Goal: Find specific page/section: Find specific page/section

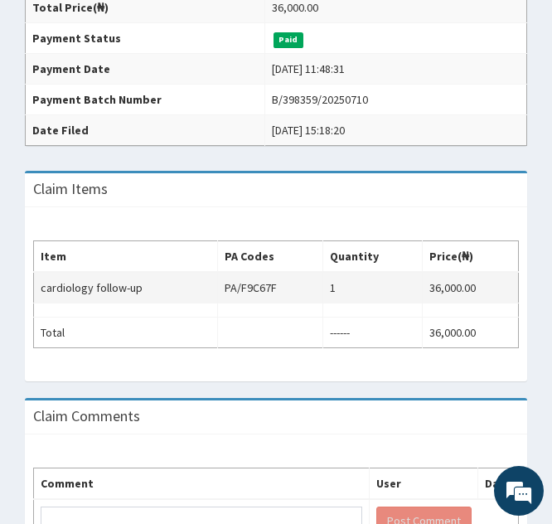
click at [109, 295] on td "cardiology follow-up" at bounding box center [126, 287] width 184 height 31
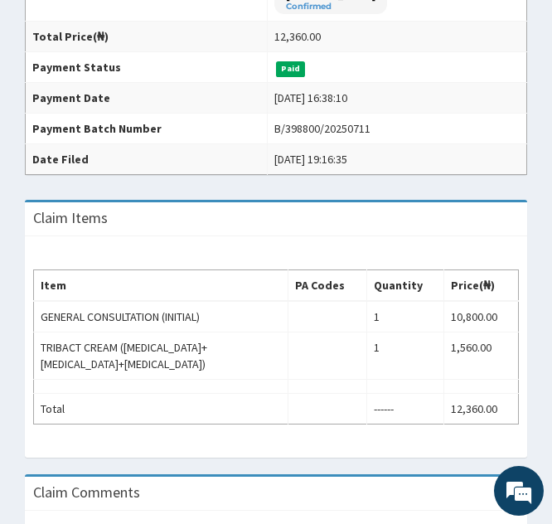
scroll to position [420, 0]
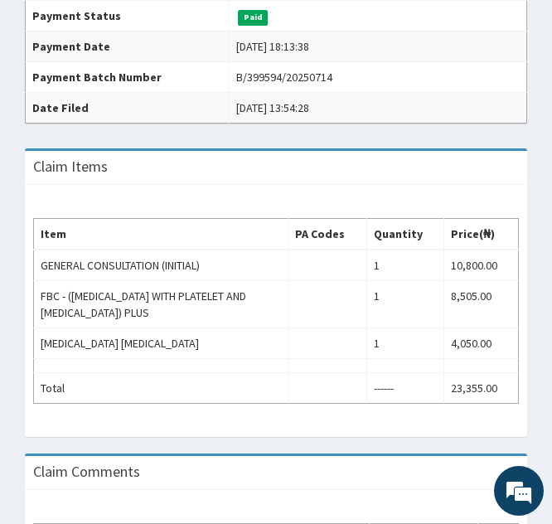
scroll to position [522, 0]
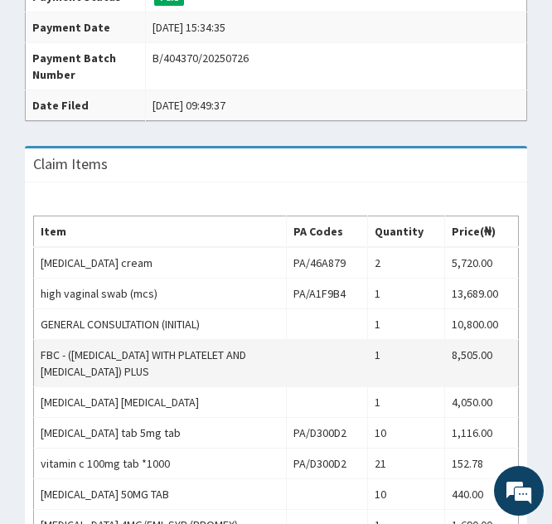
scroll to position [583, 0]
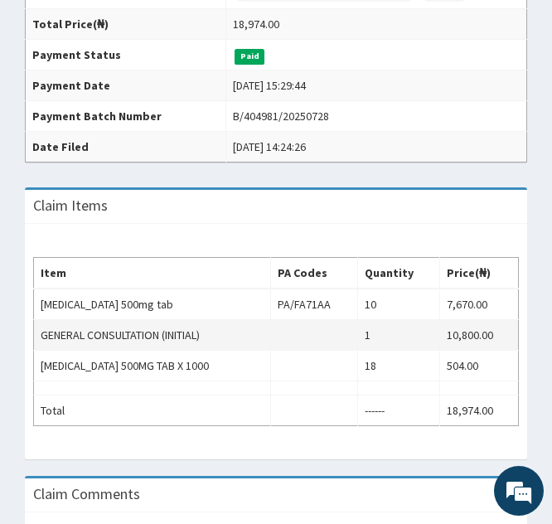
scroll to position [433, 0]
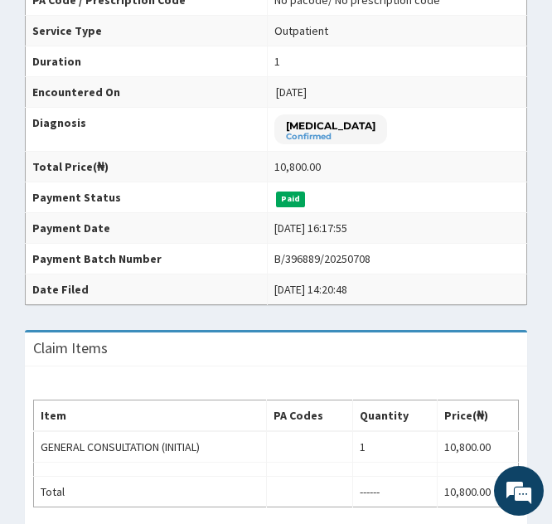
scroll to position [292, 0]
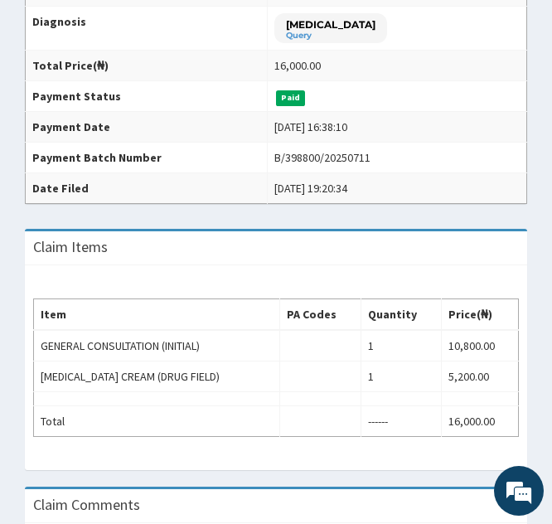
scroll to position [394, 0]
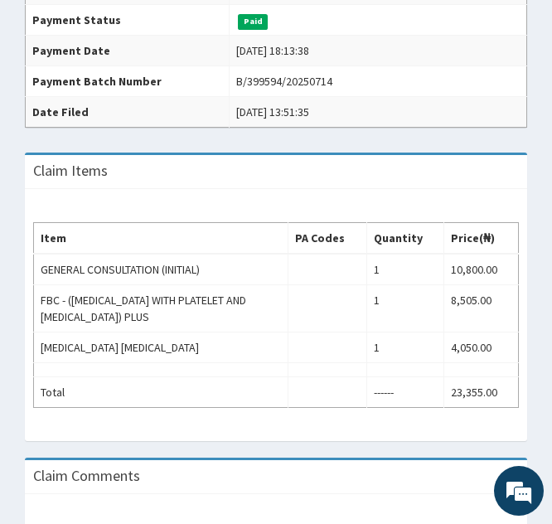
scroll to position [467, 0]
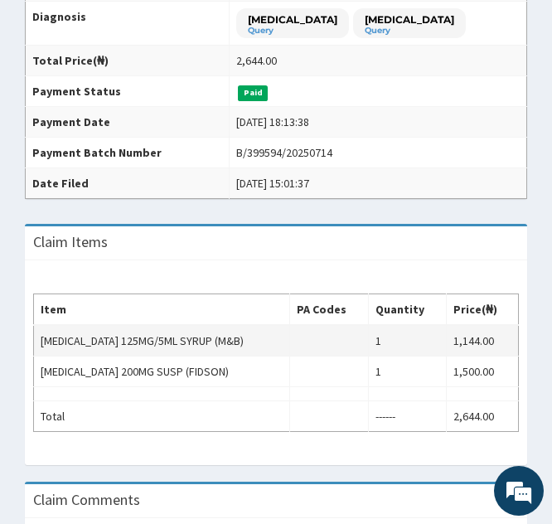
scroll to position [396, 0]
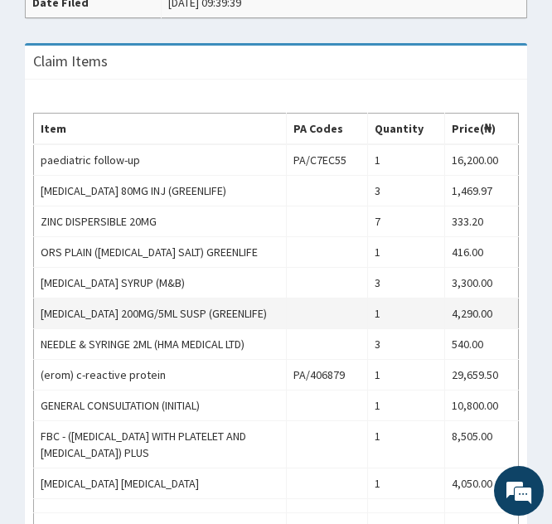
scroll to position [645, 0]
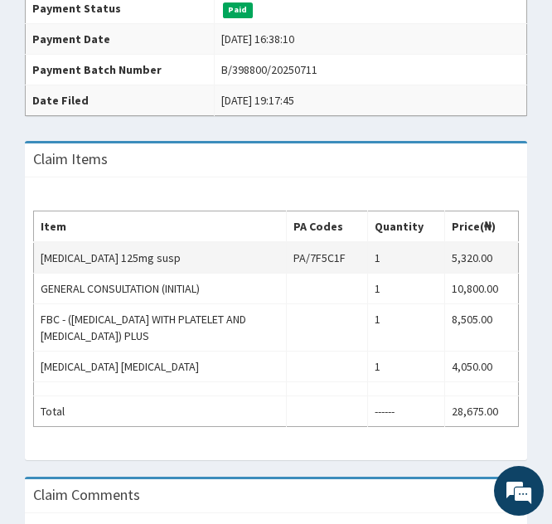
scroll to position [483, 0]
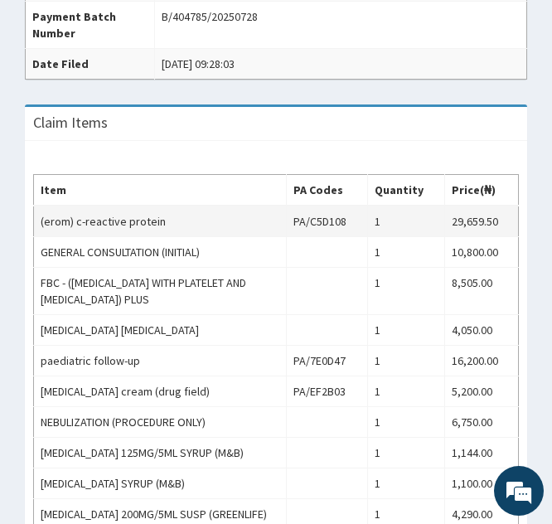
scroll to position [592, 0]
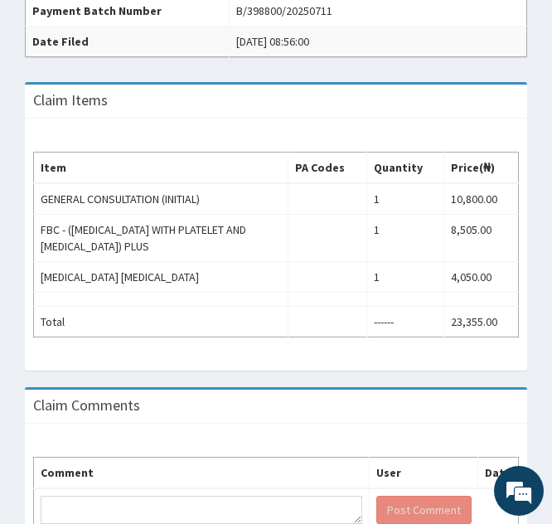
scroll to position [539, 0]
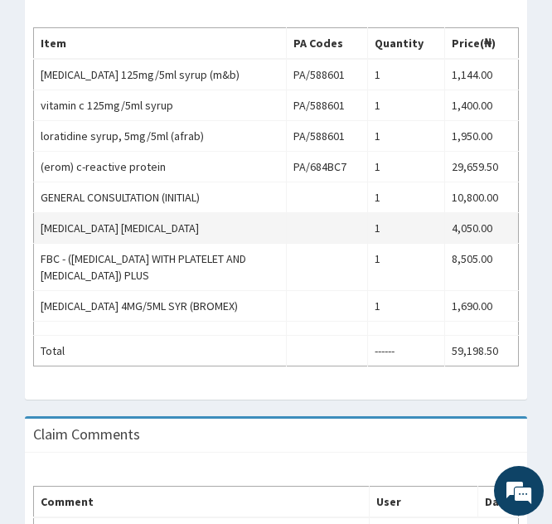
scroll to position [663, 0]
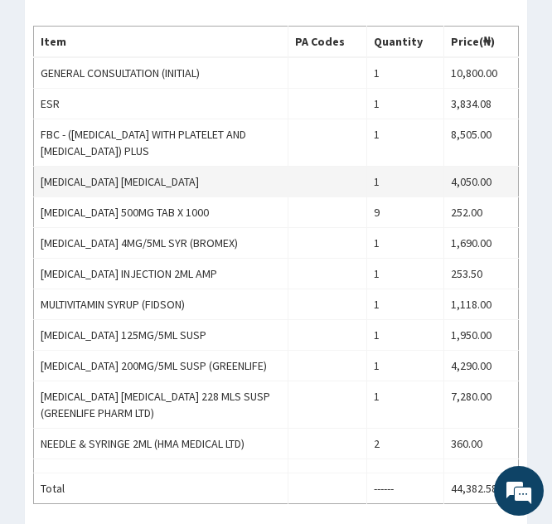
scroll to position [727, 0]
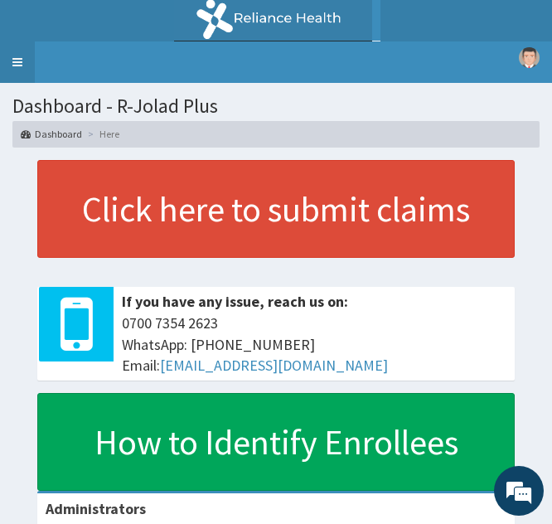
click at [17, 59] on link "Toggle navigation" at bounding box center [17, 61] width 35 height 41
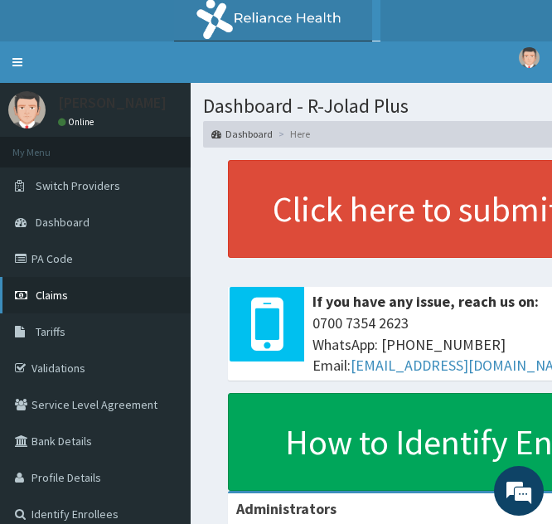
click at [65, 288] on span "Claims" at bounding box center [52, 295] width 32 height 15
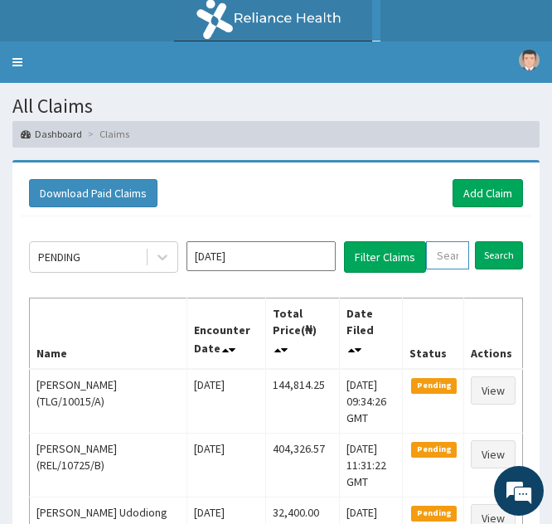
click at [437, 254] on input "text" at bounding box center [447, 255] width 43 height 28
paste input "PWC/10516/E"
type input "PWC/10516/E"
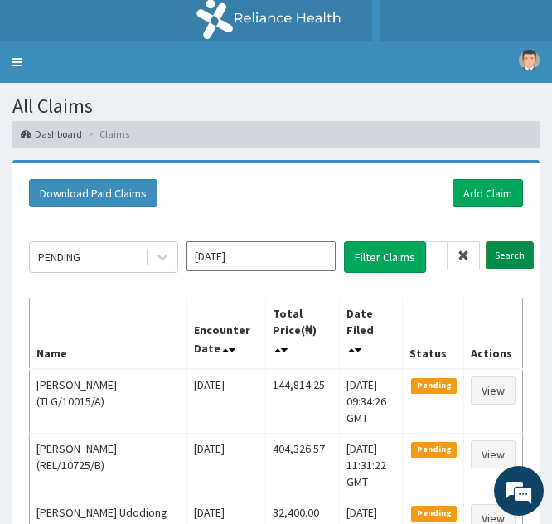
click at [495, 260] on input "Search" at bounding box center [510, 255] width 48 height 28
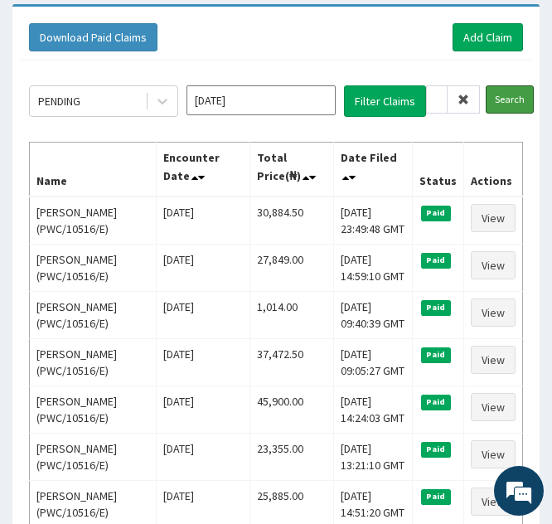
scroll to position [157, 0]
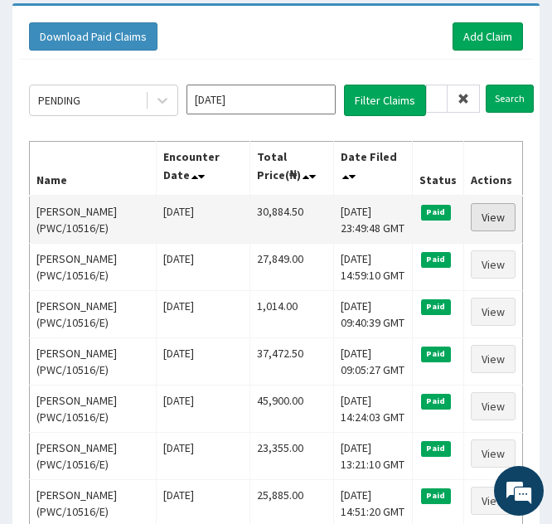
click at [486, 231] on link "View" at bounding box center [493, 217] width 45 height 28
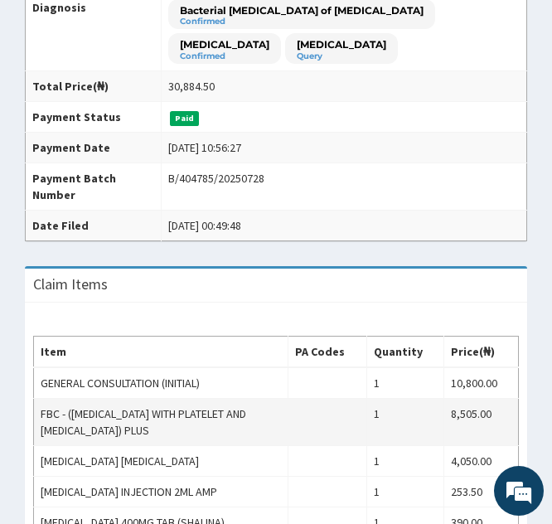
scroll to position [393, 0]
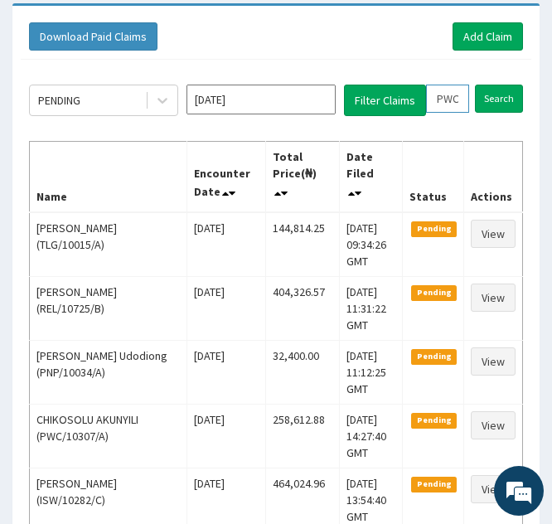
click at [447, 97] on input "PWC/10516/E" at bounding box center [447, 99] width 43 height 28
type input "WC/10516/E"
click at [464, 99] on icon at bounding box center [463, 99] width 12 height 12
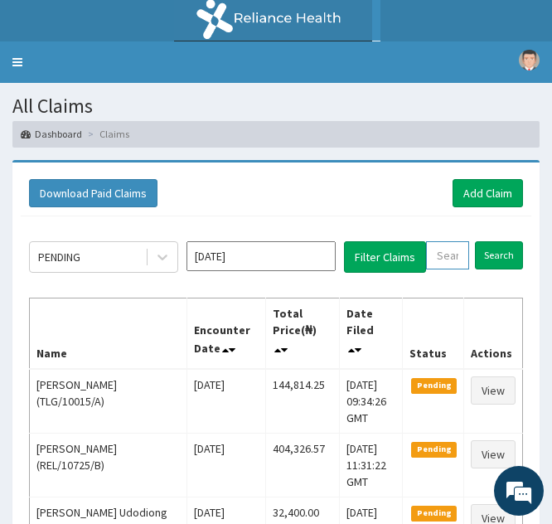
click at [437, 254] on input "text" at bounding box center [447, 255] width 43 height 28
paste input "REL/10046/A"
click at [437, 254] on input "REL/10046/A" at bounding box center [437, 255] width 22 height 28
type input "REL/10046/A"
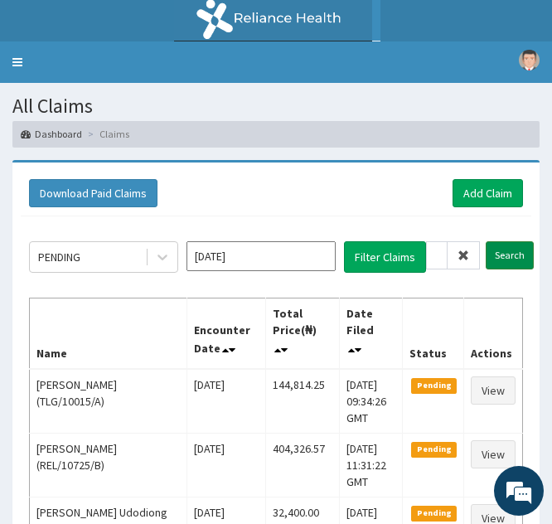
scroll to position [0, 0]
click at [495, 255] on input "Search" at bounding box center [510, 255] width 48 height 28
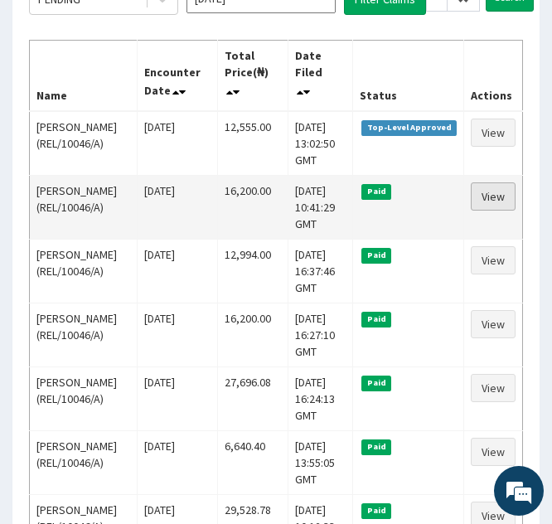
click at [498, 193] on link "View" at bounding box center [493, 196] width 45 height 28
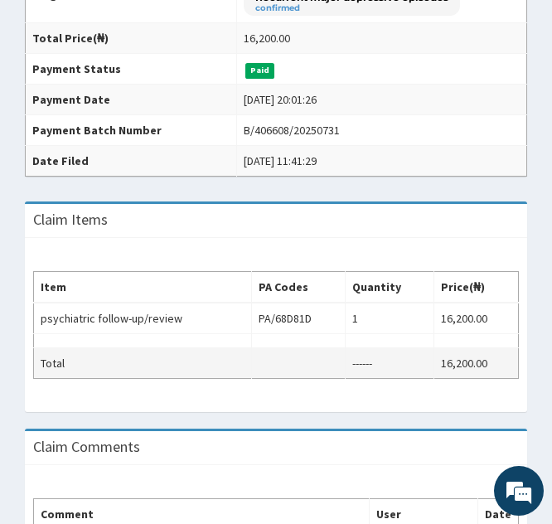
scroll to position [408, 0]
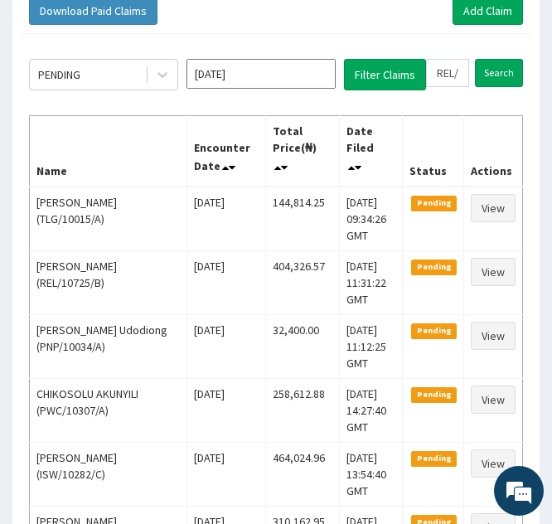
scroll to position [181, 0]
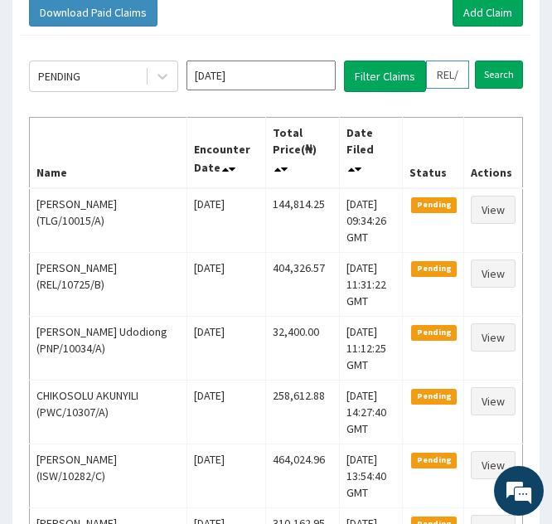
click at [449, 78] on input "REL/10046/A" at bounding box center [447, 74] width 43 height 28
type input "RL/10046/A"
click at [462, 79] on icon at bounding box center [463, 75] width 12 height 12
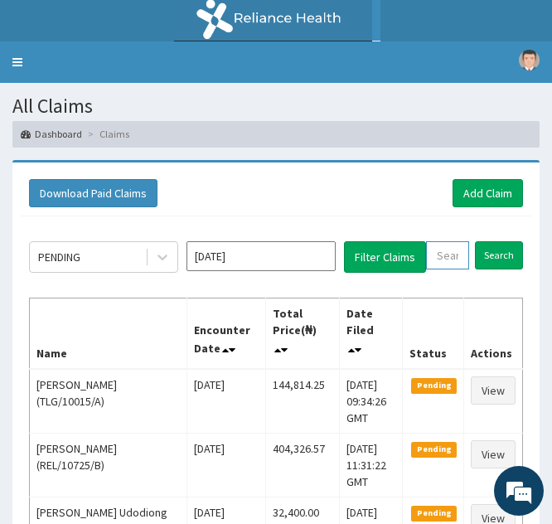
click at [445, 258] on input "text" at bounding box center [447, 255] width 43 height 28
paste input "BZY/10024/A"
type input "BZY/10024/A"
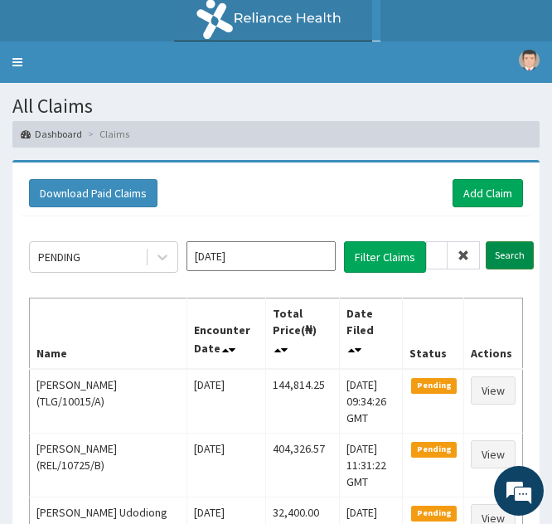
click at [500, 256] on input "Search" at bounding box center [510, 255] width 48 height 28
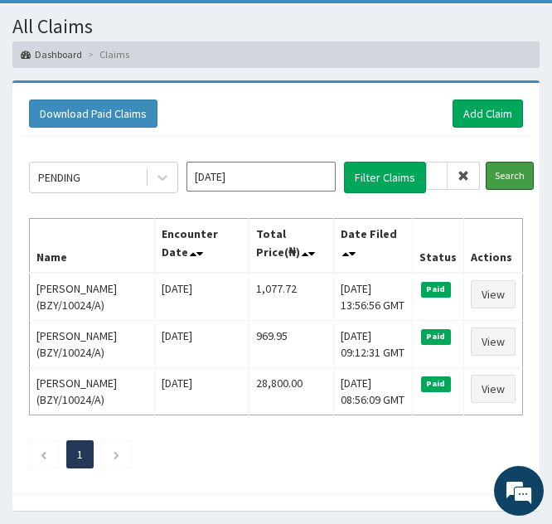
scroll to position [80, 0]
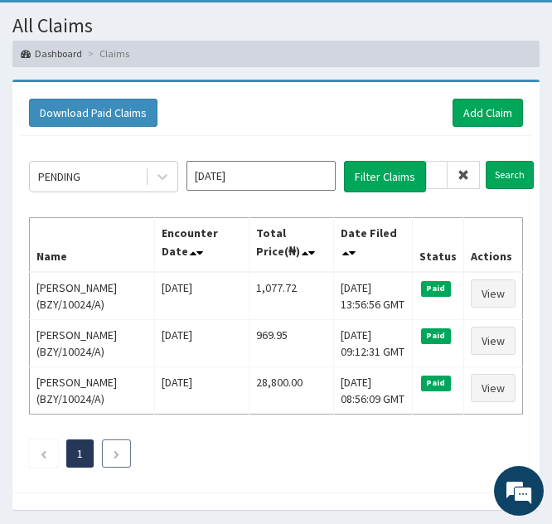
click at [118, 452] on icon "Next page" at bounding box center [116, 454] width 7 height 10
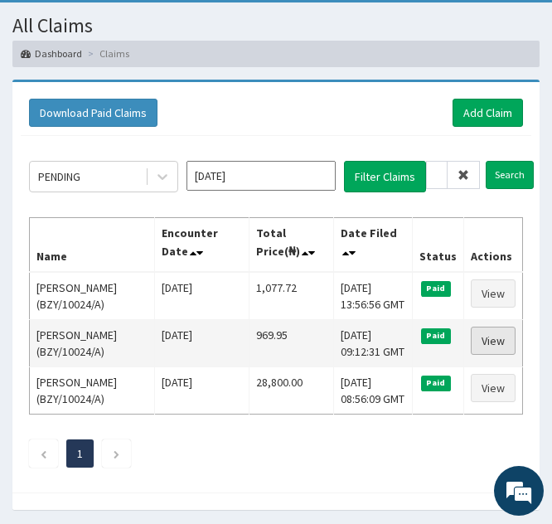
click at [486, 339] on link "View" at bounding box center [493, 340] width 45 height 28
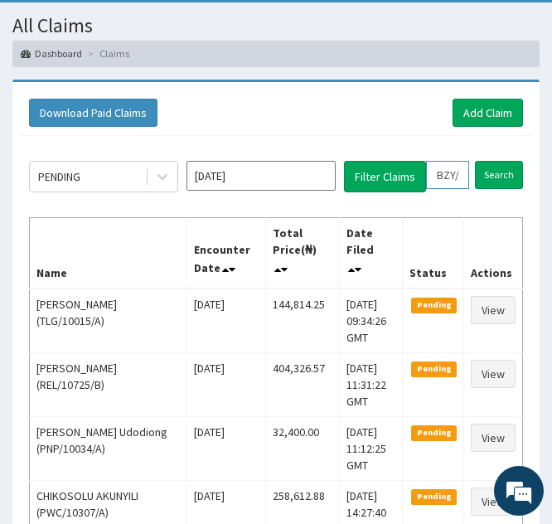
click at [445, 176] on input "BZY/10024/A" at bounding box center [447, 175] width 43 height 28
type input "ZY/10024/A"
click at [467, 177] on icon at bounding box center [463, 175] width 12 height 12
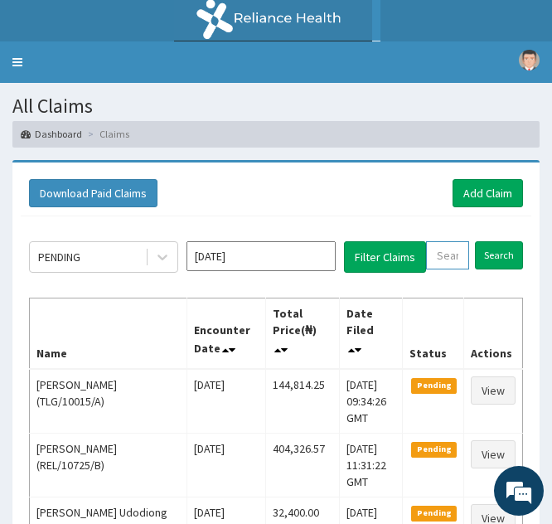
click at [445, 268] on input "text" at bounding box center [447, 255] width 43 height 28
paste input "NDK/10060/A"
click at [445, 268] on input "NDK/10060/A" at bounding box center [437, 255] width 22 height 28
type input "NDK/10060/A"
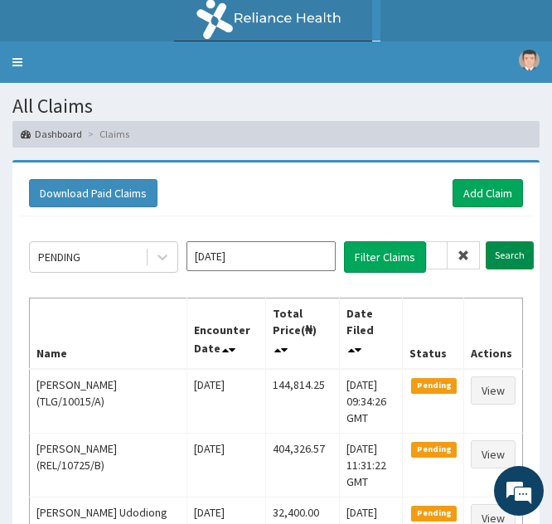
scroll to position [0, 0]
click at [506, 250] on input "Search" at bounding box center [510, 255] width 48 height 28
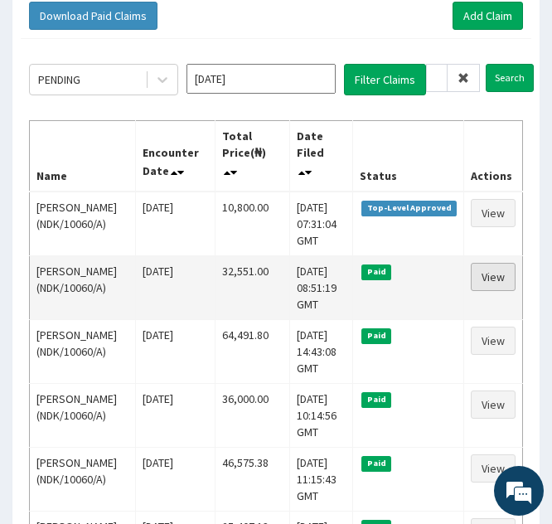
click at [484, 291] on link "View" at bounding box center [493, 277] width 45 height 28
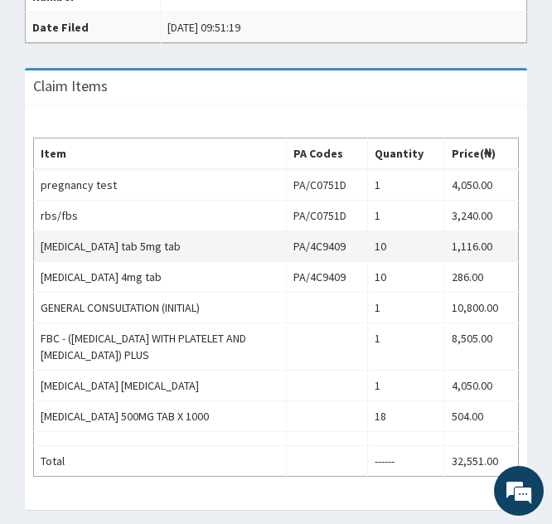
scroll to position [620, 0]
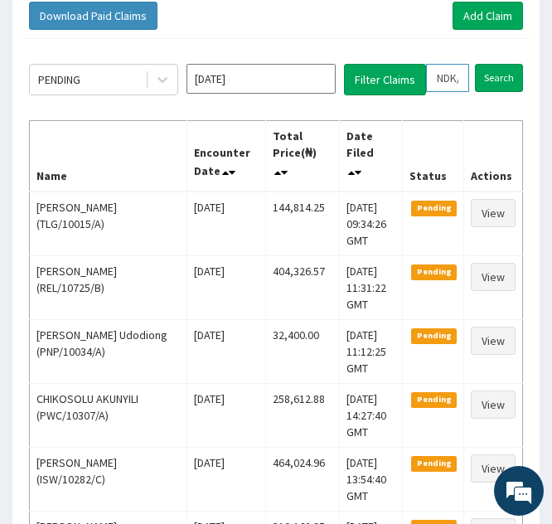
click at [448, 83] on input "NDK/10060/A" at bounding box center [447, 78] width 43 height 28
type input "NK/10060/A"
click at [458, 78] on icon at bounding box center [463, 78] width 12 height 12
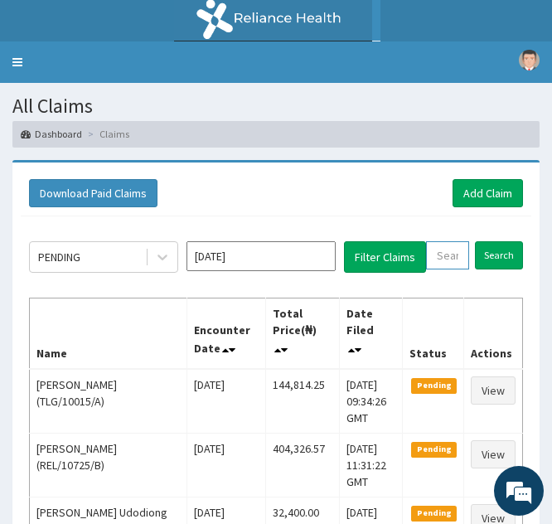
click at [433, 250] on input "text" at bounding box center [447, 255] width 43 height 28
paste input "CSW/10005/A"
click at [433, 250] on input "CSW/10005/A" at bounding box center [437, 255] width 22 height 28
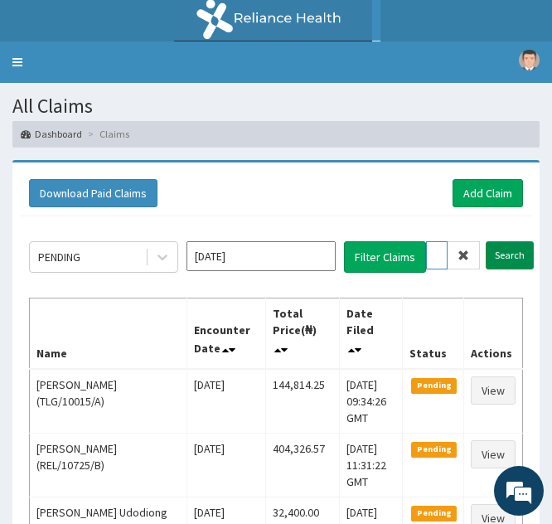
type input "CSW/10005/A"
click at [498, 253] on input "Search" at bounding box center [510, 255] width 48 height 28
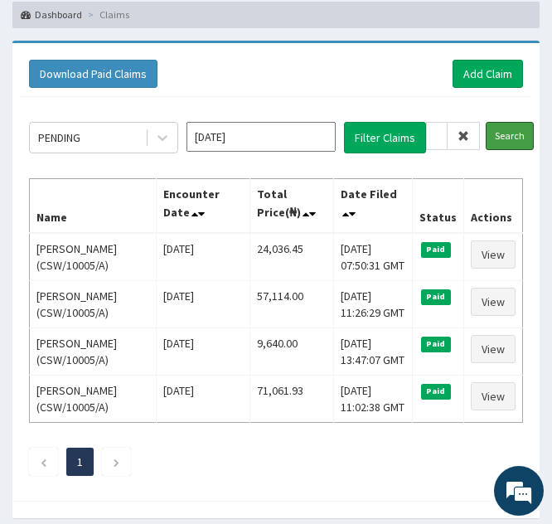
scroll to position [120, 0]
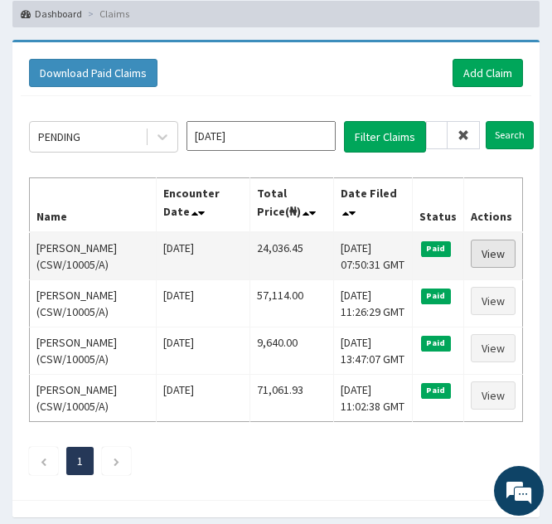
click at [486, 250] on link "View" at bounding box center [493, 253] width 45 height 28
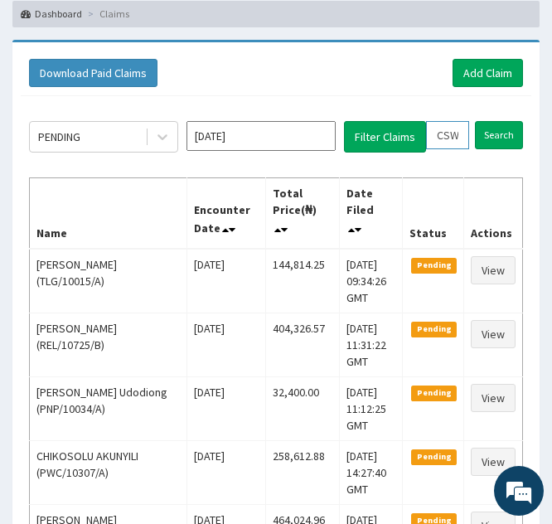
click at [450, 128] on input "CSW/10005/A" at bounding box center [447, 135] width 43 height 28
type input "CW/10005/A"
click at [459, 135] on icon at bounding box center [463, 135] width 12 height 12
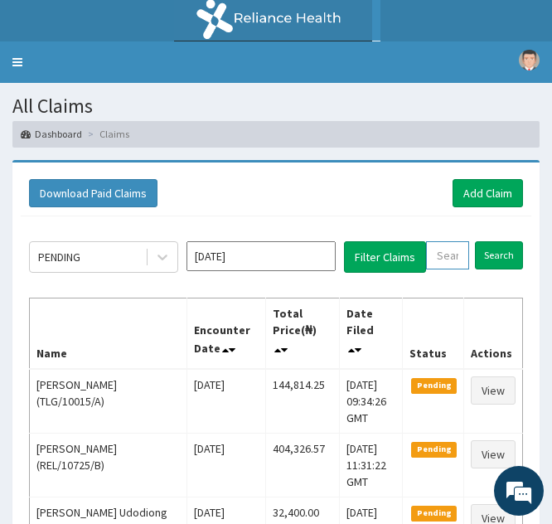
click at [444, 265] on input "text" at bounding box center [447, 255] width 43 height 28
paste input "ISW/10230/B"
type input "ISW/10230/B"
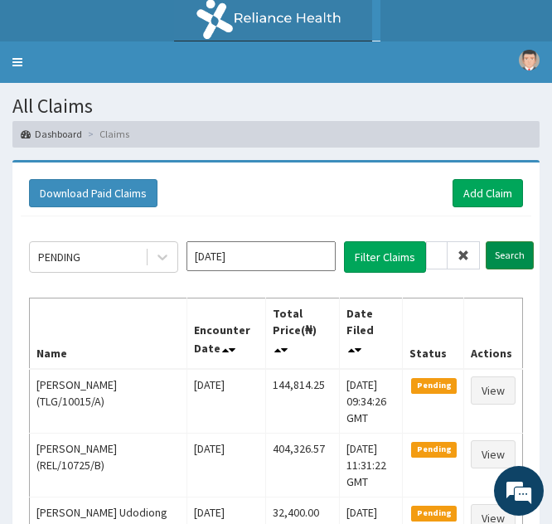
click at [500, 255] on input "Search" at bounding box center [510, 255] width 48 height 28
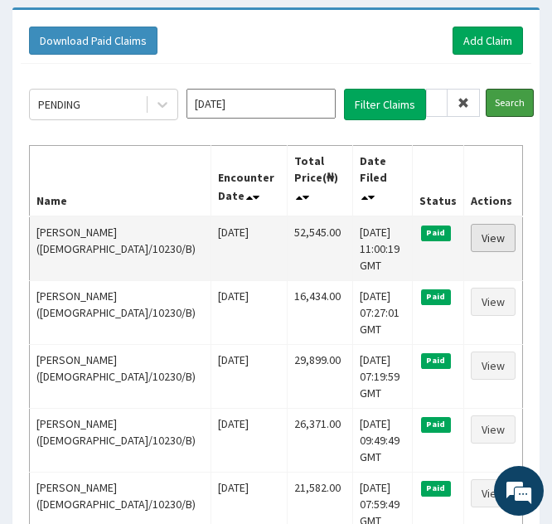
scroll to position [153, 0]
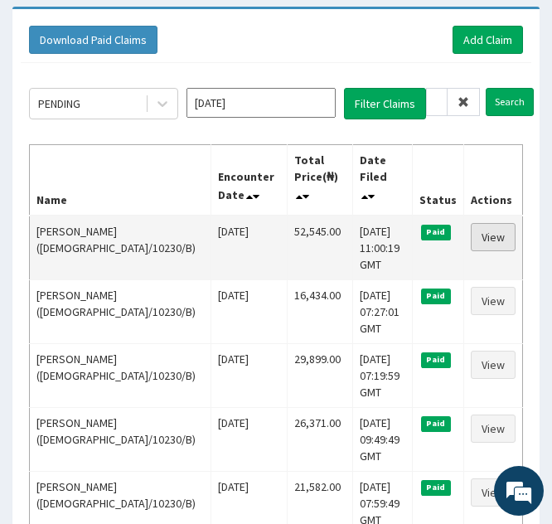
click at [485, 223] on link "View" at bounding box center [493, 237] width 45 height 28
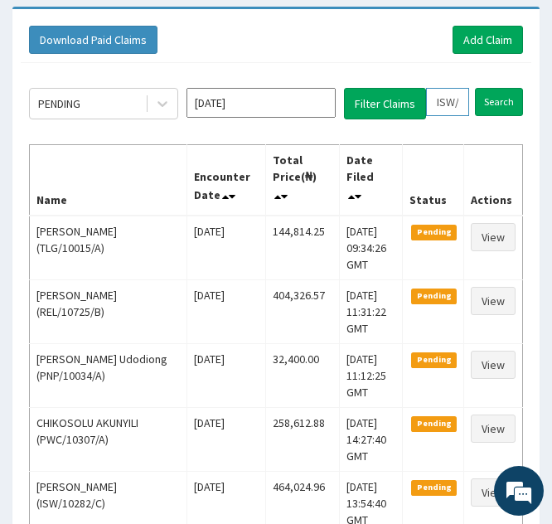
click at [438, 104] on input "ISW/10230/B" at bounding box center [447, 102] width 43 height 28
type input "SW/10230/B"
click at [460, 102] on icon at bounding box center [463, 102] width 12 height 12
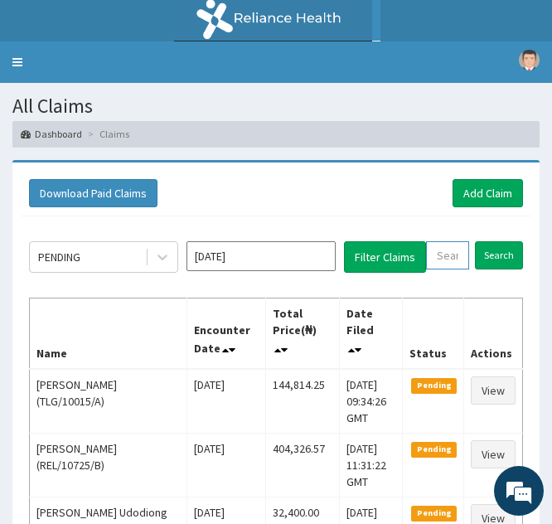
click at [438, 257] on input "text" at bounding box center [447, 255] width 43 height 28
paste input "SBL/10149/B"
type input "SBL/10149/B"
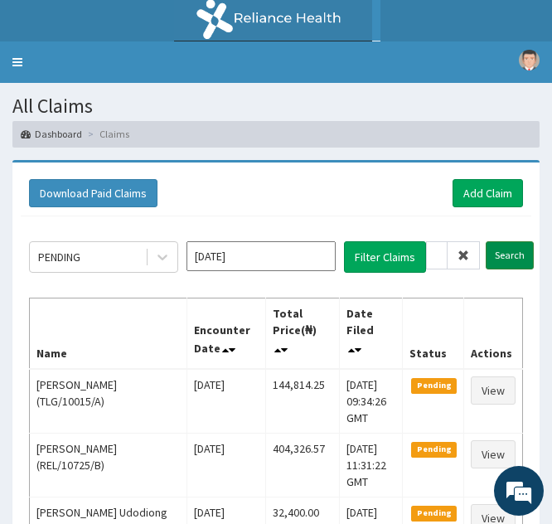
click at [495, 254] on input "Search" at bounding box center [510, 255] width 48 height 28
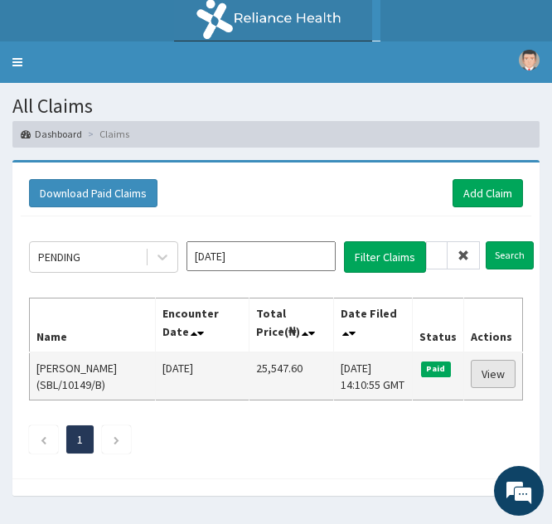
click at [487, 374] on link "View" at bounding box center [493, 374] width 45 height 28
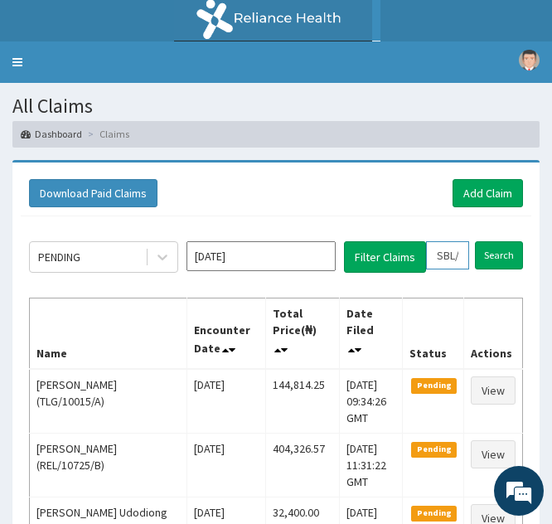
click at [445, 250] on input "SBL/10149/B" at bounding box center [447, 255] width 43 height 28
type input "BL/10149/B"
click at [463, 253] on icon at bounding box center [463, 255] width 12 height 12
drag, startPoint x: 442, startPoint y: 234, endPoint x: 438, endPoint y: 254, distance: 19.3
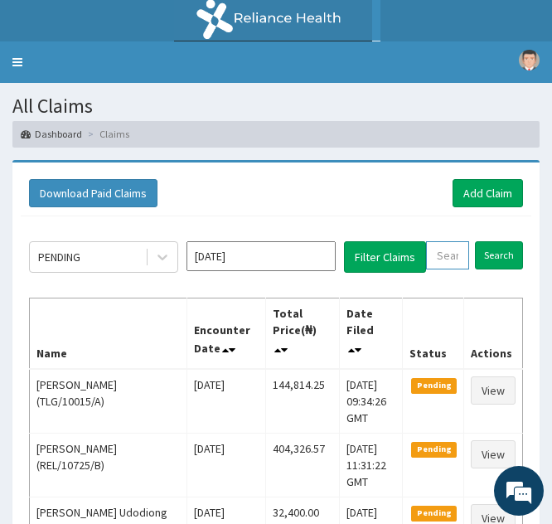
click at [438, 254] on input "text" at bounding box center [447, 255] width 43 height 28
paste input "EIS/12187/C"
type input "EIS/12187/C"
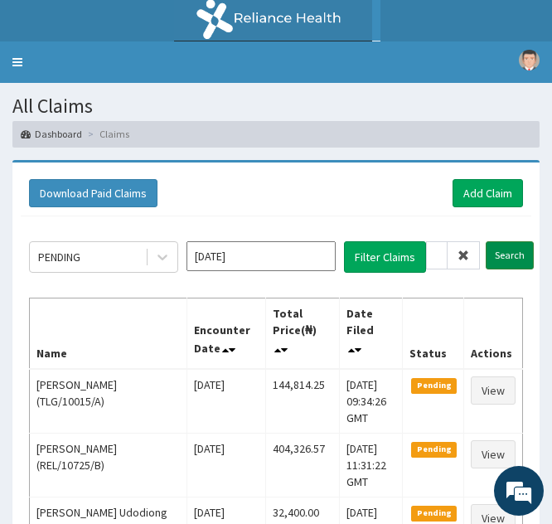
click at [499, 256] on input "Search" at bounding box center [510, 255] width 48 height 28
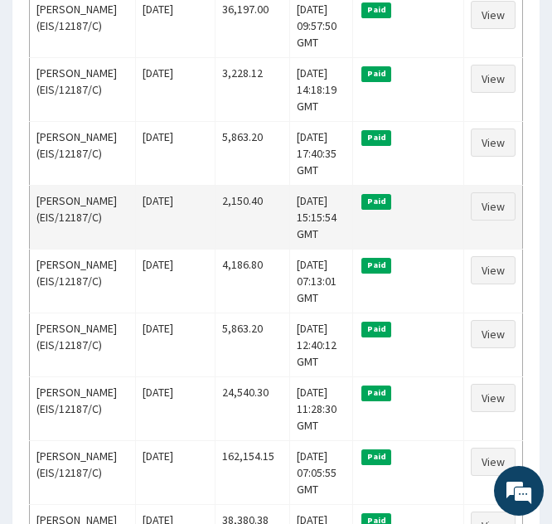
scroll to position [568, 0]
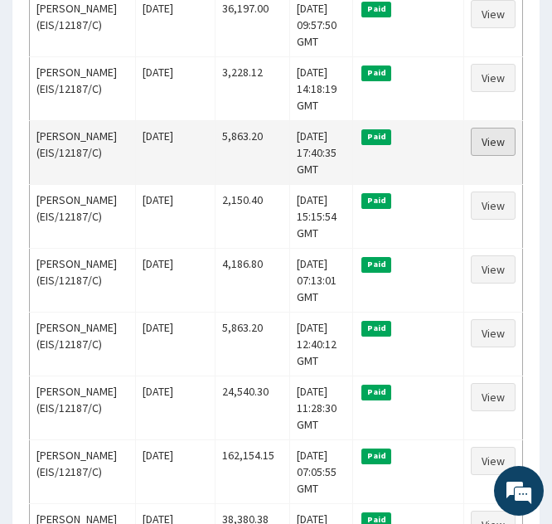
click at [486, 156] on link "View" at bounding box center [493, 142] width 45 height 28
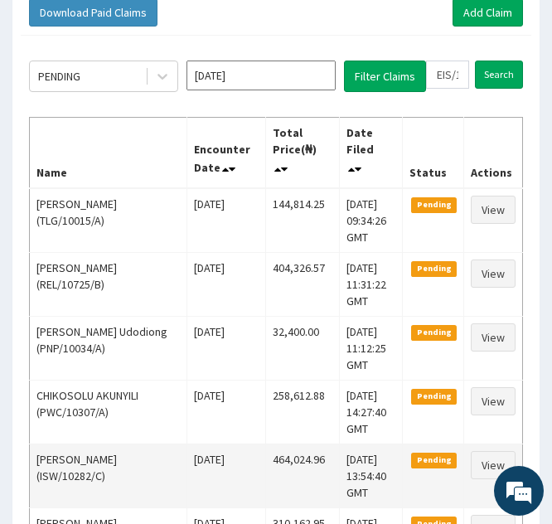
scroll to position [175, 0]
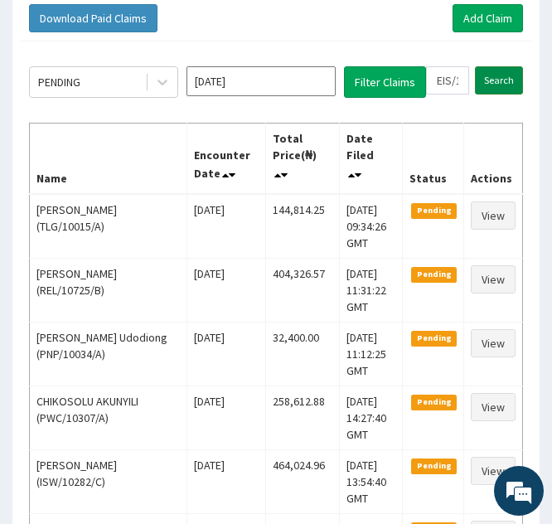
click at [493, 78] on input "Search" at bounding box center [499, 80] width 48 height 28
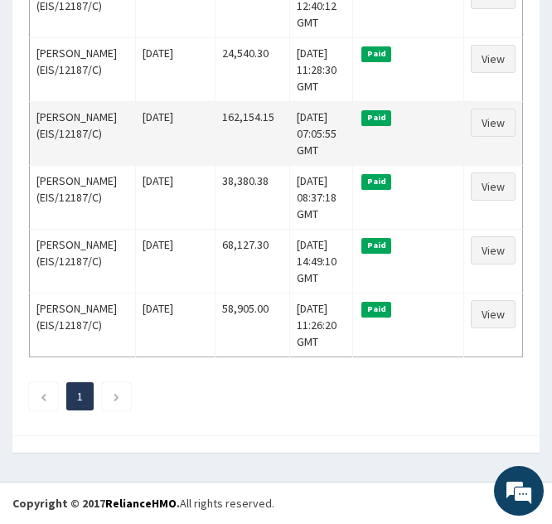
scroll to position [922, 0]
click at [494, 137] on link "View" at bounding box center [493, 123] width 45 height 28
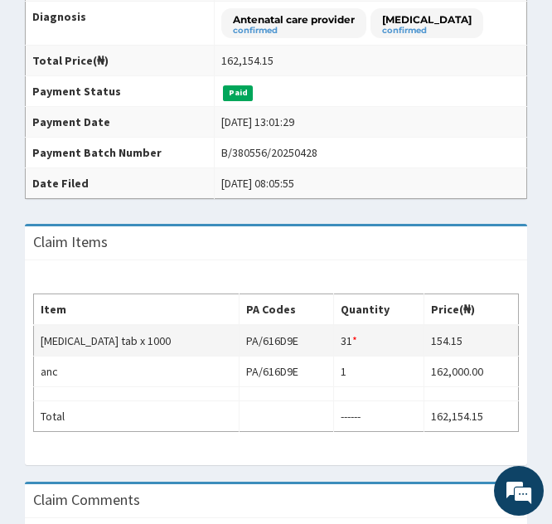
scroll to position [391, 0]
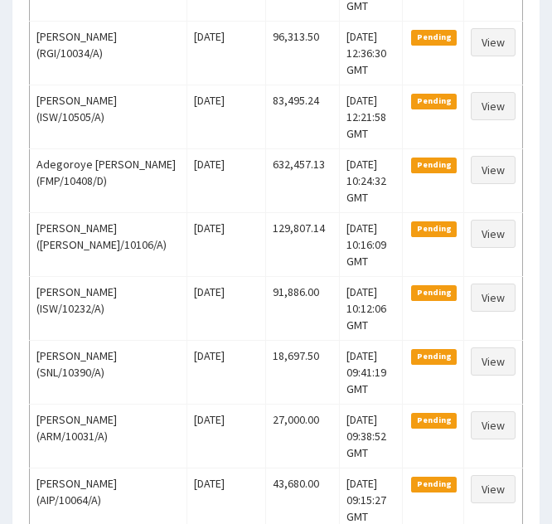
click at [498, 254] on td "View" at bounding box center [492, 244] width 59 height 64
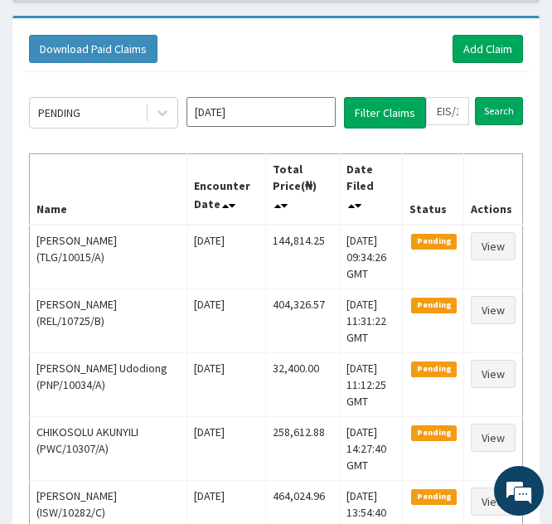
scroll to position [92, 0]
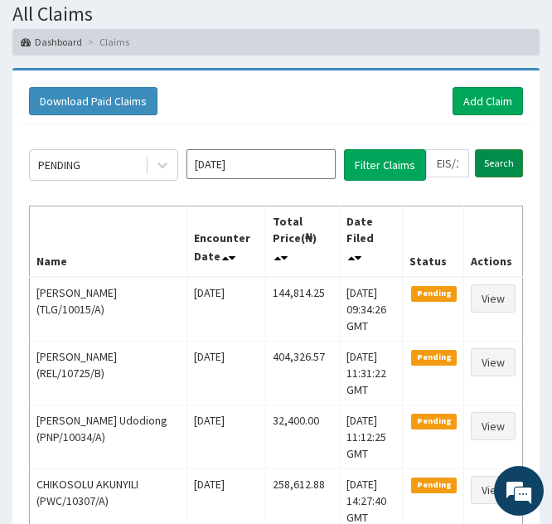
click at [493, 158] on input "Search" at bounding box center [499, 163] width 48 height 28
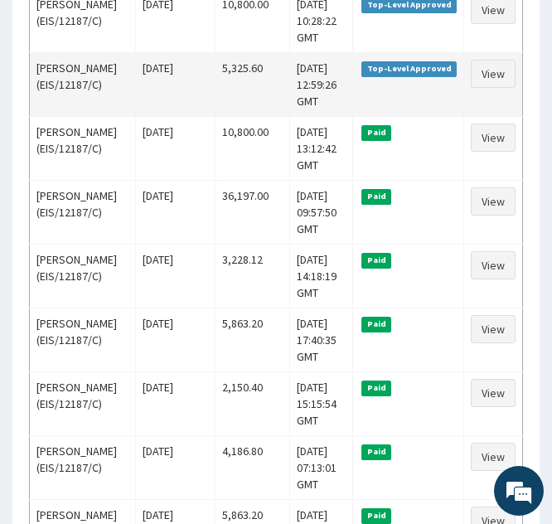
scroll to position [397, 0]
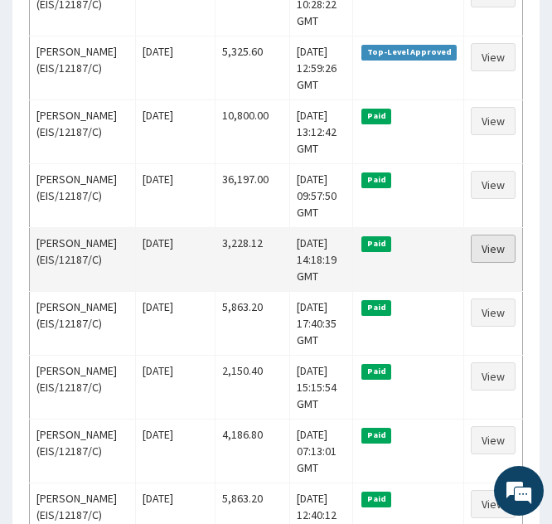
click at [483, 263] on link "View" at bounding box center [493, 248] width 45 height 28
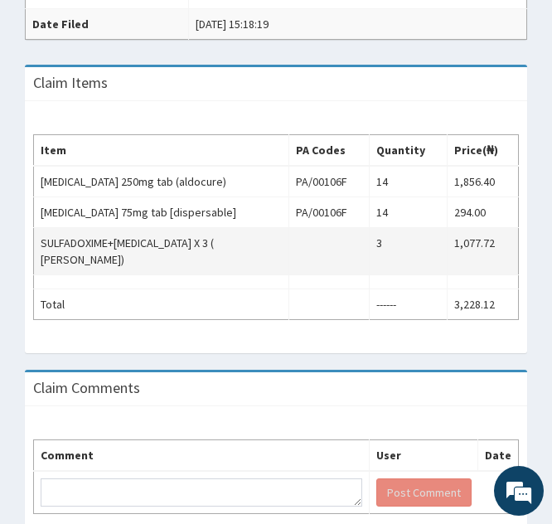
scroll to position [613, 0]
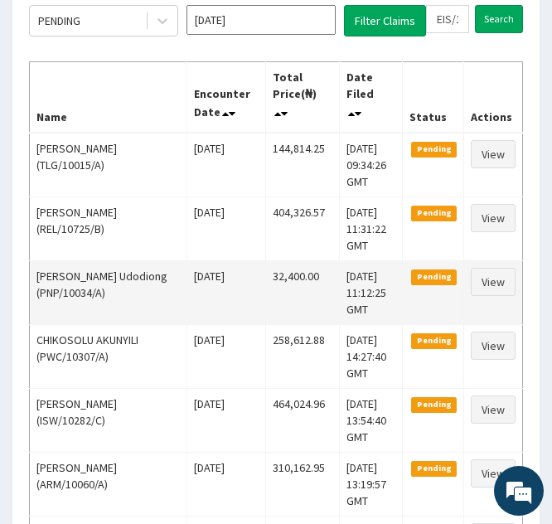
scroll to position [234, 0]
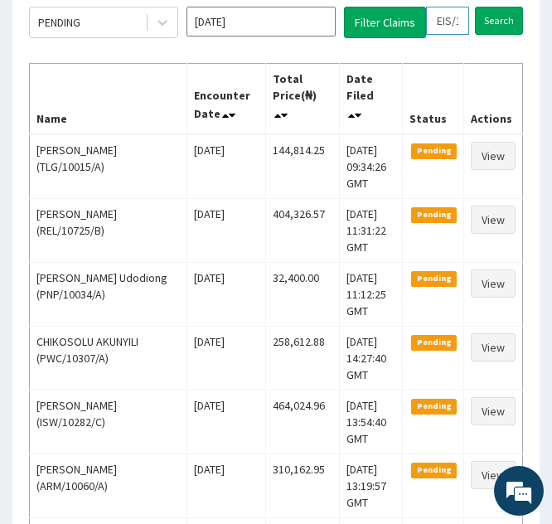
click at [446, 25] on input "EIS/12187/C" at bounding box center [447, 21] width 43 height 28
type input "ES/12187/C"
click at [465, 26] on icon at bounding box center [463, 21] width 12 height 12
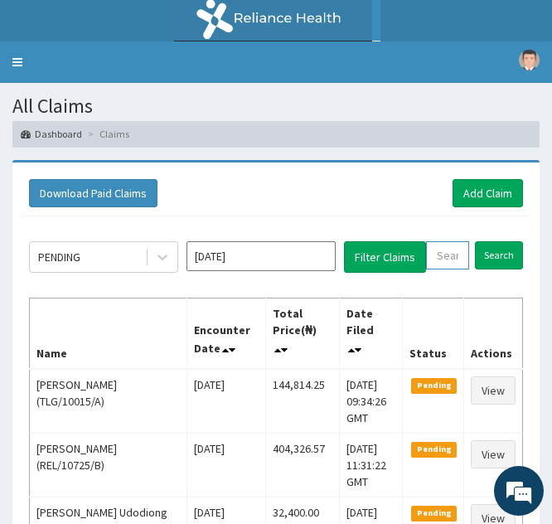
click at [438, 250] on input "text" at bounding box center [447, 255] width 43 height 28
paste input "POM/10001/B"
type input "POM/10001/B"
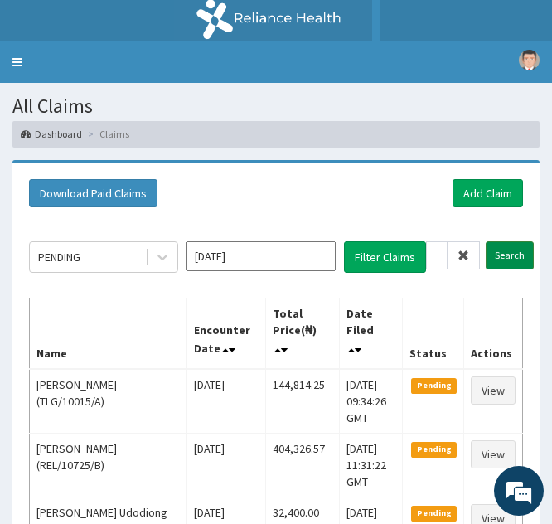
click at [503, 249] on input "Search" at bounding box center [510, 255] width 48 height 28
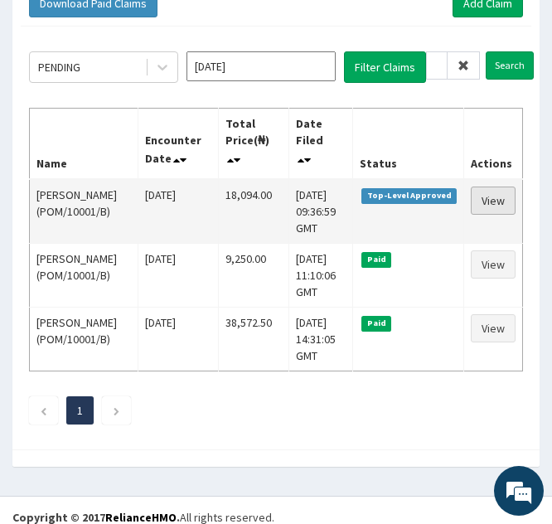
click at [490, 196] on link "View" at bounding box center [493, 200] width 45 height 28
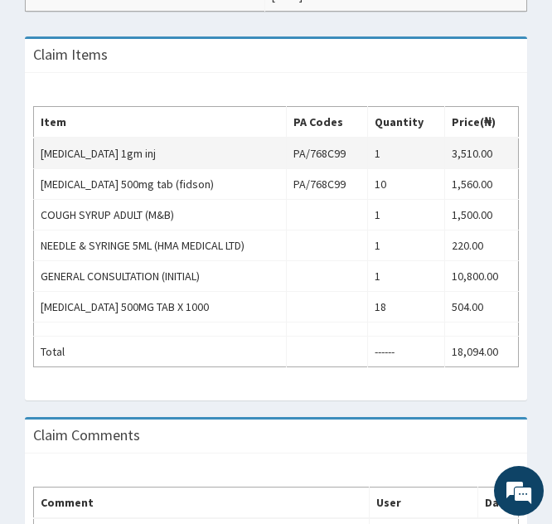
scroll to position [524, 0]
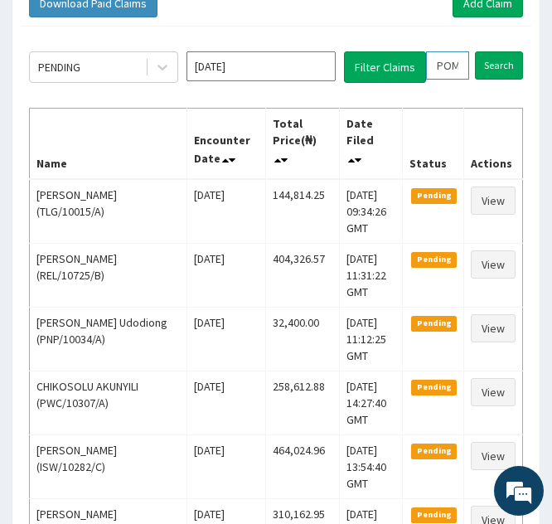
click at [447, 70] on input "POM/10001/B" at bounding box center [447, 65] width 43 height 28
type input "PM/10001/B"
click at [465, 70] on icon at bounding box center [463, 66] width 12 height 12
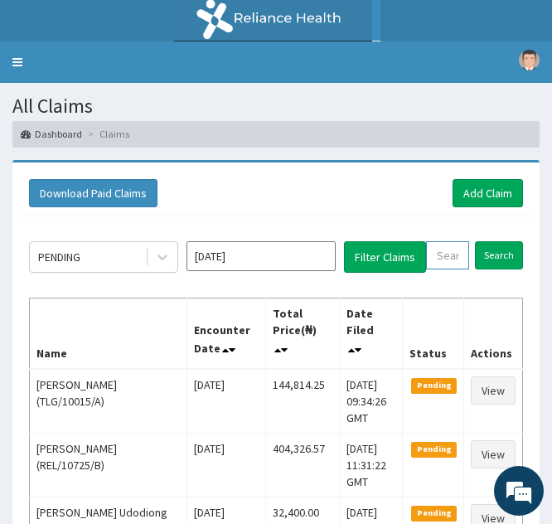
click at [434, 244] on input "text" at bounding box center [447, 255] width 43 height 28
paste input "POM/10001/C"
type input "POM/10001/C"
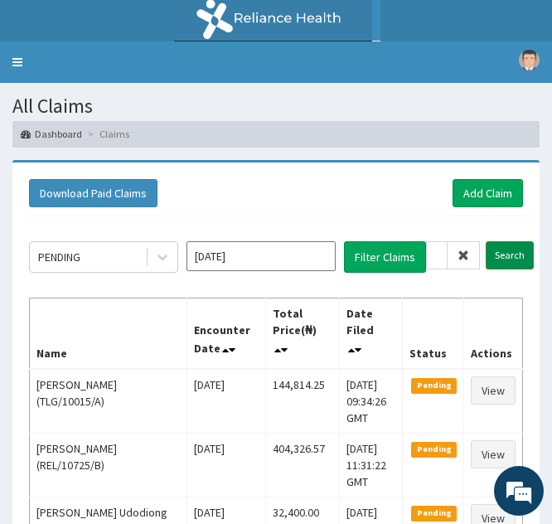
click at [497, 254] on input "Search" at bounding box center [510, 255] width 48 height 28
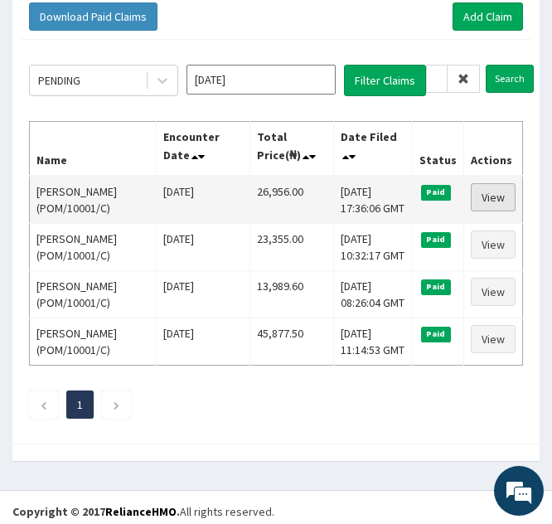
click at [479, 211] on link "View" at bounding box center [493, 197] width 45 height 28
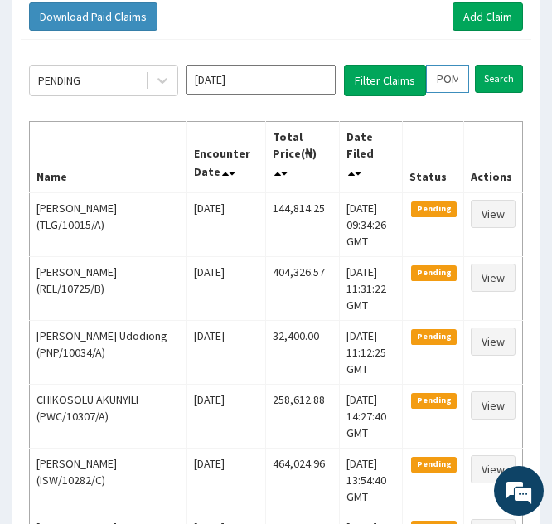
click at [447, 78] on input "POM/10001/C" at bounding box center [447, 79] width 43 height 28
type input "PM/10001/C"
click at [466, 79] on icon at bounding box center [463, 79] width 12 height 12
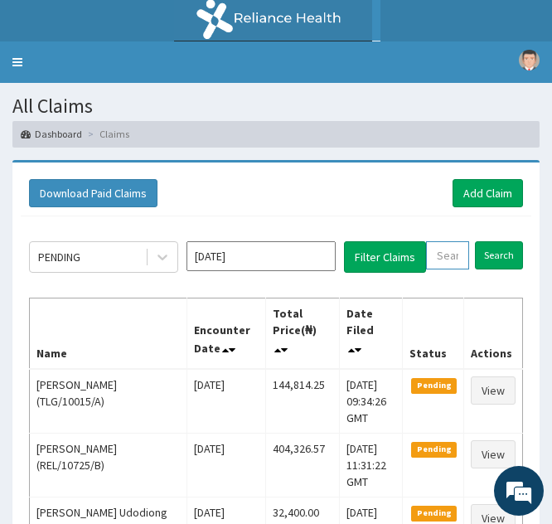
click at [437, 256] on input "text" at bounding box center [447, 255] width 43 height 28
paste input "ABP/10482/B"
type input "ABP/10482/B"
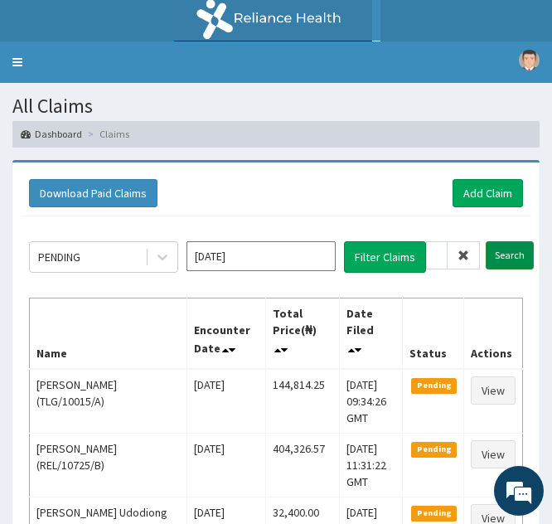
click at [500, 257] on input "Search" at bounding box center [510, 255] width 48 height 28
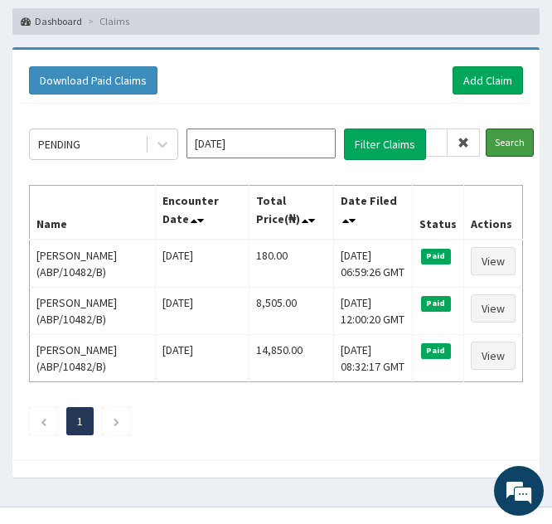
scroll to position [114, 0]
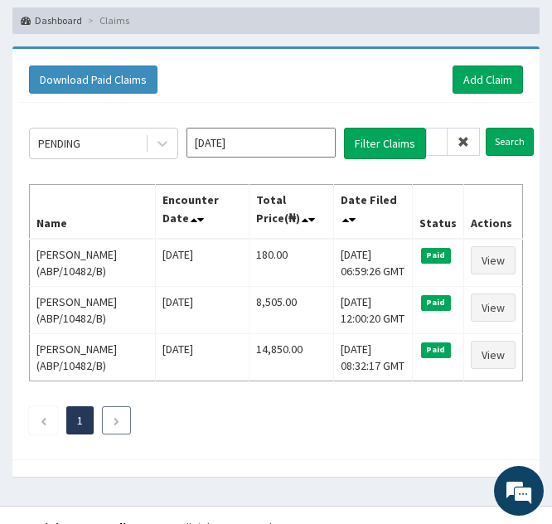
click at [115, 418] on icon "Next page" at bounding box center [116, 421] width 7 height 10
click at [461, 145] on icon at bounding box center [463, 142] width 12 height 12
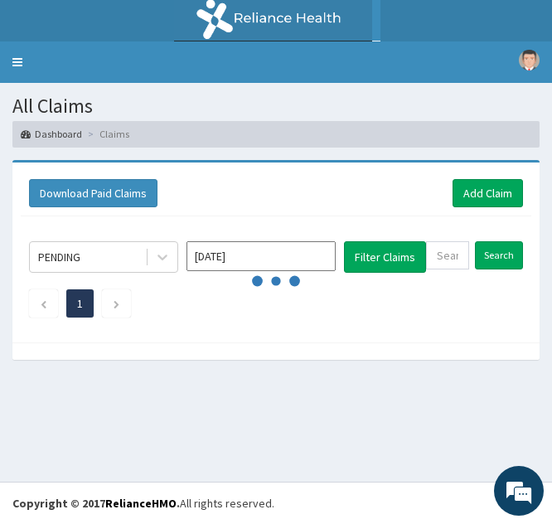
scroll to position [0, 0]
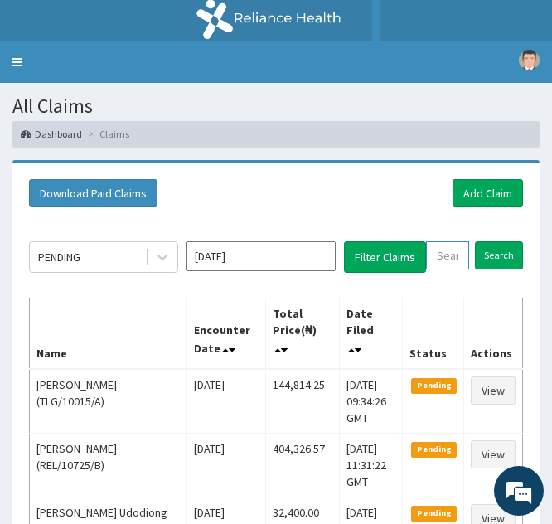
click at [441, 262] on input "text" at bounding box center [447, 255] width 43 height 28
paste input "QIP/10001/A"
type input "QIP/10001/A"
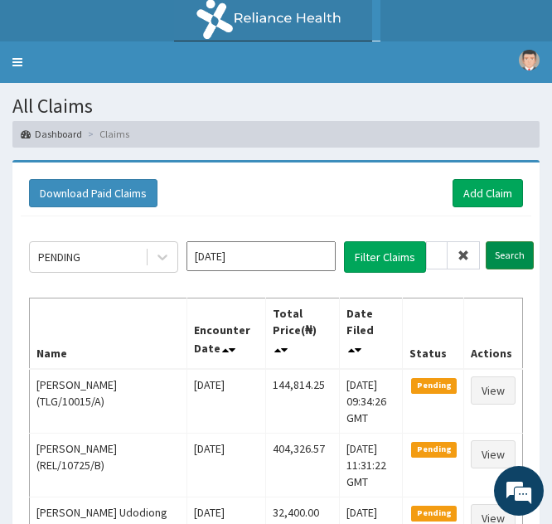
click at [500, 259] on input "Search" at bounding box center [510, 255] width 48 height 28
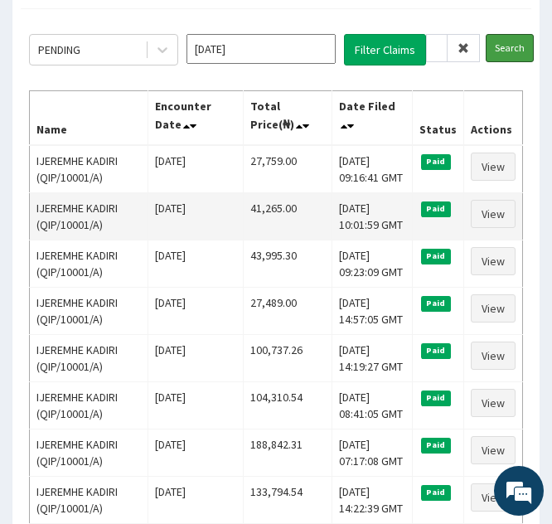
scroll to position [208, 0]
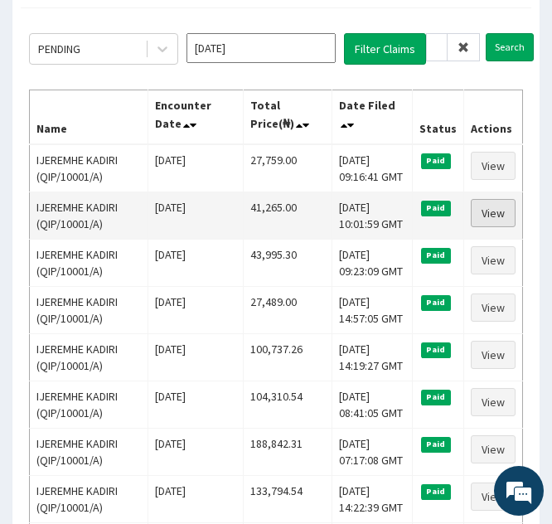
click at [484, 205] on link "View" at bounding box center [493, 213] width 45 height 28
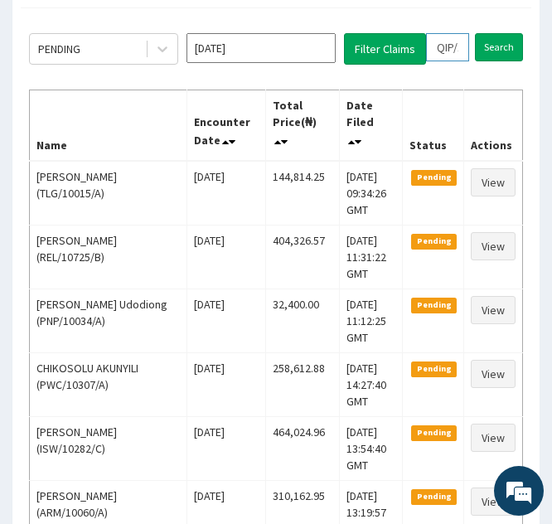
click at [443, 46] on input "QIP/10001/A" at bounding box center [447, 47] width 43 height 28
type input "IP/10001/A"
click at [466, 46] on icon at bounding box center [463, 47] width 12 height 12
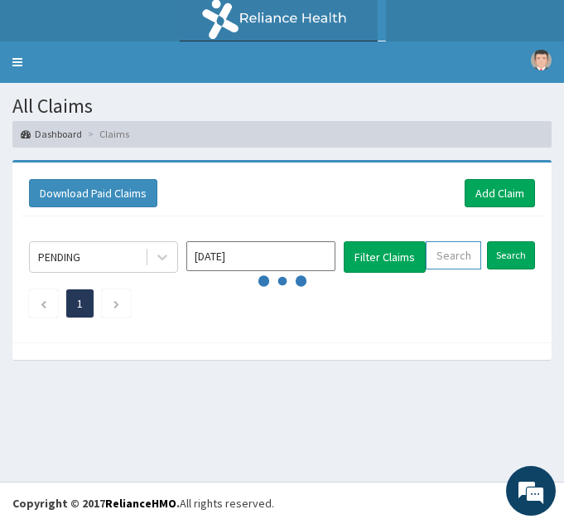
click at [440, 259] on input "text" at bounding box center [454, 255] width 56 height 28
paste input "FMC/10004/D"
type input "FMC/10004/D"
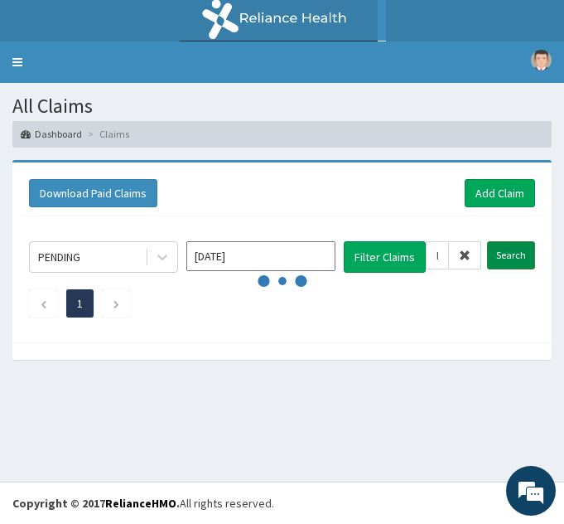
click at [497, 263] on input "Search" at bounding box center [511, 255] width 48 height 28
click at [497, 255] on input "Search" at bounding box center [511, 255] width 48 height 28
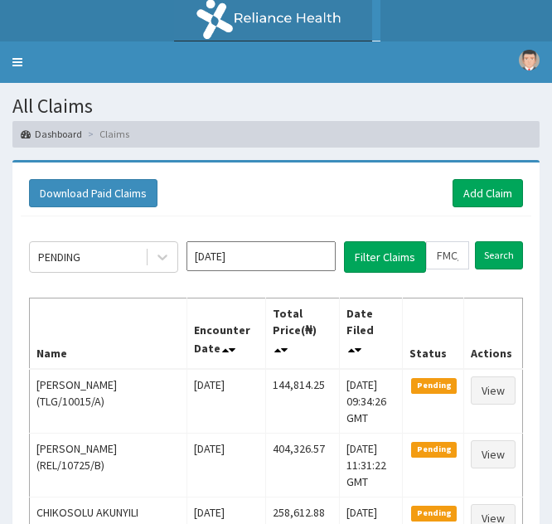
scroll to position [0, 63]
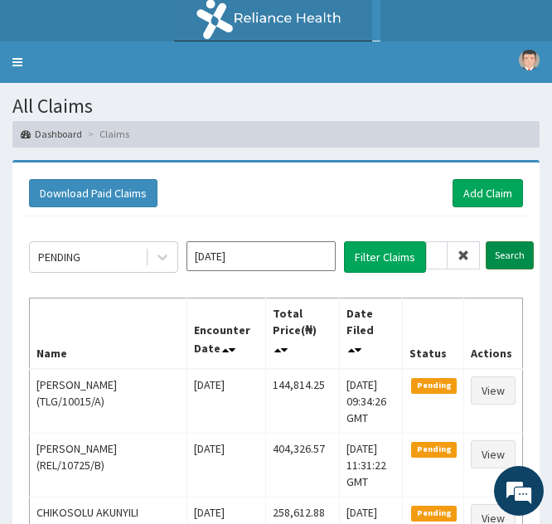
type input "FMC/10004/D"
click at [495, 259] on input "Search" at bounding box center [510, 255] width 48 height 28
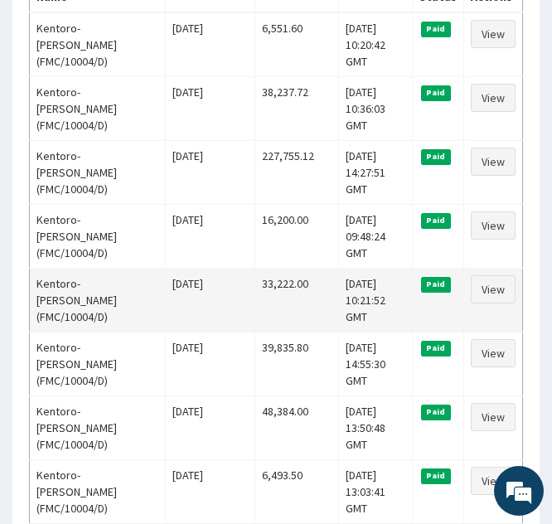
scroll to position [346, 0]
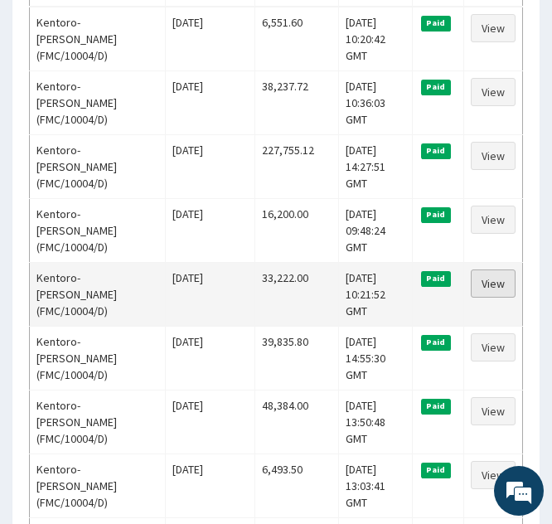
click at [486, 269] on link "View" at bounding box center [493, 283] width 45 height 28
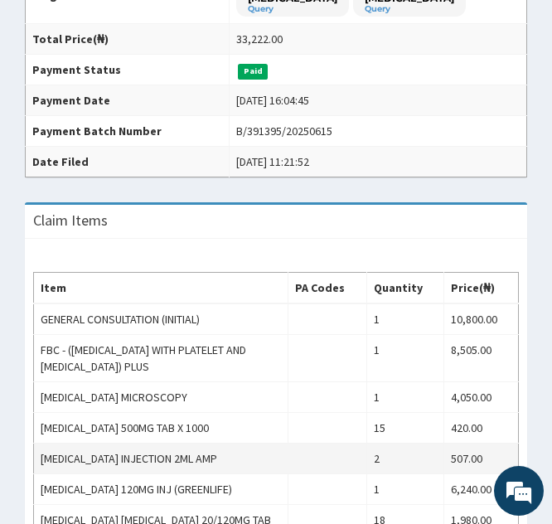
scroll to position [416, 0]
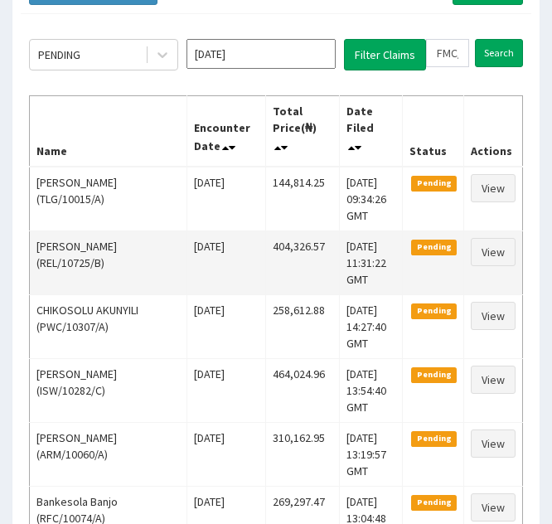
scroll to position [201, 0]
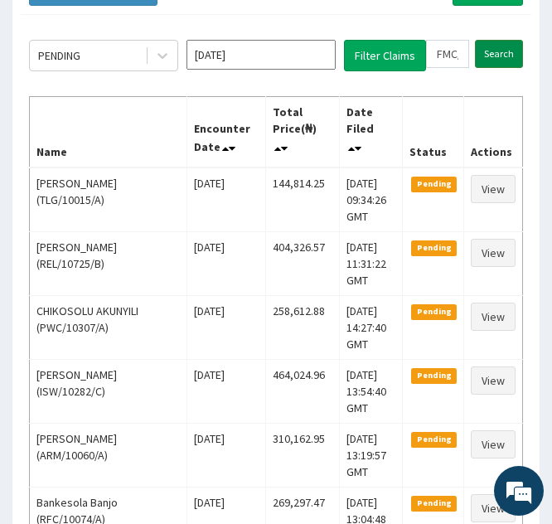
click at [495, 55] on input "Search" at bounding box center [499, 54] width 48 height 28
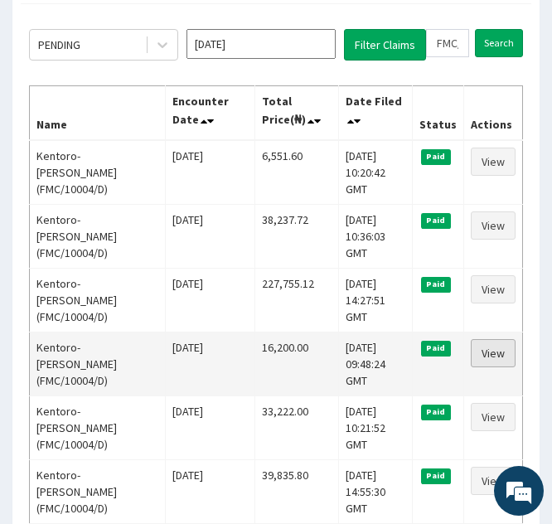
scroll to position [201, 0]
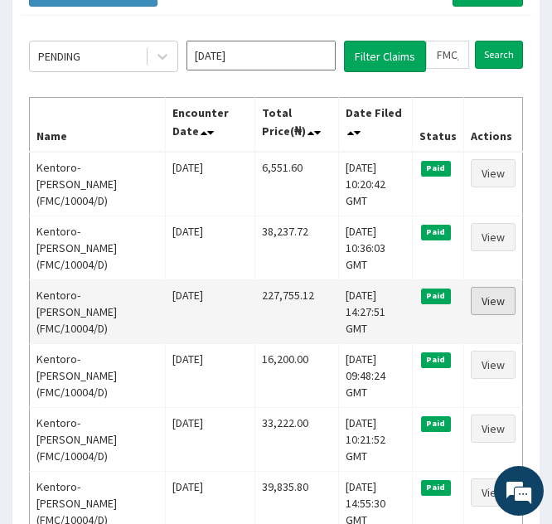
click at [491, 288] on link "View" at bounding box center [493, 301] width 45 height 28
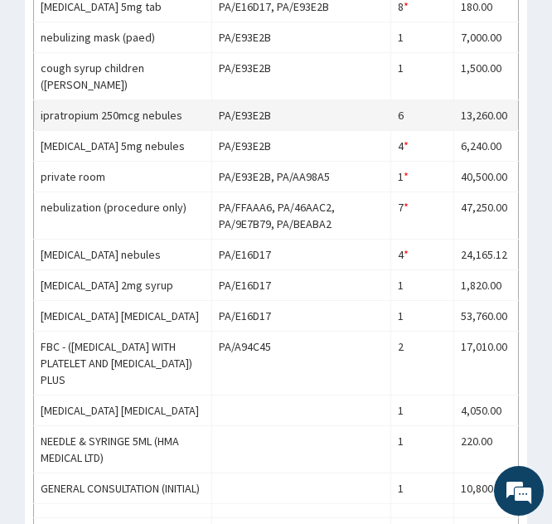
scroll to position [803, 0]
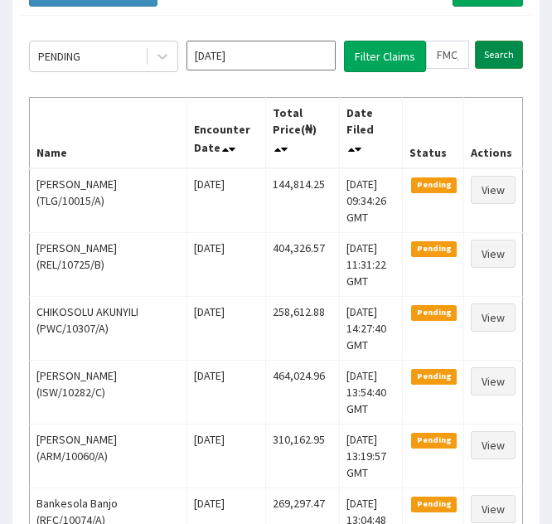
click at [490, 57] on input "Search" at bounding box center [499, 55] width 48 height 28
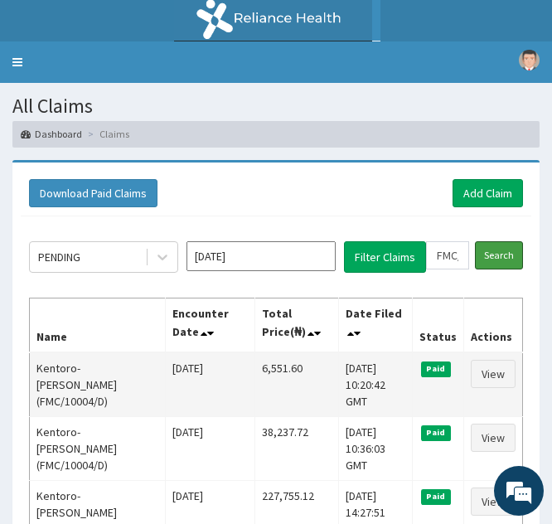
scroll to position [201, 0]
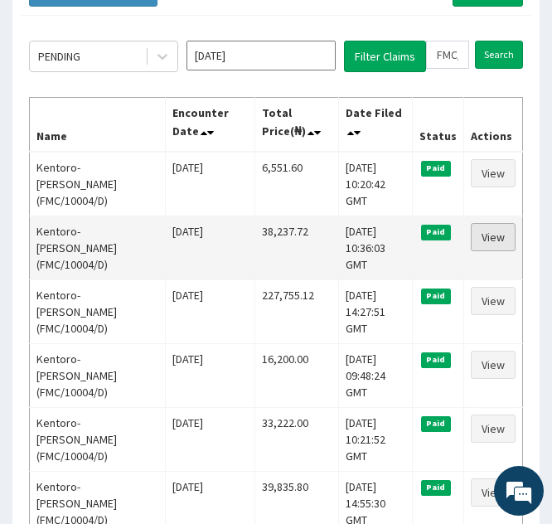
click at [484, 239] on link "View" at bounding box center [493, 237] width 45 height 28
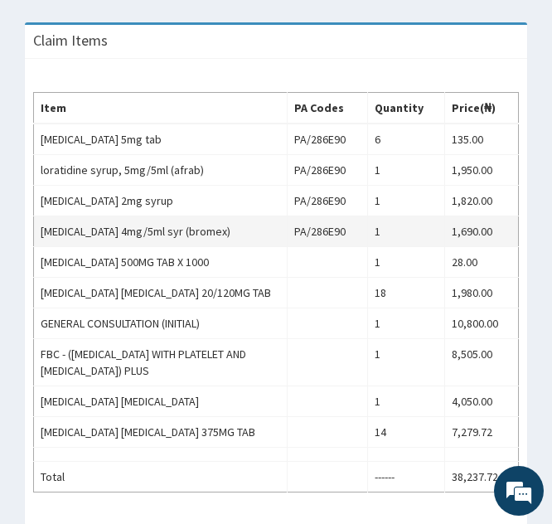
scroll to position [650, 0]
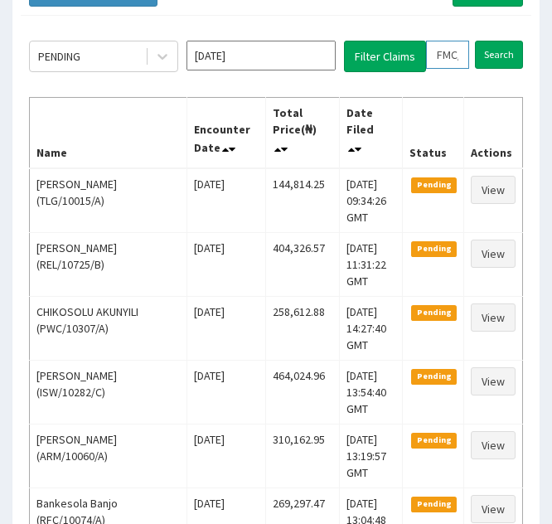
click at [442, 55] on input "FMC/10004/D" at bounding box center [447, 55] width 43 height 28
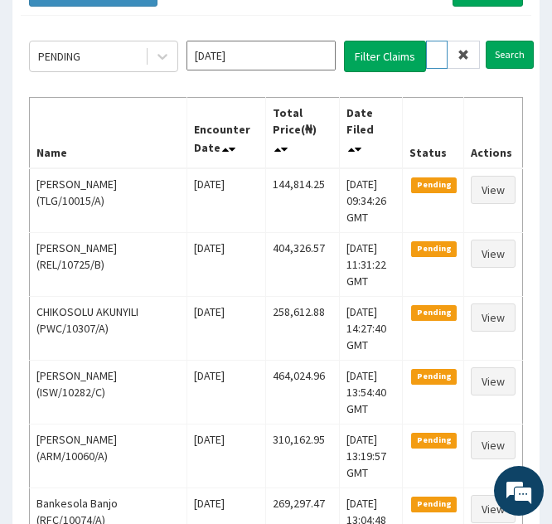
type input "MC/10004/D"
click at [460, 64] on span at bounding box center [463, 55] width 32 height 28
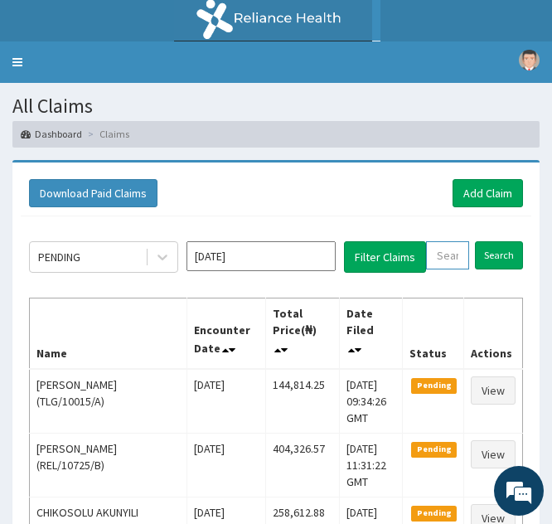
click at [444, 244] on input "text" at bounding box center [447, 255] width 43 height 28
paste input "FMC/10004/E"
type input "FMC/10004/E"
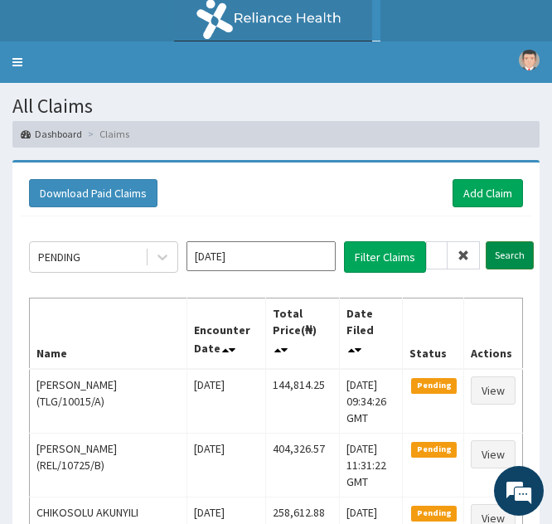
click at [496, 256] on input "Search" at bounding box center [510, 255] width 48 height 28
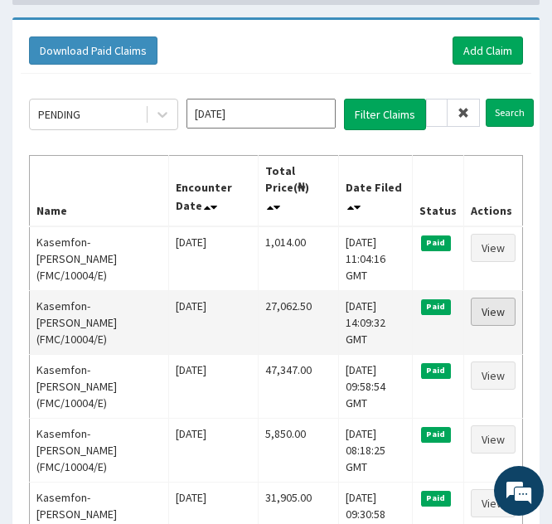
click at [487, 297] on link "View" at bounding box center [493, 311] width 45 height 28
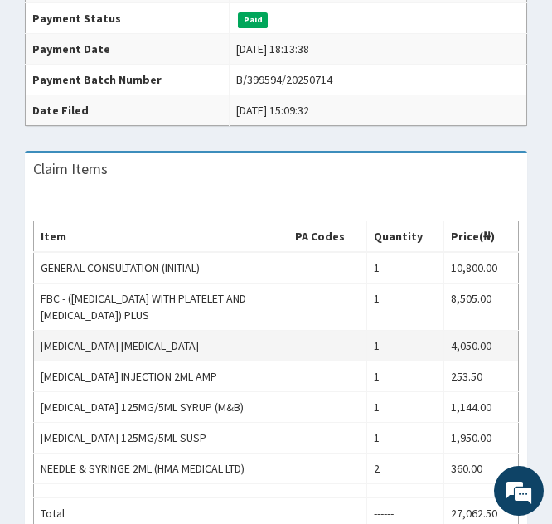
scroll to position [469, 0]
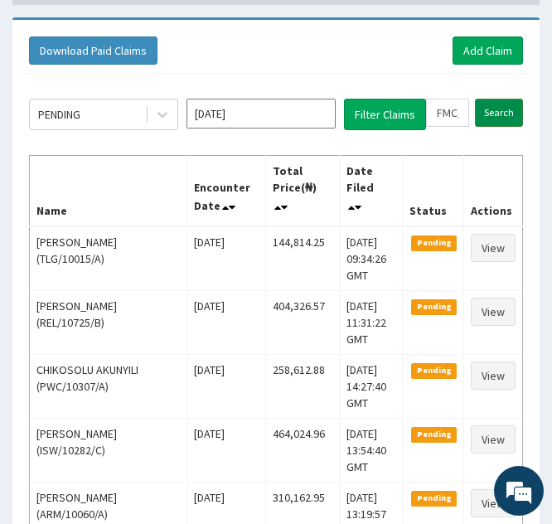
click at [487, 119] on input "Search" at bounding box center [499, 113] width 48 height 28
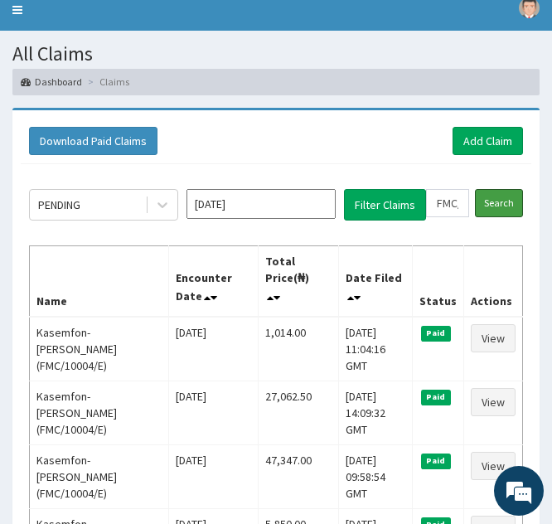
scroll to position [58, 0]
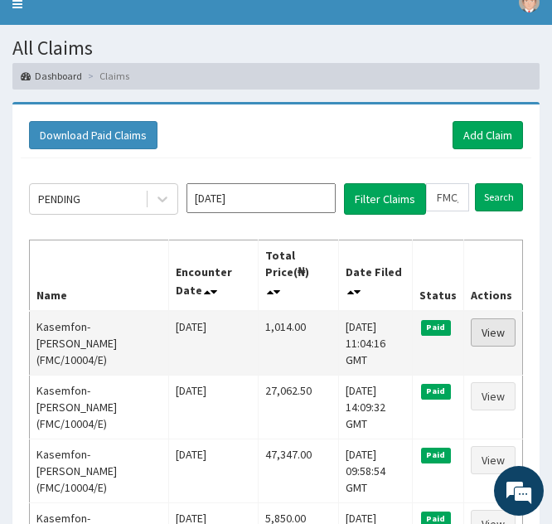
click at [488, 333] on link "View" at bounding box center [493, 332] width 45 height 28
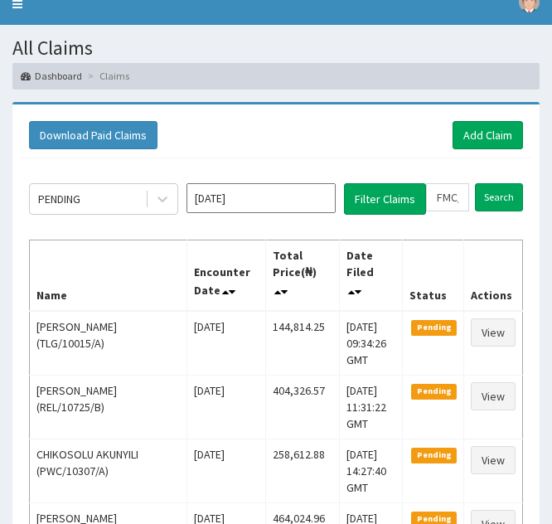
drag, startPoint x: 0, startPoint y: 0, endPoint x: 441, endPoint y: 254, distance: 508.9
click at [441, 254] on th "Status" at bounding box center [433, 274] width 61 height 71
click at [442, 199] on input "FMC/10004/E" at bounding box center [447, 197] width 43 height 28
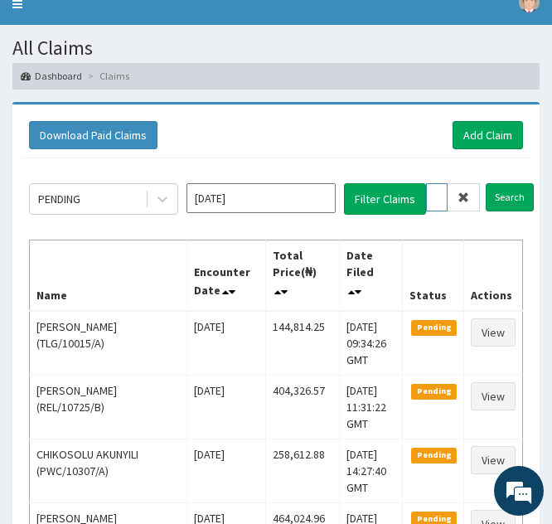
type input "MC/10004/E"
click at [462, 198] on icon at bounding box center [463, 197] width 12 height 12
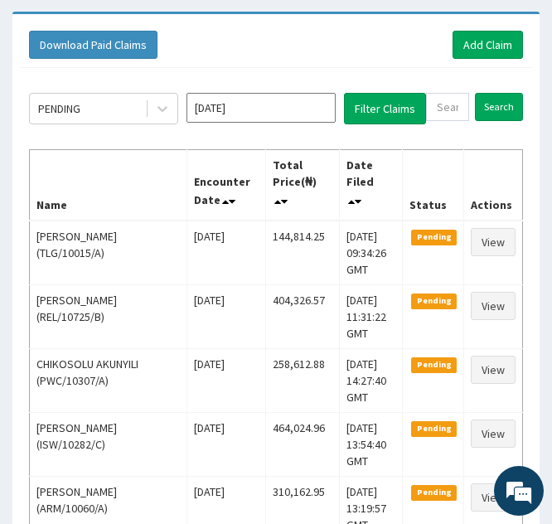
scroll to position [150, 0]
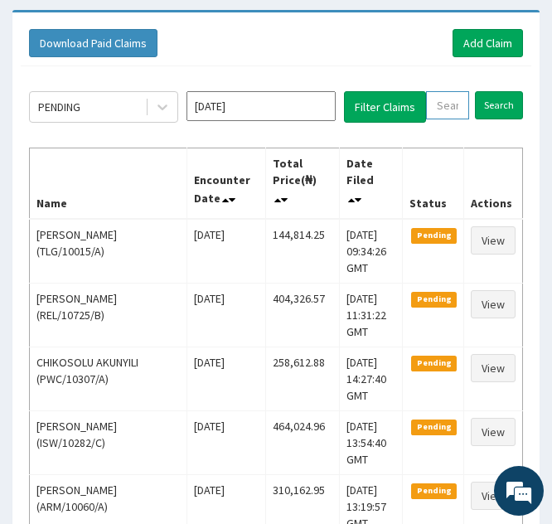
click at [435, 115] on input "text" at bounding box center [447, 105] width 43 height 28
paste input "ALP/10001/D"
type input "ALP/10001/D"
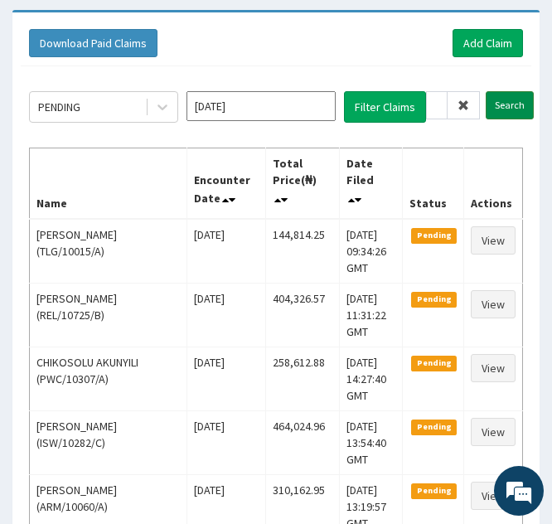
click at [500, 104] on input "Search" at bounding box center [510, 105] width 48 height 28
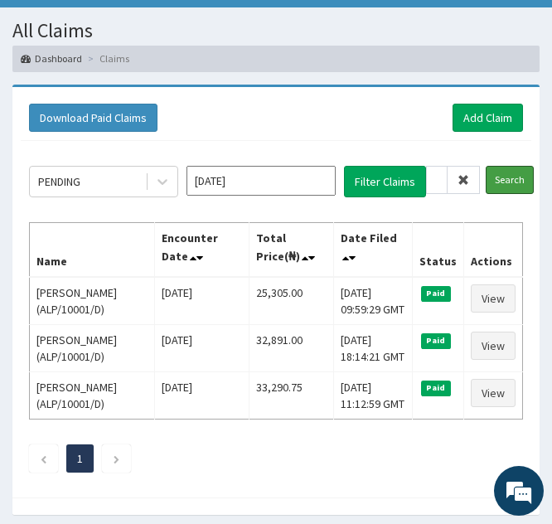
scroll to position [76, 0]
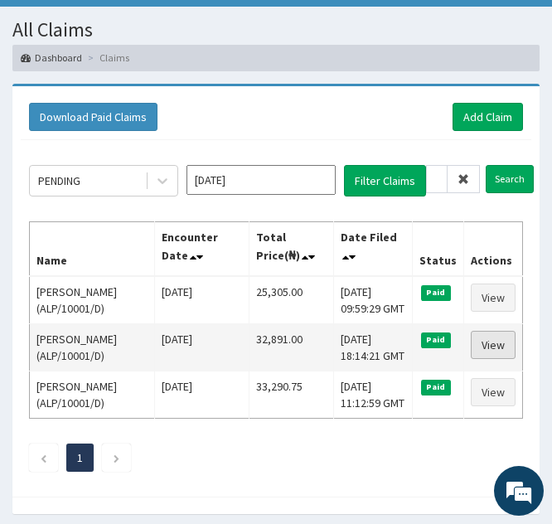
click at [488, 342] on link "View" at bounding box center [493, 345] width 45 height 28
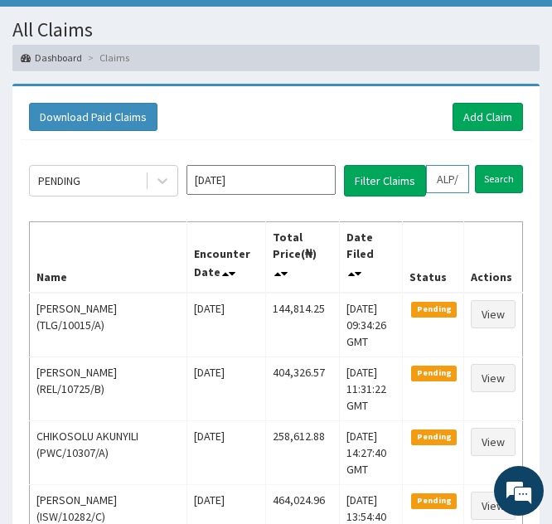
click at [445, 173] on input "ALP/10001/D" at bounding box center [447, 179] width 43 height 28
type input "LP/10001/D"
click at [464, 181] on icon at bounding box center [463, 179] width 12 height 12
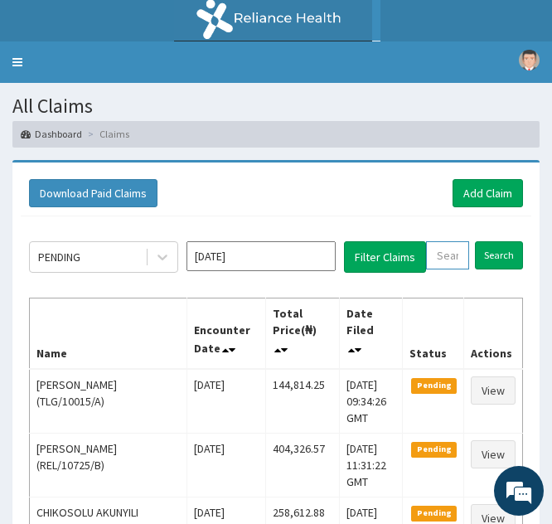
click at [446, 259] on input "text" at bounding box center [447, 255] width 43 height 28
paste input "ALP/10001/A"
type input "ALP/10001/A"
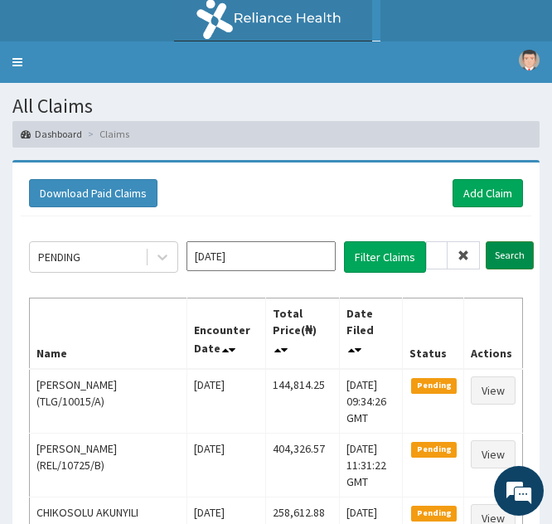
click at [496, 258] on input "Search" at bounding box center [510, 255] width 48 height 28
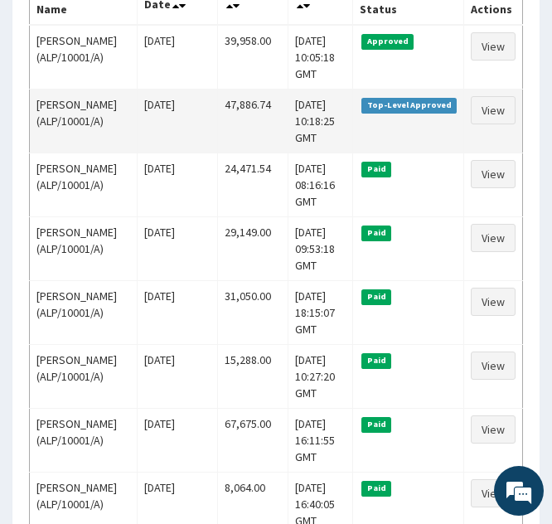
scroll to position [346, 0]
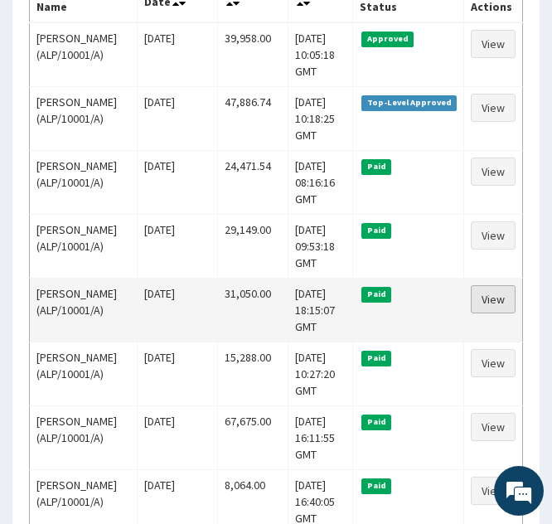
click at [488, 292] on link "View" at bounding box center [493, 299] width 45 height 28
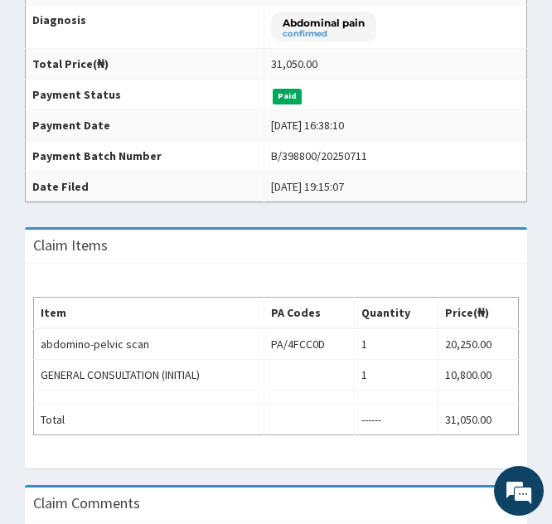
scroll to position [397, 0]
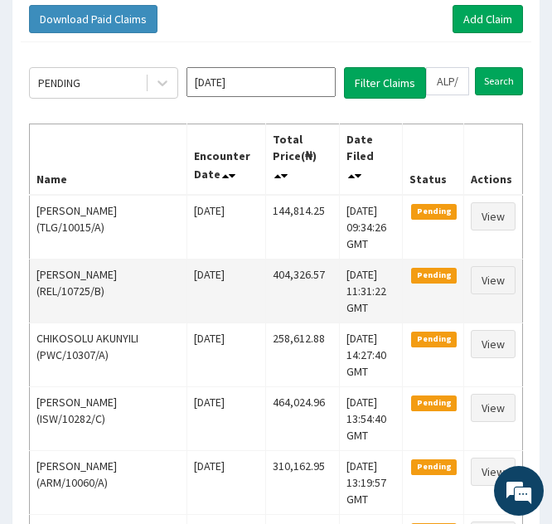
scroll to position [173, 0]
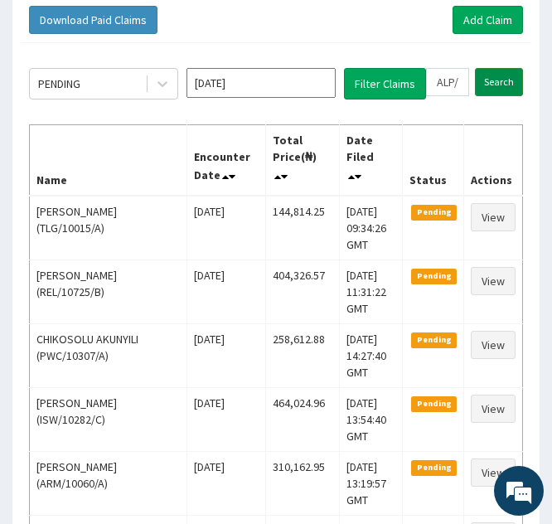
click at [492, 84] on input "Search" at bounding box center [499, 82] width 48 height 28
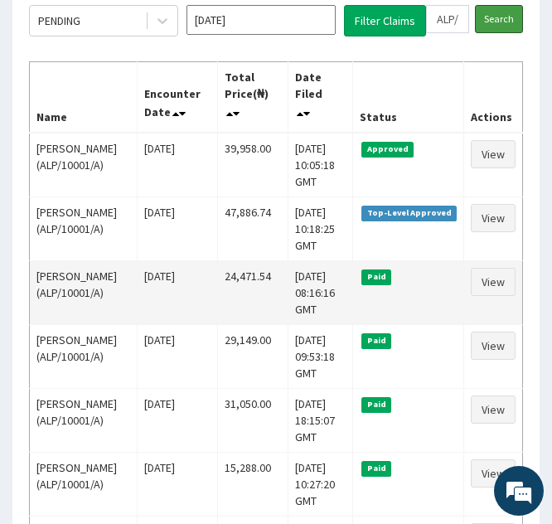
scroll to position [237, 0]
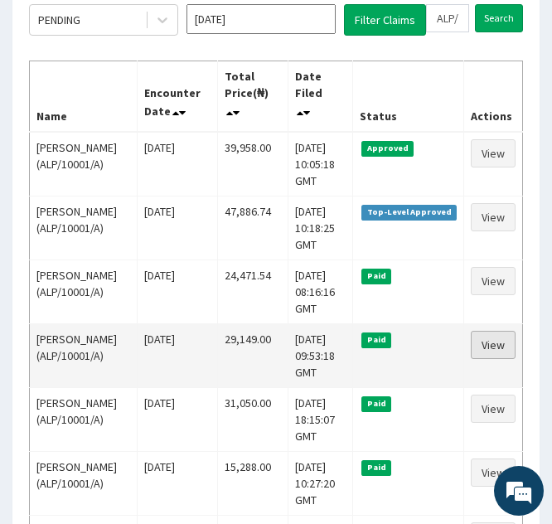
click at [497, 340] on link "View" at bounding box center [493, 345] width 45 height 28
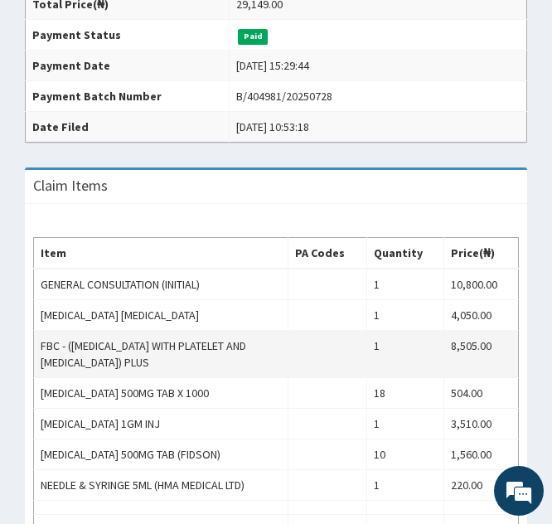
scroll to position [451, 0]
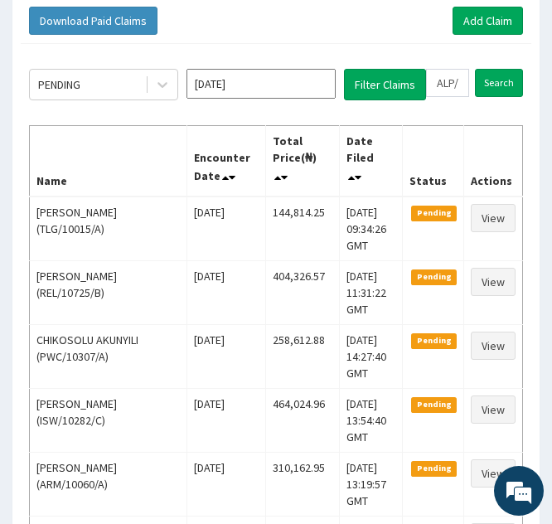
scroll to position [167, 0]
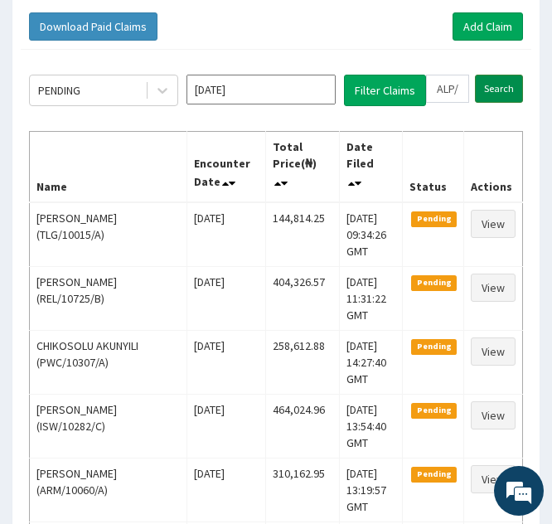
click at [495, 85] on input "Search" at bounding box center [499, 89] width 48 height 28
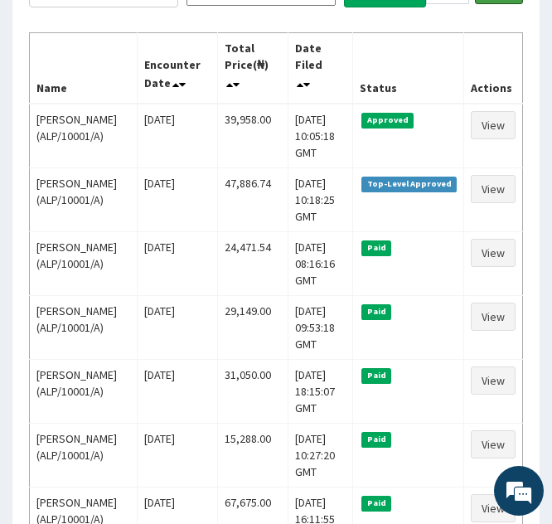
scroll to position [268, 0]
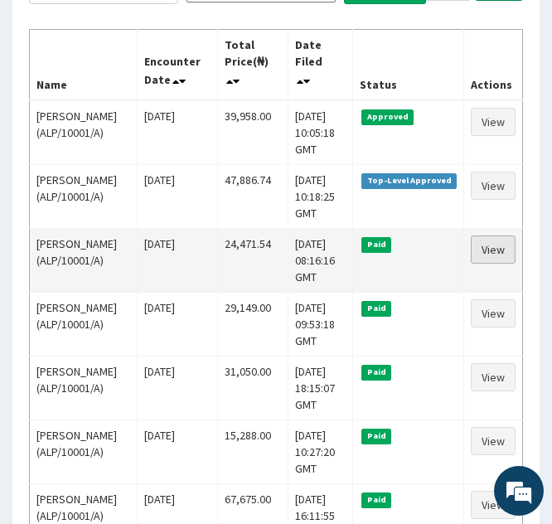
click at [495, 244] on link "View" at bounding box center [493, 249] width 45 height 28
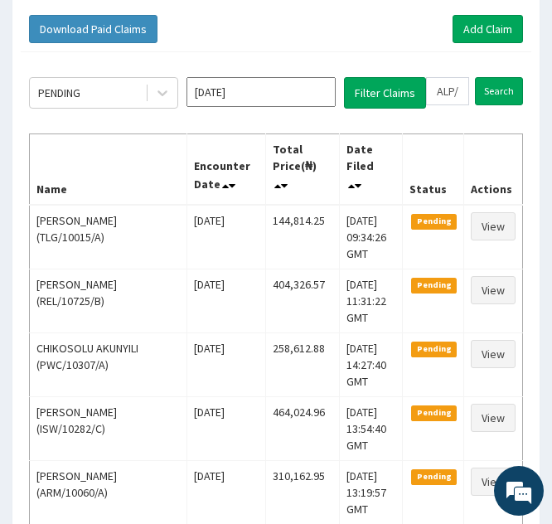
scroll to position [162, 0]
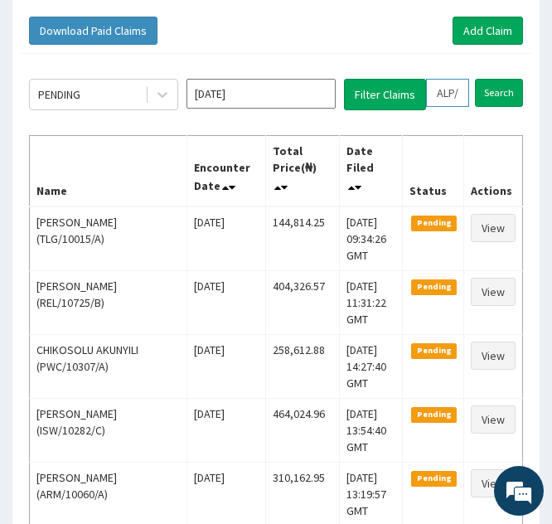
click at [446, 97] on input "ALP/10001/A" at bounding box center [447, 93] width 43 height 28
type input "AP/10001/A"
click at [463, 96] on icon at bounding box center [463, 93] width 12 height 12
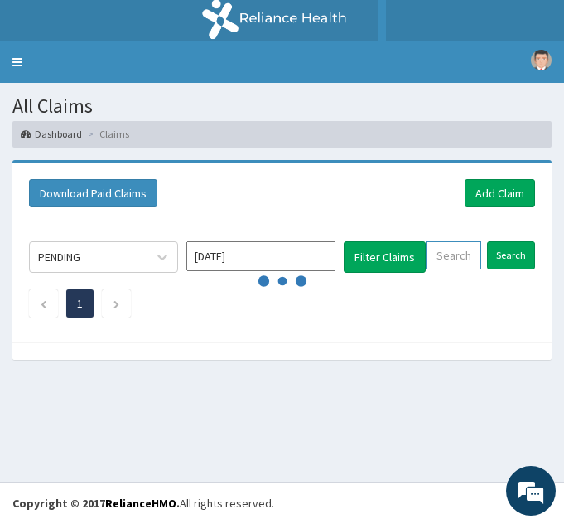
click at [449, 257] on input "text" at bounding box center [454, 255] width 56 height 28
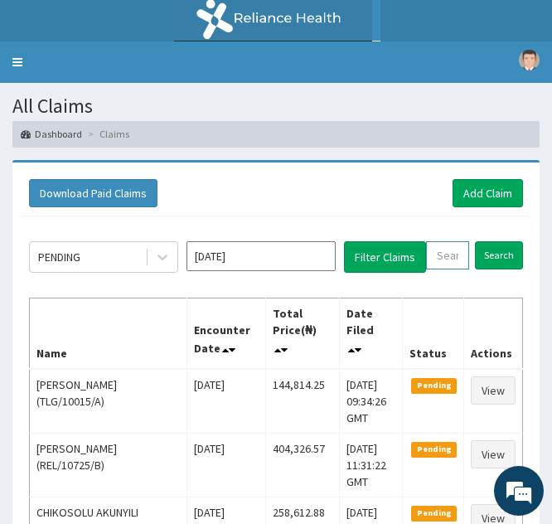
paste input "EMG/10005/A"
type input "EMG/10005/A"
click at [461, 256] on icon at bounding box center [463, 255] width 12 height 12
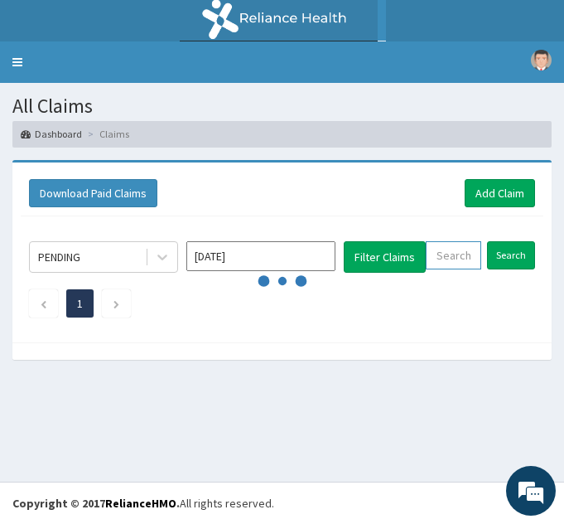
click at [442, 261] on input "text" at bounding box center [454, 255] width 56 height 28
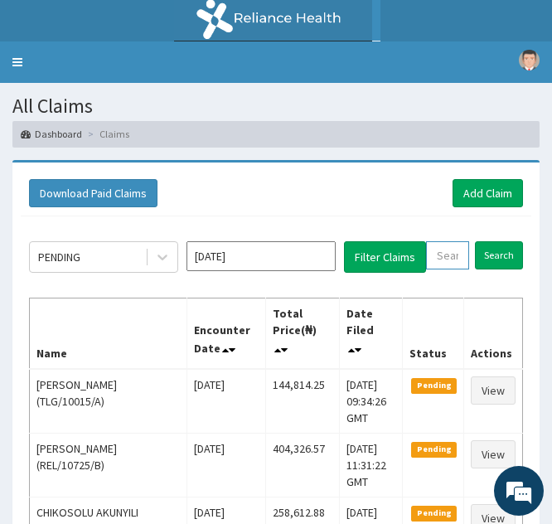
paste input "EMG/10005/A"
type input "EMG/10005/A"
click at [498, 256] on input "Search" at bounding box center [510, 255] width 48 height 28
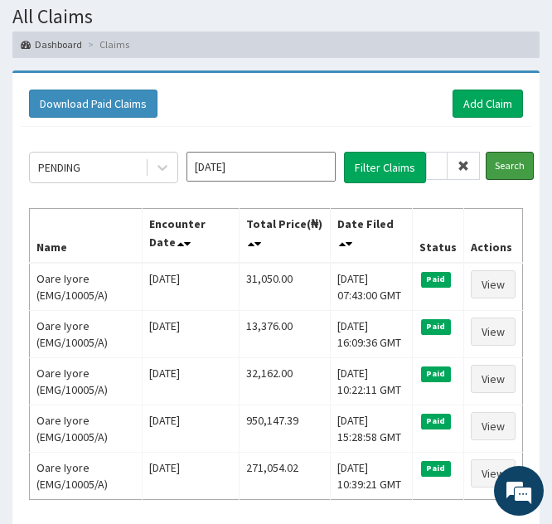
scroll to position [91, 0]
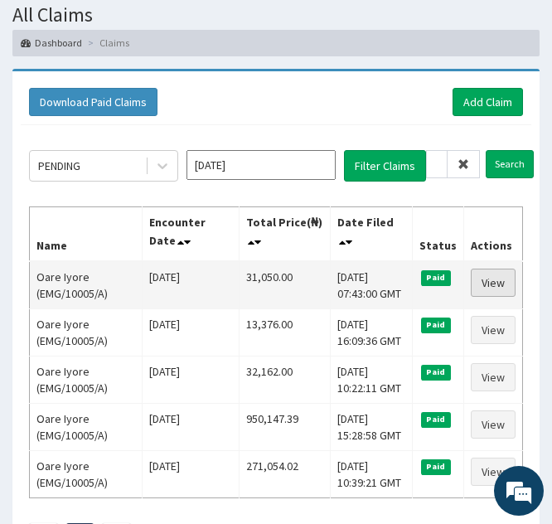
click at [489, 282] on link "View" at bounding box center [493, 282] width 45 height 28
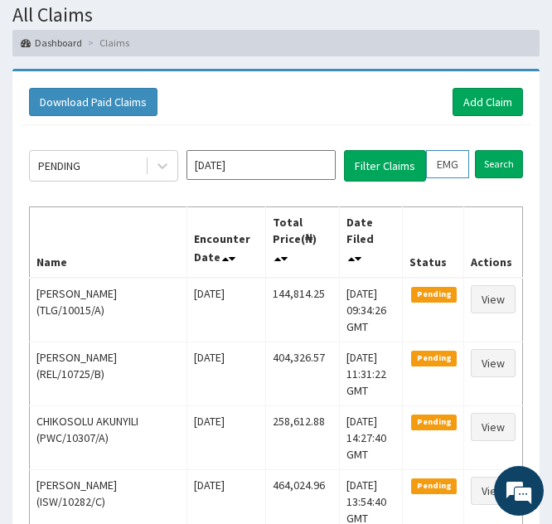
drag, startPoint x: 0, startPoint y: 0, endPoint x: 445, endPoint y: 162, distance: 473.4
click at [445, 162] on input "EMG/10005/A" at bounding box center [447, 164] width 43 height 28
type input "MG/10005/A"
click at [463, 162] on icon at bounding box center [463, 164] width 12 height 12
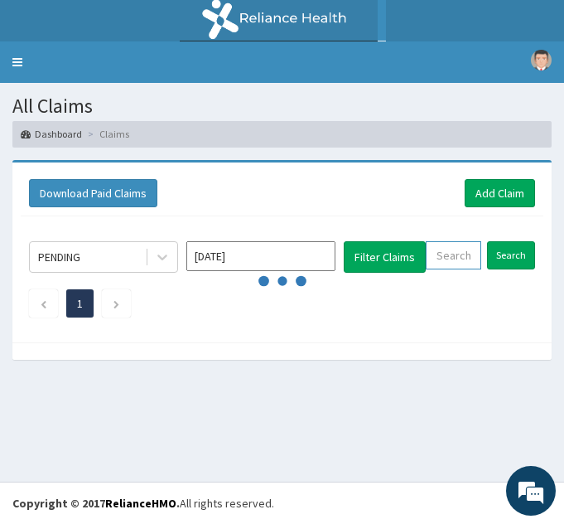
click at [442, 252] on input "text" at bounding box center [454, 255] width 56 height 28
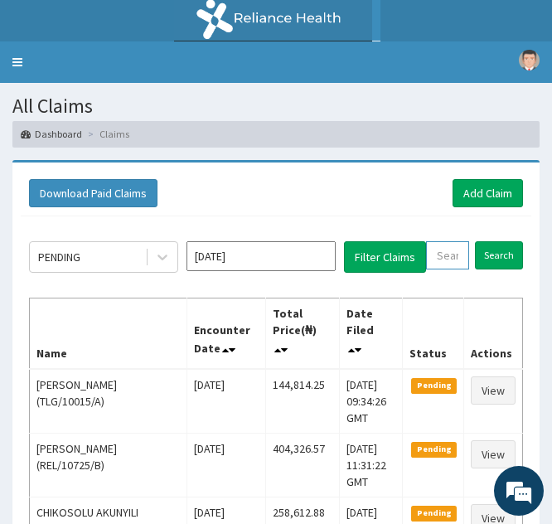
paste input "COW/10026/A"
type input "COW/10026/A"
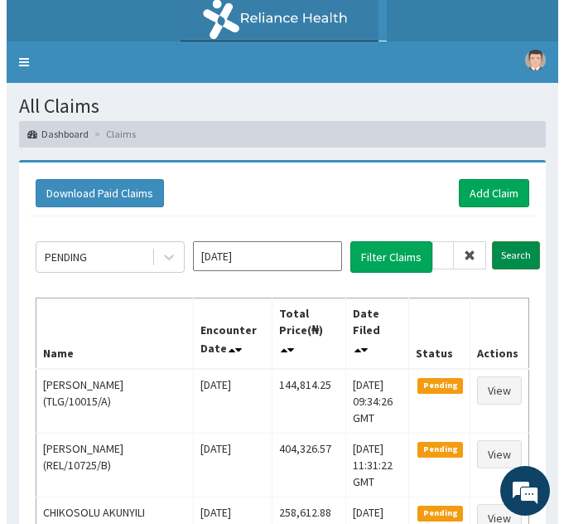
scroll to position [0, 0]
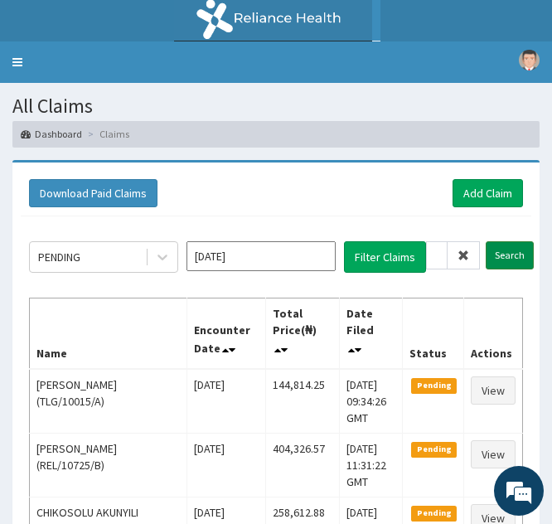
click at [502, 259] on input "Search" at bounding box center [510, 255] width 48 height 28
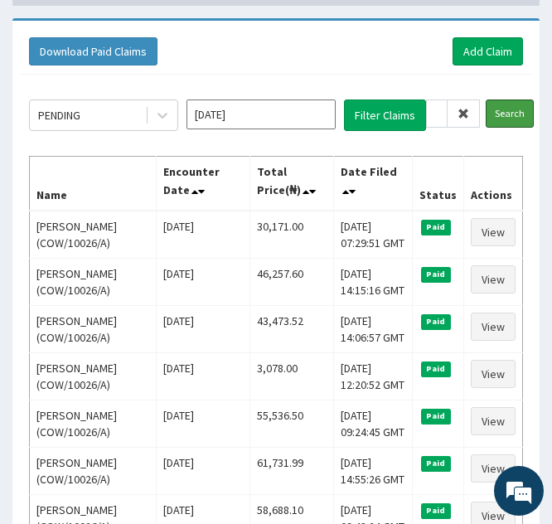
scroll to position [157, 0]
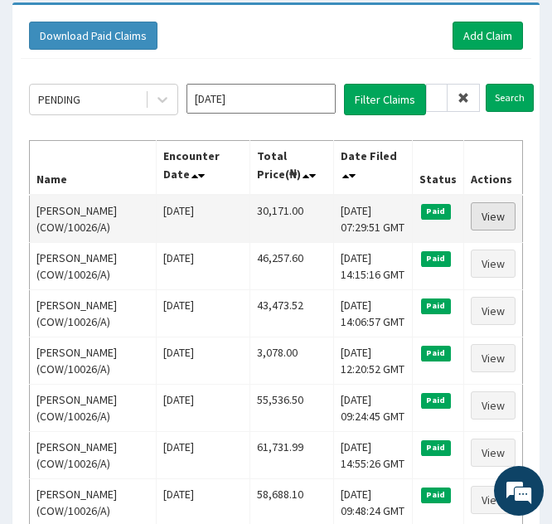
click at [486, 215] on link "View" at bounding box center [493, 216] width 45 height 28
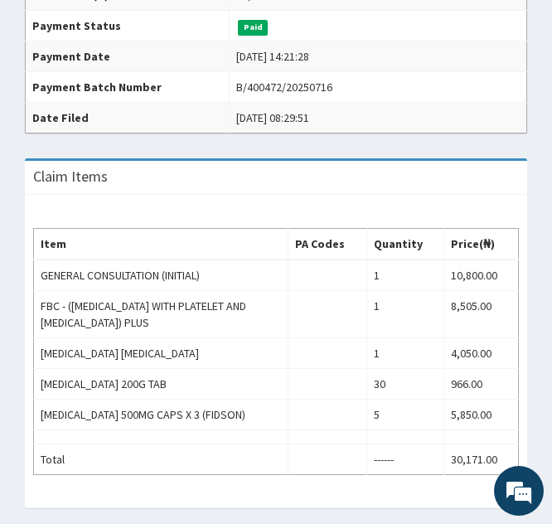
scroll to position [202, 0]
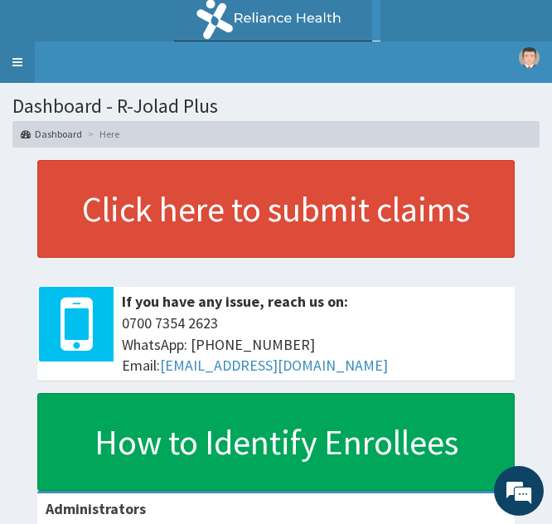
click at [14, 54] on link "Toggle navigation" at bounding box center [17, 61] width 35 height 41
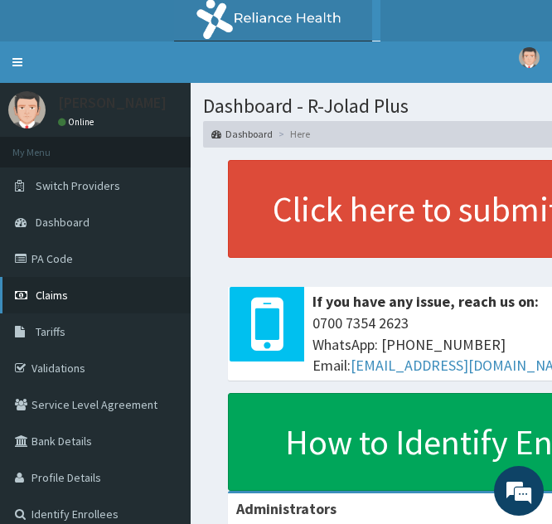
click at [67, 296] on span "Claims" at bounding box center [52, 295] width 32 height 15
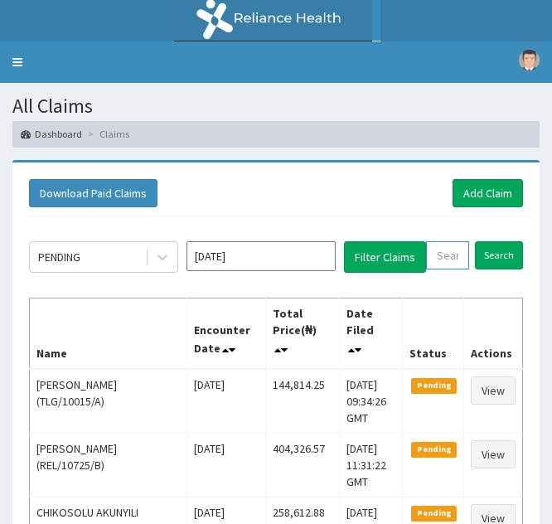
click at [433, 259] on input "text" at bounding box center [447, 255] width 43 height 28
paste input "PED/10017/E"
click at [433, 259] on input "PED/10017/E" at bounding box center [437, 255] width 22 height 28
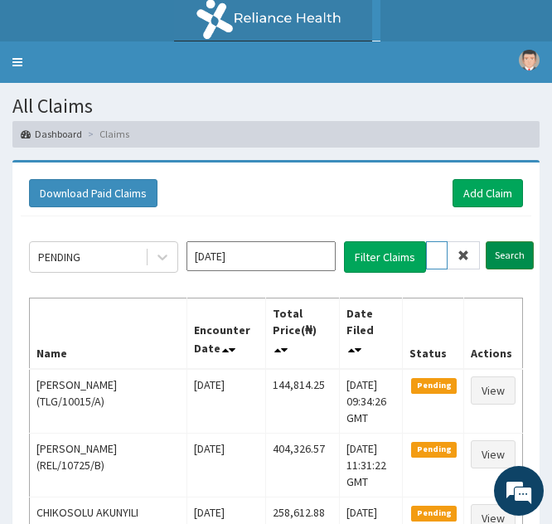
type input "PED/10017/E"
click at [500, 252] on input "Search" at bounding box center [510, 255] width 48 height 28
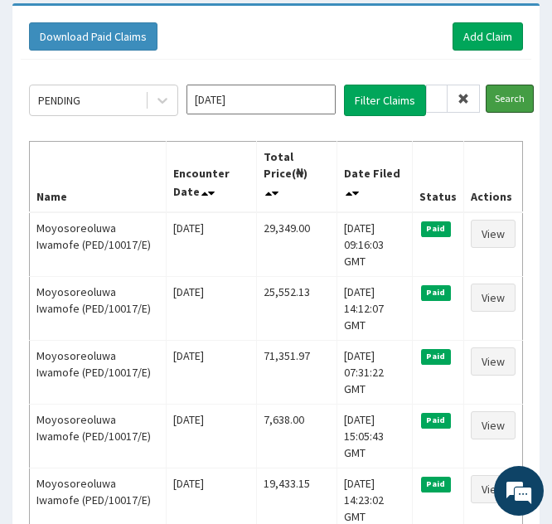
scroll to position [157, 0]
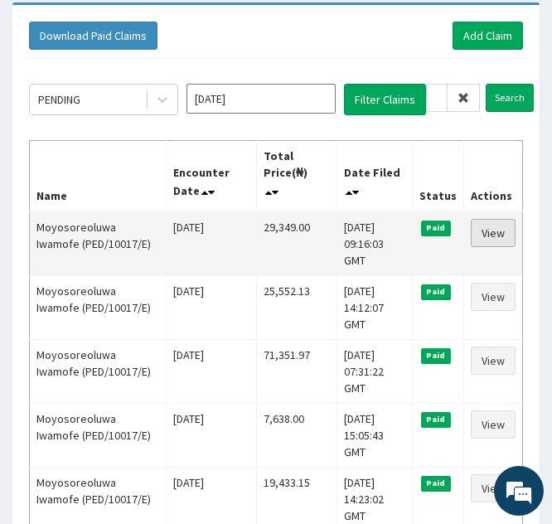
click at [480, 234] on link "View" at bounding box center [493, 233] width 45 height 28
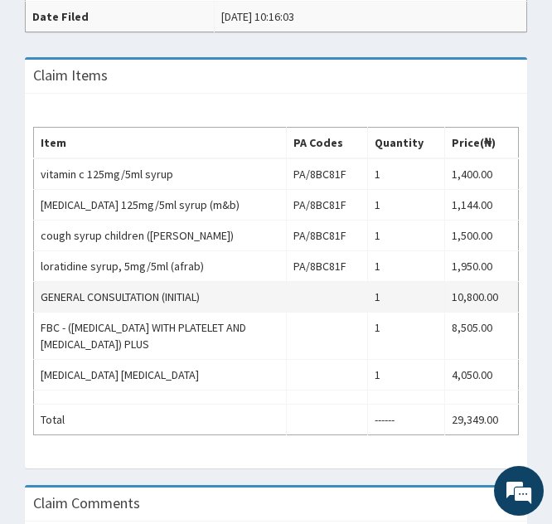
scroll to position [428, 0]
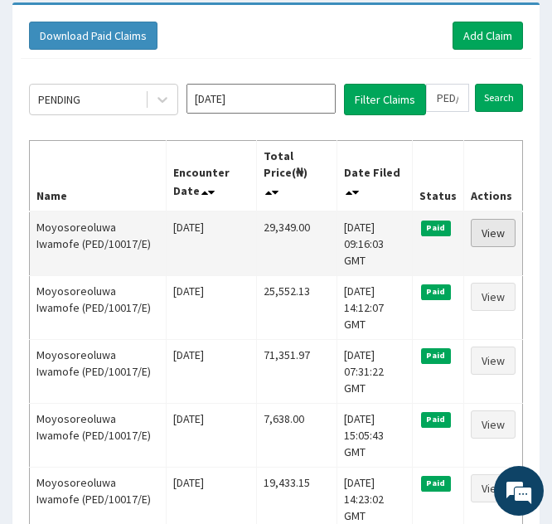
click at [487, 232] on link "View" at bounding box center [493, 233] width 45 height 28
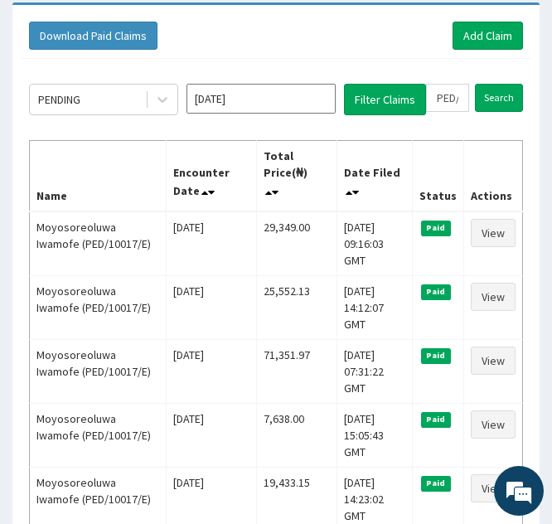
click at [17, 323] on div "Download Paid Claims Add Claim × Note you can only download claims within a max…" at bounding box center [275, 307] width 527 height 604
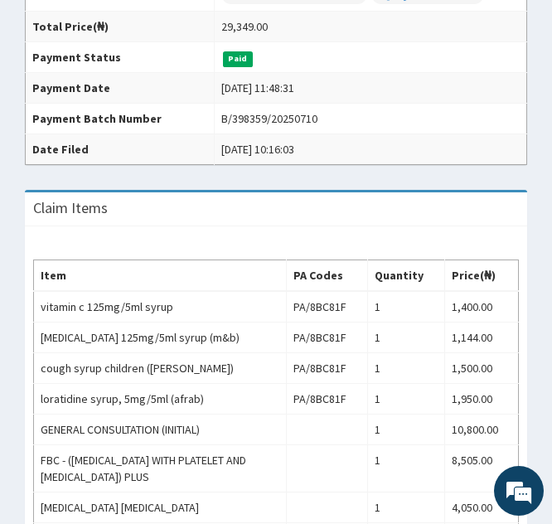
scroll to position [430, 0]
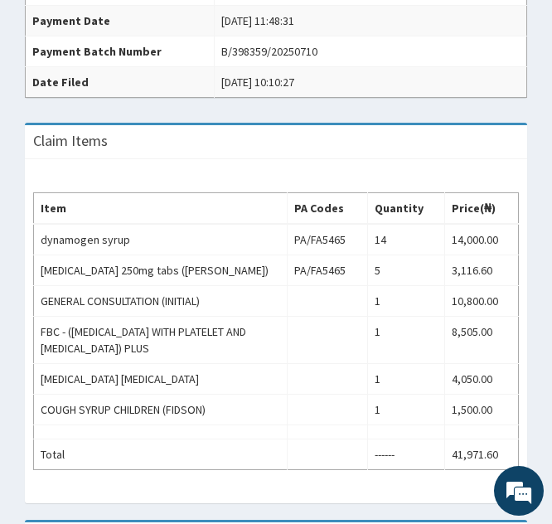
scroll to position [520, 0]
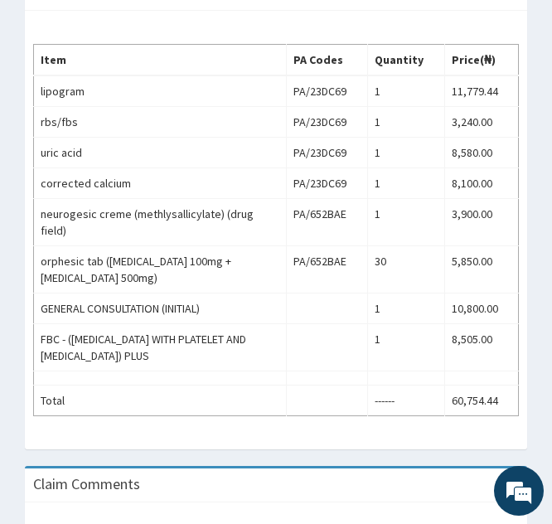
scroll to position [753, 0]
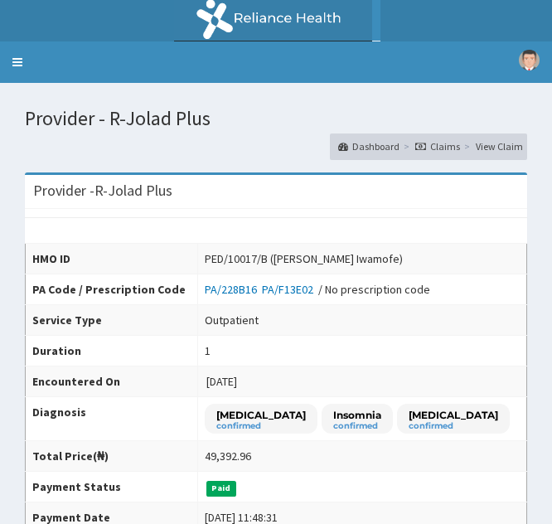
click at [288, 334] on td "Outpatient" at bounding box center [362, 319] width 329 height 31
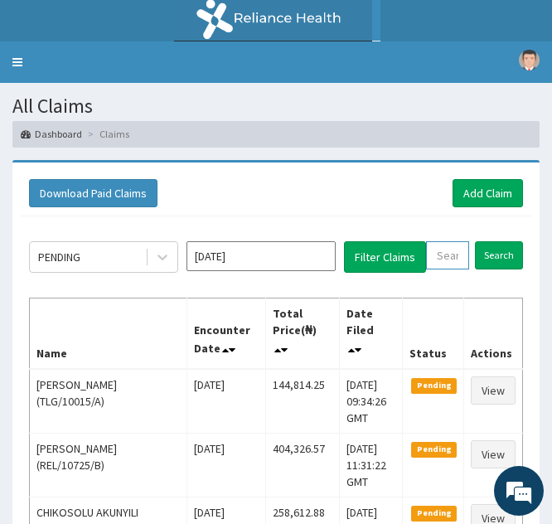
click at [447, 249] on input "text" at bounding box center [447, 255] width 43 height 28
paste input "REL/10362/B"
type input "REL/10362/B"
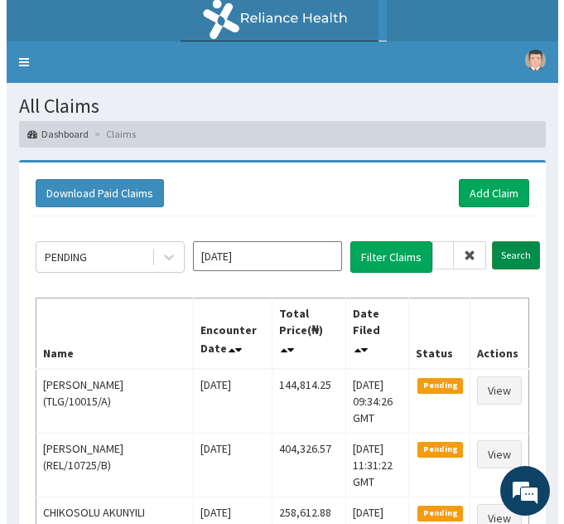
scroll to position [0, 0]
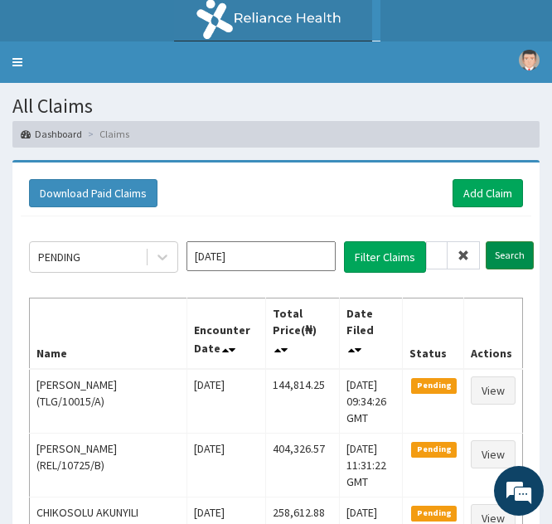
click at [495, 261] on input "Search" at bounding box center [510, 255] width 48 height 28
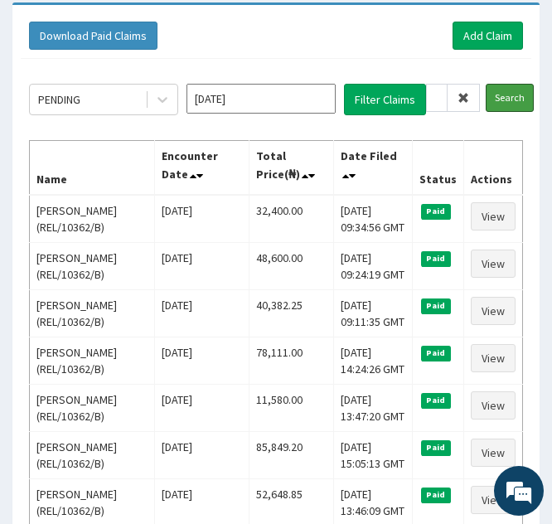
scroll to position [159, 0]
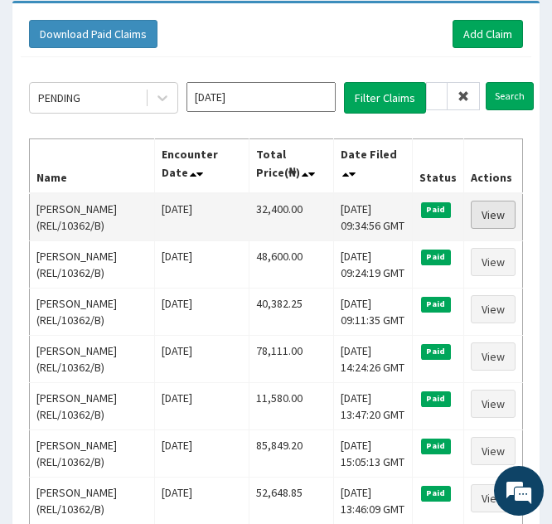
click at [490, 210] on link "View" at bounding box center [493, 215] width 45 height 28
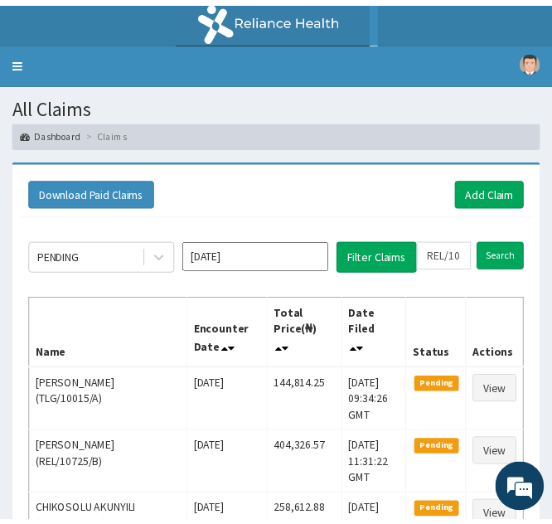
scroll to position [159, 0]
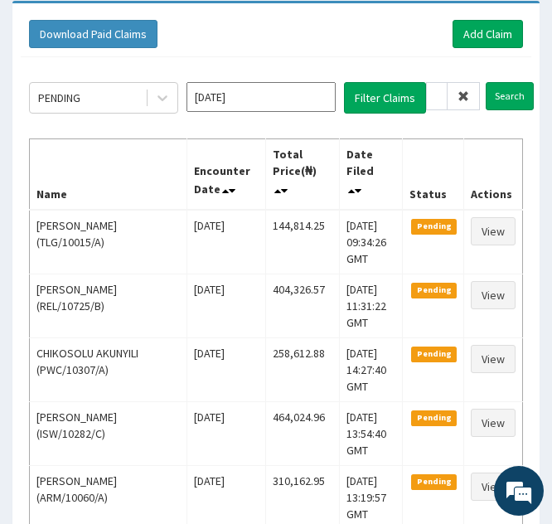
type input "EL/10362/B"
click at [459, 95] on icon at bounding box center [463, 96] width 12 height 12
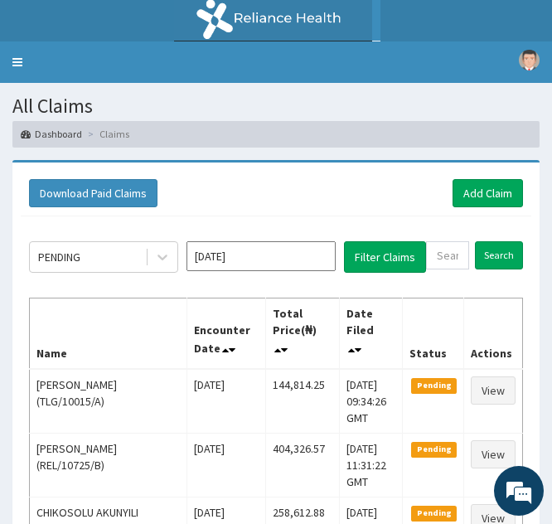
scroll to position [0, 0]
click at [449, 255] on input "text" at bounding box center [447, 255] width 43 height 28
paste input "GTB/10027/A"
type input "GTB/10027/A"
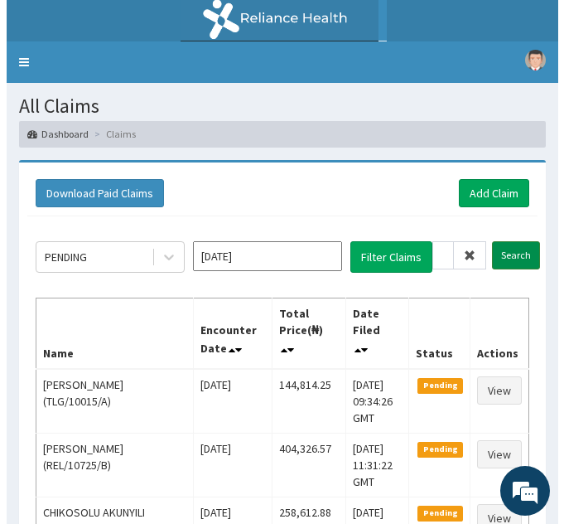
scroll to position [0, 0]
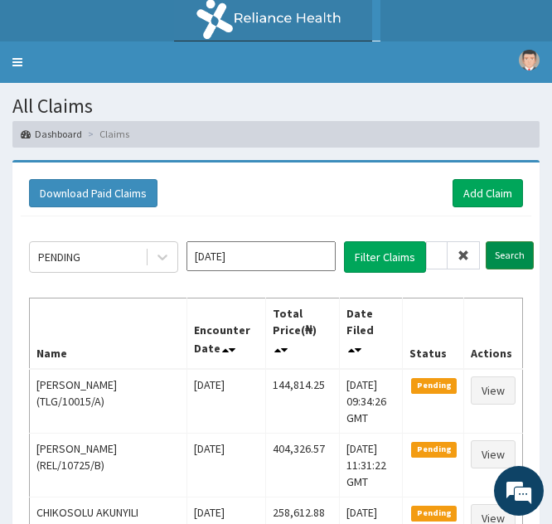
click at [500, 251] on input "Search" at bounding box center [510, 255] width 48 height 28
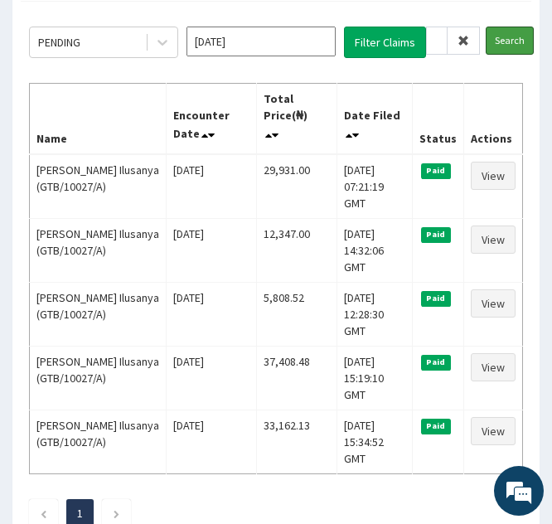
scroll to position [217, 0]
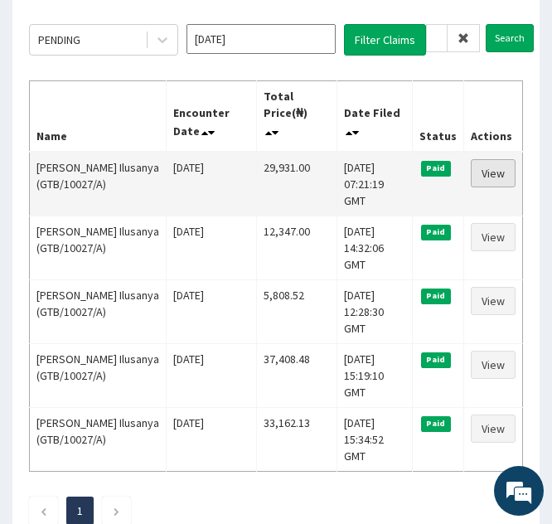
click at [489, 169] on link "View" at bounding box center [493, 173] width 45 height 28
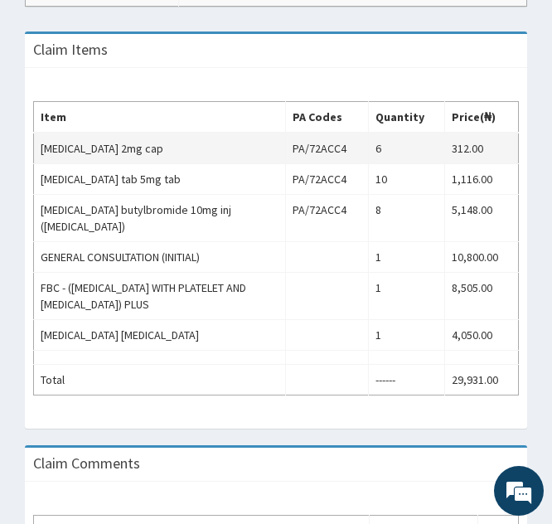
scroll to position [646, 0]
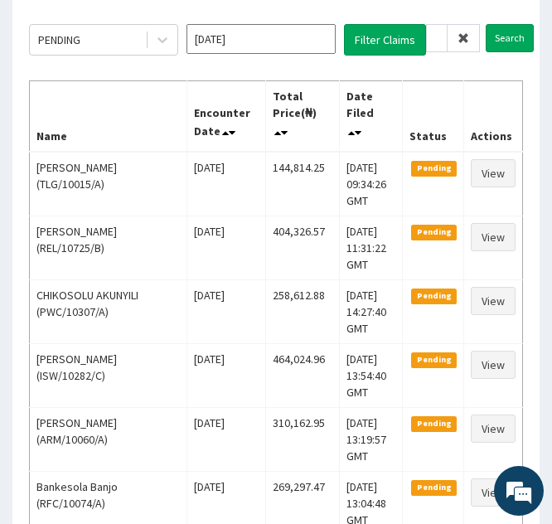
type input "TB/10027/A"
click at [469, 38] on span at bounding box center [463, 38] width 32 height 28
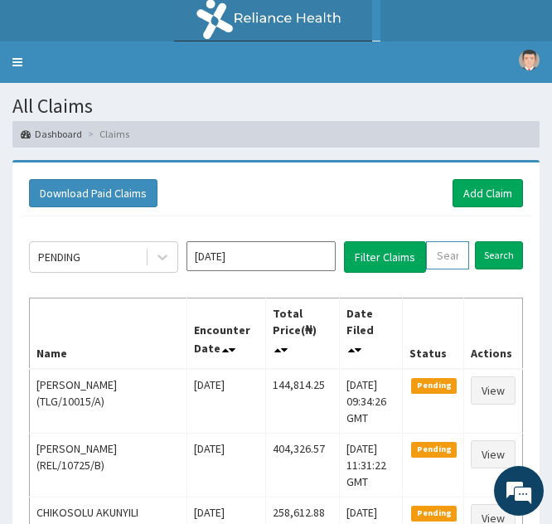
click at [447, 250] on input "text" at bounding box center [447, 255] width 43 height 28
paste input "GTB/10027/A"
type input "GTB/10027/A"
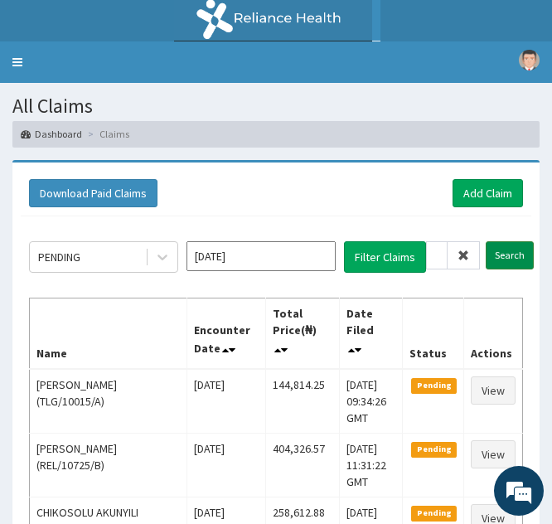
click at [494, 254] on input "Search" at bounding box center [510, 255] width 48 height 28
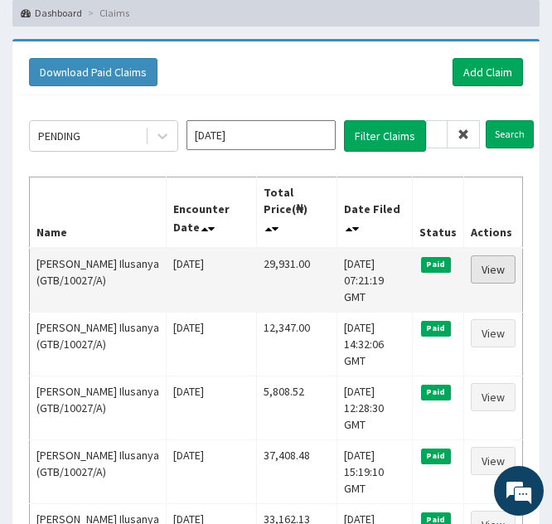
click at [487, 263] on link "View" at bounding box center [493, 269] width 45 height 28
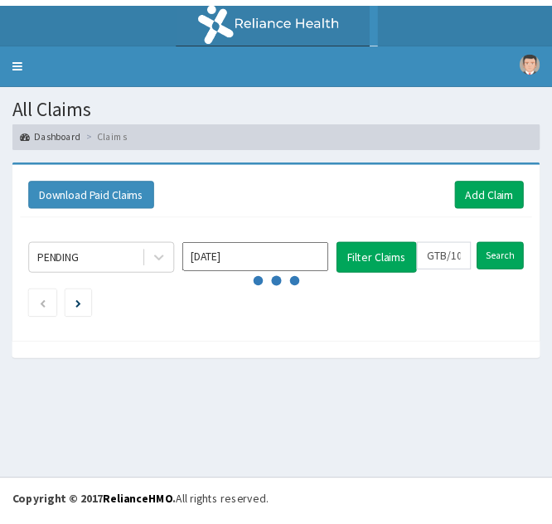
scroll to position [121, 0]
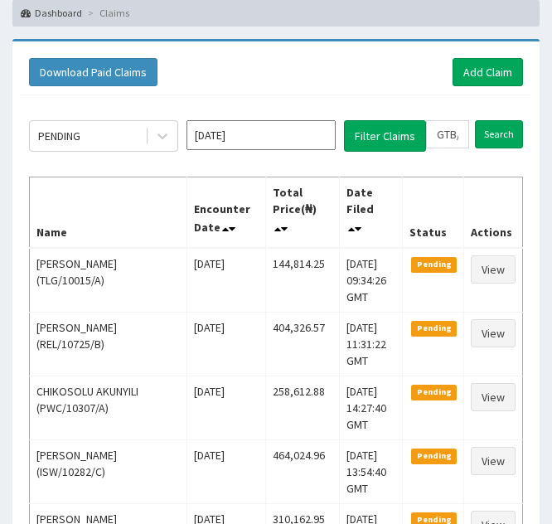
click at [448, 248] on td "Pending" at bounding box center [433, 280] width 61 height 65
click at [443, 134] on input "GTB/10027/A" at bounding box center [447, 134] width 43 height 28
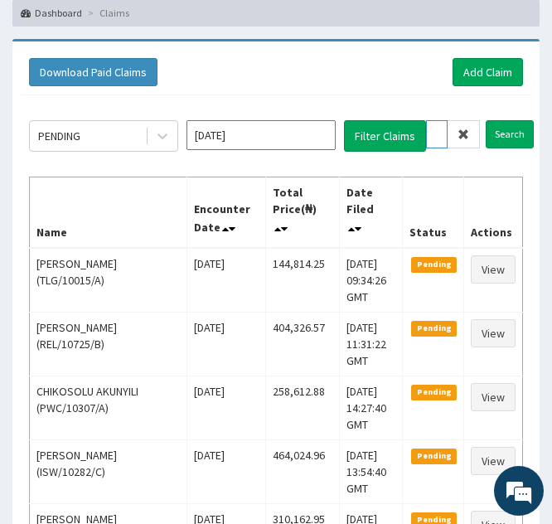
type input "TB/10027/A"
click at [466, 133] on icon at bounding box center [463, 134] width 12 height 12
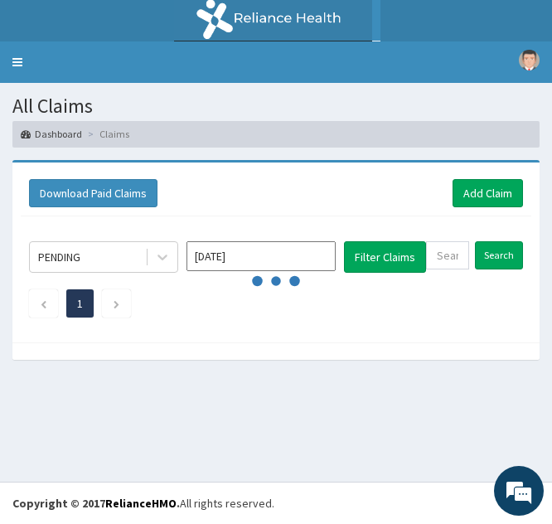
scroll to position [0, 0]
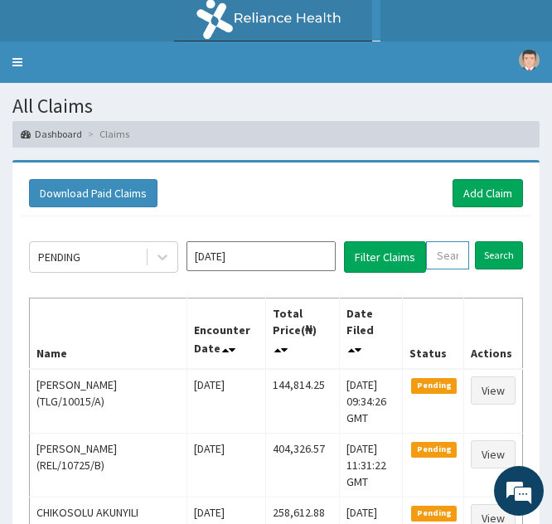
click at [437, 246] on input "text" at bounding box center [447, 255] width 43 height 28
paste input "ARM/10031/A"
type input "ARM/10031/A"
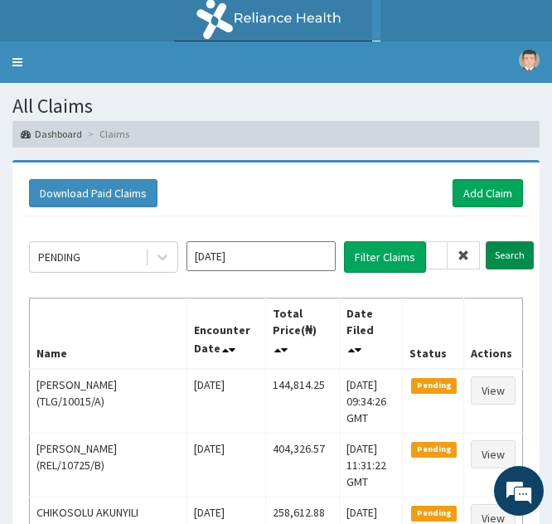
click at [502, 257] on input "Search" at bounding box center [510, 255] width 48 height 28
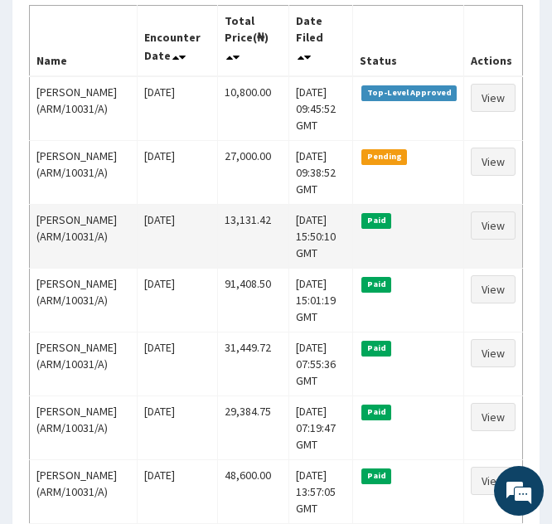
scroll to position [293, 0]
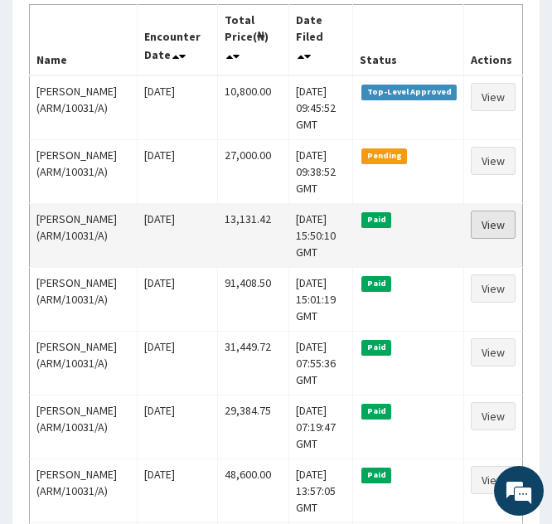
click at [482, 223] on link "View" at bounding box center [493, 224] width 45 height 28
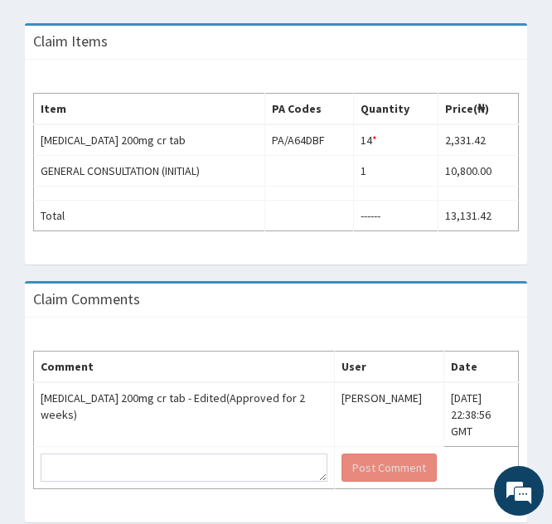
scroll to position [502, 0]
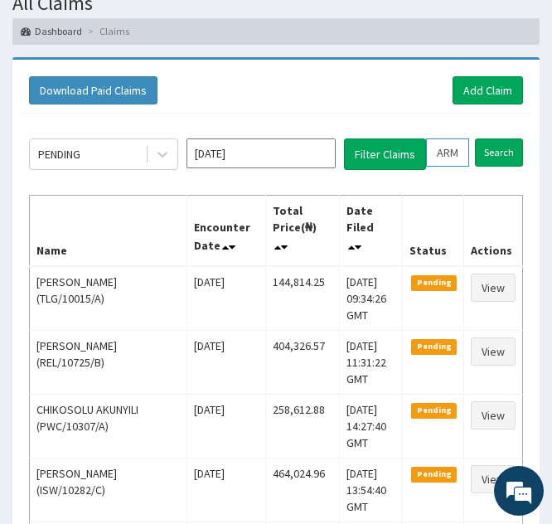
drag, startPoint x: 0, startPoint y: 0, endPoint x: 442, endPoint y: 143, distance: 464.9
click at [442, 143] on input "ARM/10031/A" at bounding box center [447, 152] width 43 height 28
type input "RM/10031/A"
click at [460, 149] on icon at bounding box center [463, 153] width 12 height 12
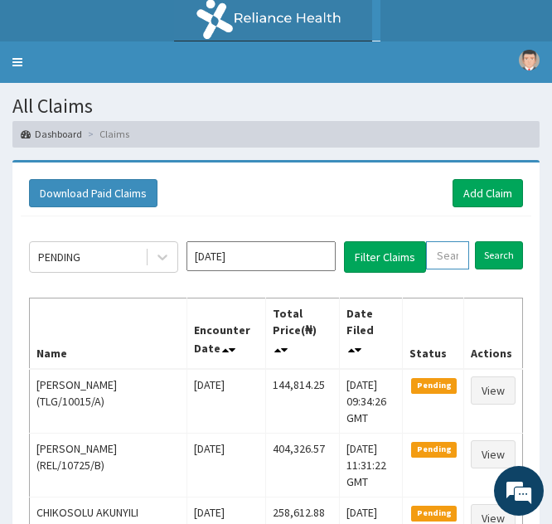
click at [441, 255] on input "text" at bounding box center [447, 255] width 43 height 28
paste input "PRN/10098/A"
type input "PRN/10098/A"
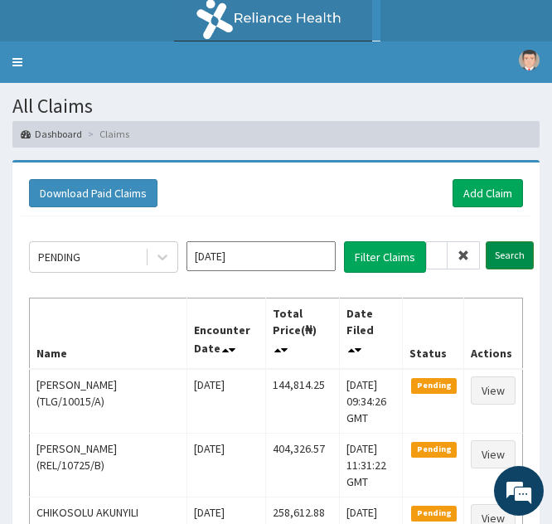
click at [501, 257] on input "Search" at bounding box center [510, 255] width 48 height 28
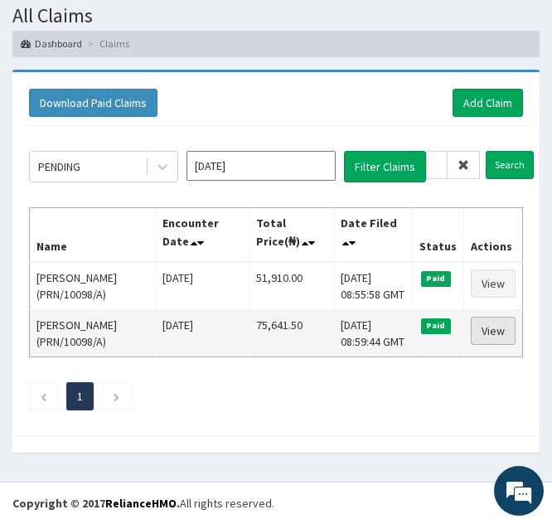
click at [478, 317] on link "View" at bounding box center [493, 331] width 45 height 28
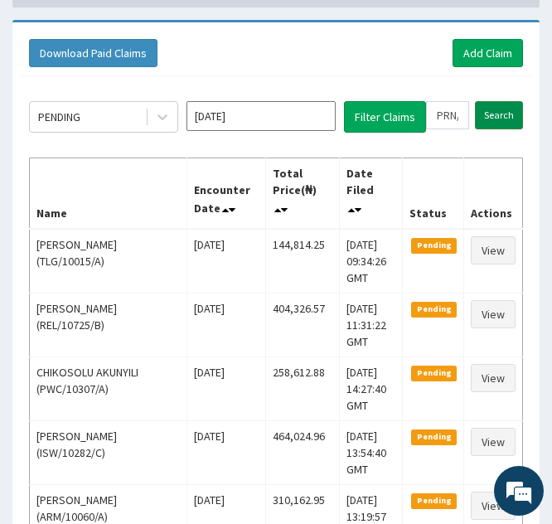
drag, startPoint x: 0, startPoint y: 0, endPoint x: 484, endPoint y: 117, distance: 497.8
click at [484, 117] on input "Search" at bounding box center [499, 115] width 48 height 28
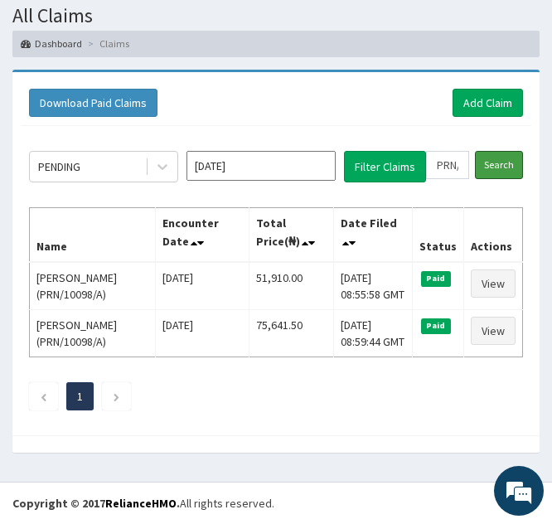
scroll to position [133, 0]
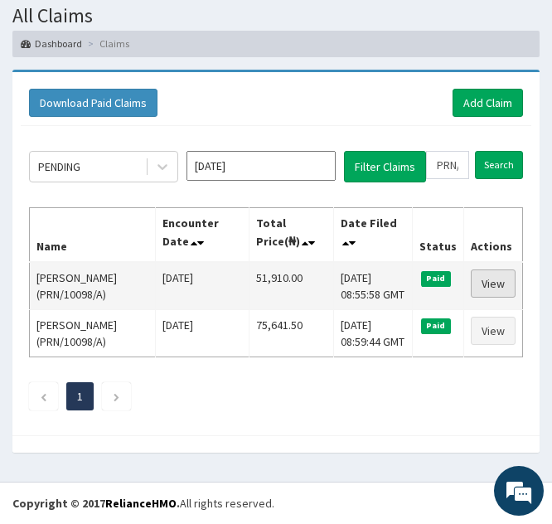
click at [483, 269] on link "View" at bounding box center [493, 283] width 45 height 28
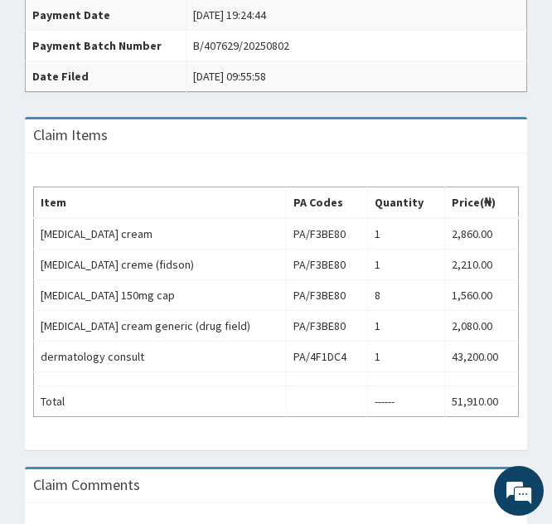
scroll to position [563, 0]
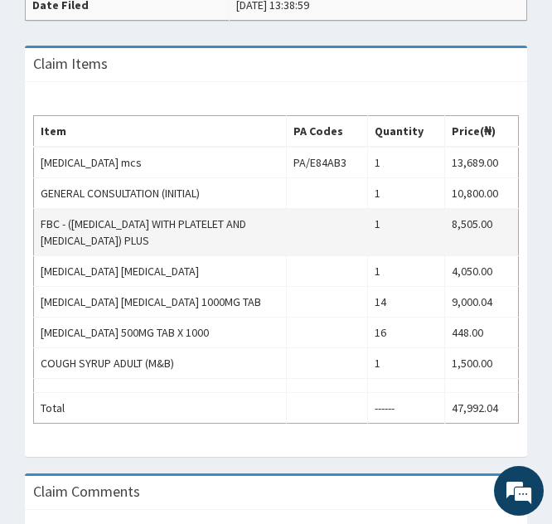
scroll to position [578, 0]
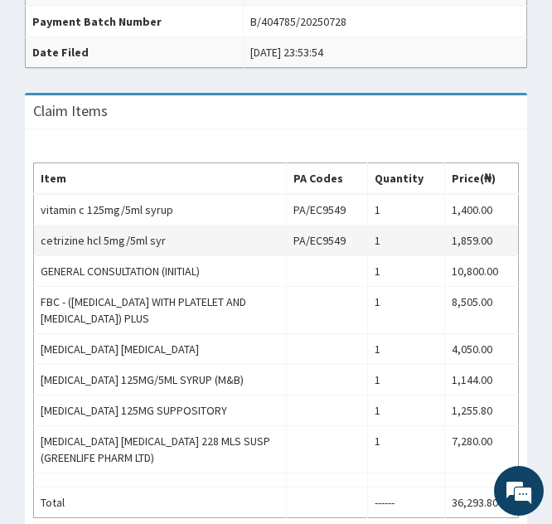
scroll to position [530, 0]
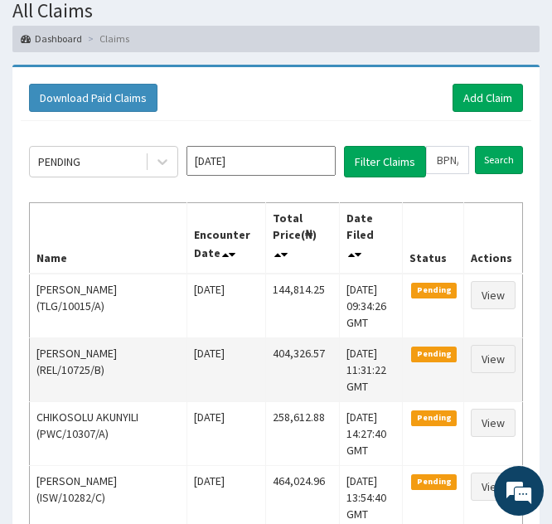
scroll to position [94, 0]
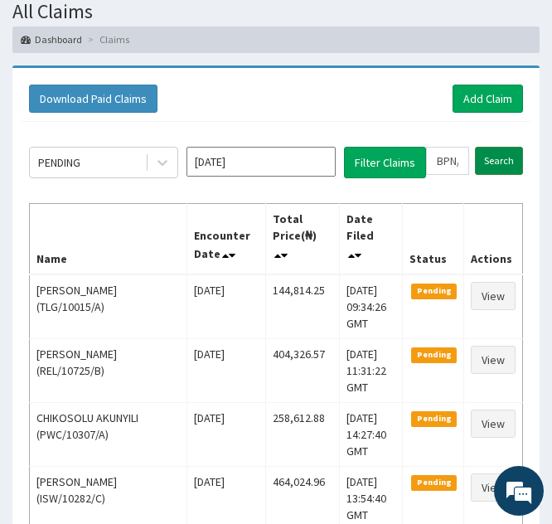
click at [487, 157] on input "Search" at bounding box center [499, 161] width 48 height 28
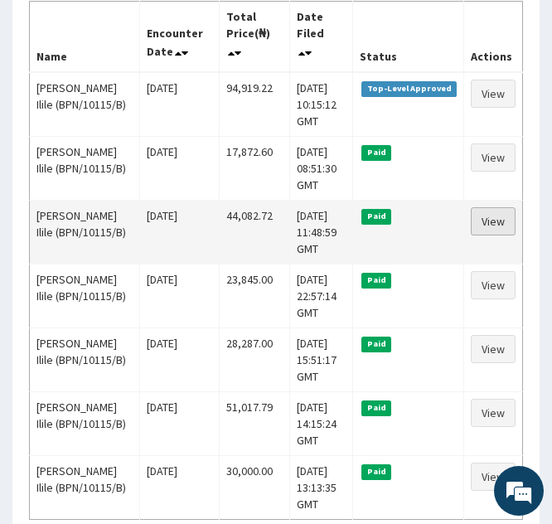
scroll to position [0, 0]
click at [480, 221] on link "View" at bounding box center [493, 221] width 45 height 28
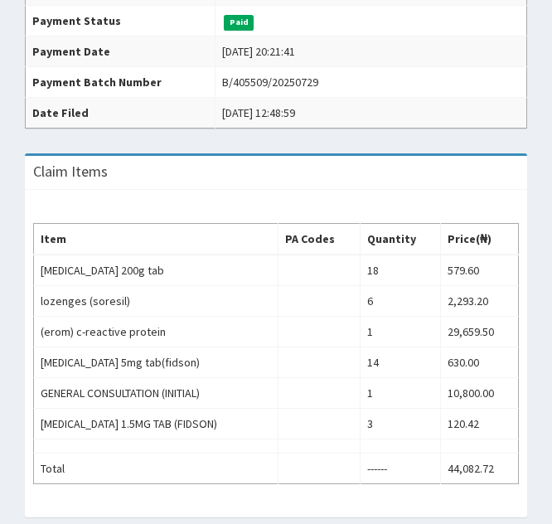
scroll to position [466, 0]
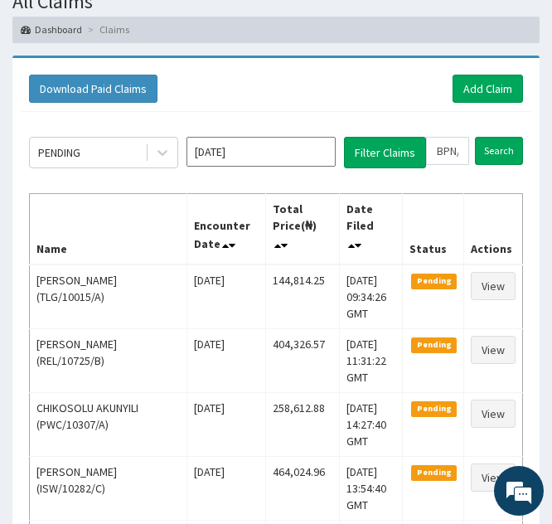
scroll to position [103, 0]
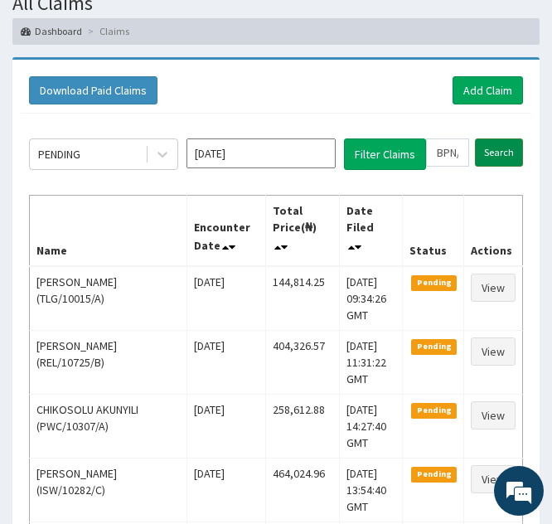
click at [487, 150] on input "Search" at bounding box center [499, 152] width 48 height 28
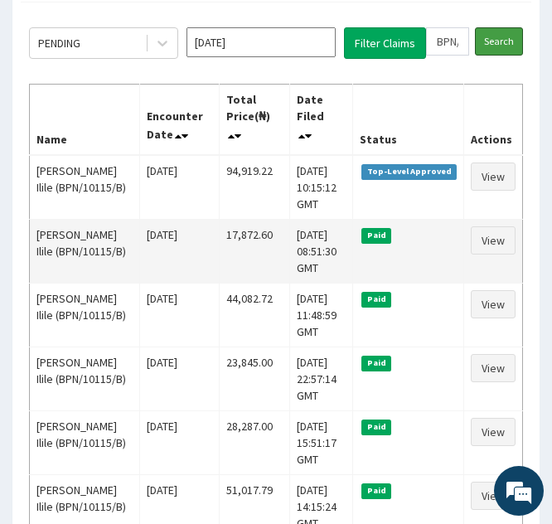
scroll to position [215, 0]
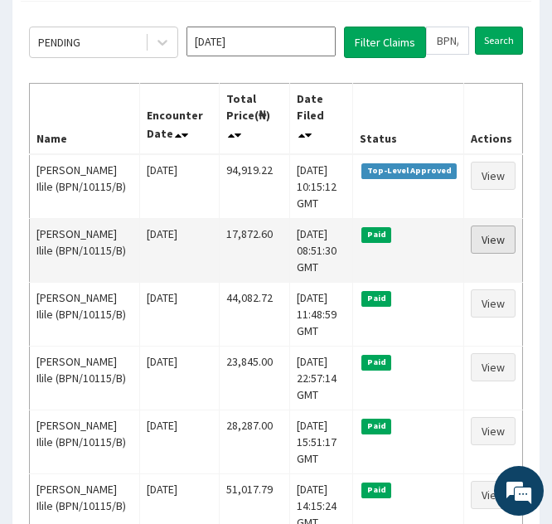
click at [488, 239] on link "View" at bounding box center [493, 239] width 45 height 28
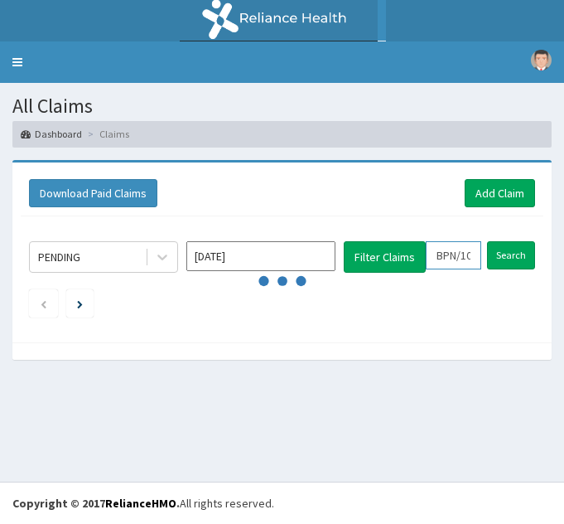
click at [445, 244] on input "BPN/10115/B" at bounding box center [454, 255] width 56 height 28
type input "PN/10115/B"
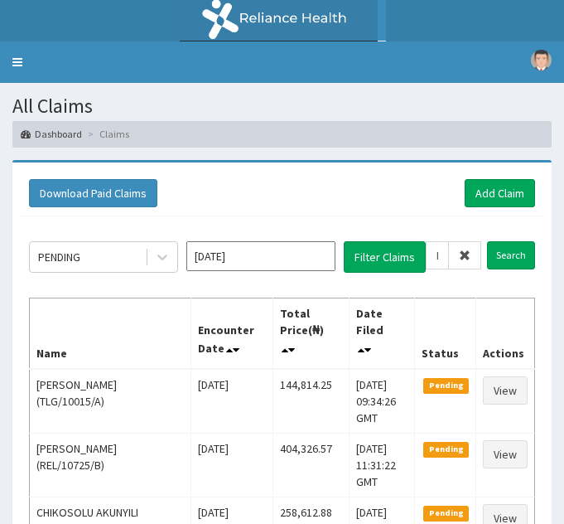
click at [469, 254] on span at bounding box center [465, 255] width 32 height 28
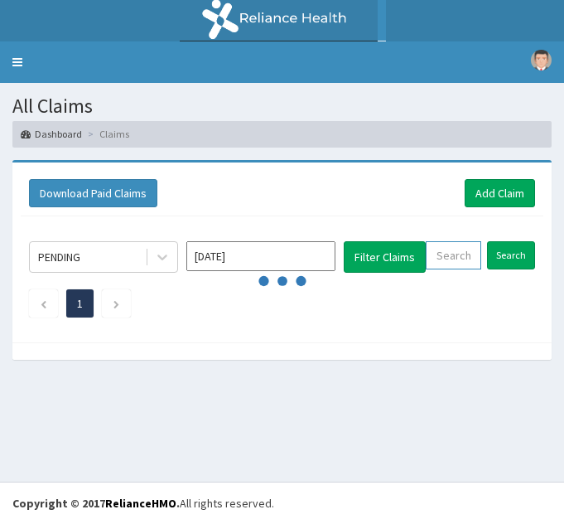
click at [445, 262] on input "text" at bounding box center [454, 255] width 56 height 28
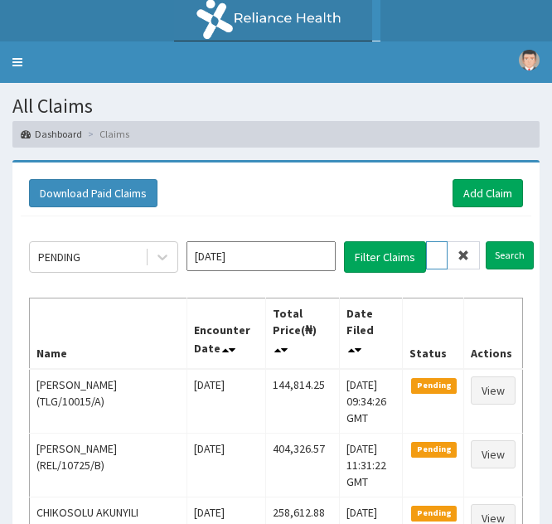
paste input "ISW/10501/A"
type input "ISW/10501/A"
click at [467, 256] on icon at bounding box center [463, 255] width 12 height 12
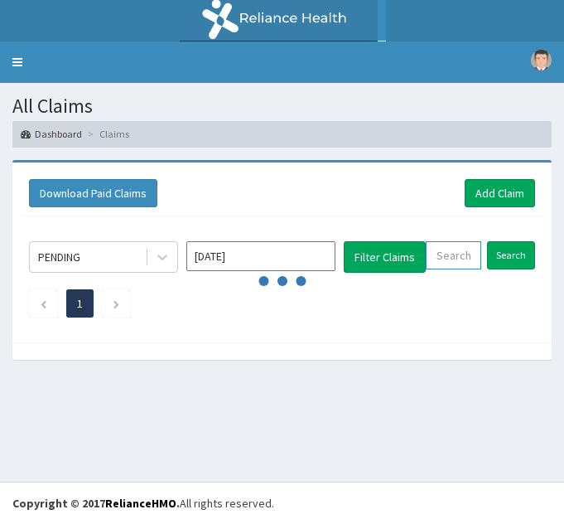
click at [446, 254] on input "text" at bounding box center [454, 255] width 56 height 28
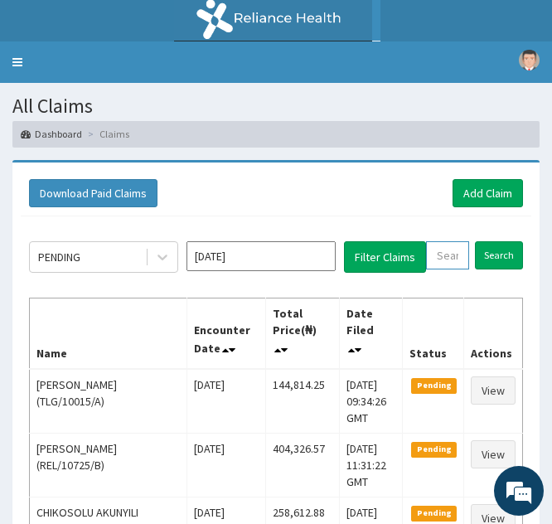
click at [445, 262] on input "text" at bounding box center [447, 255] width 43 height 28
paste input "ISW/10501/A"
type input "ISW/10501/A"
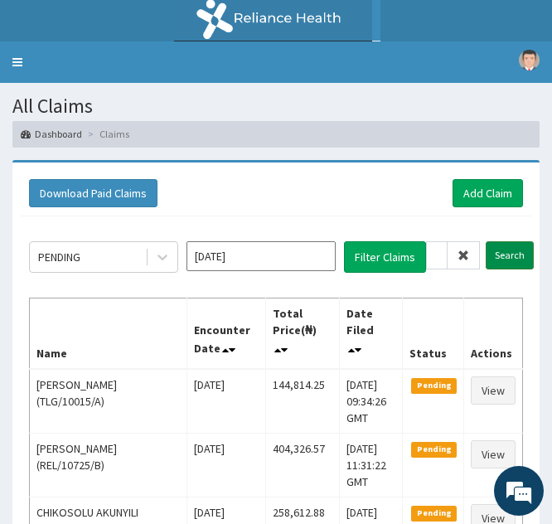
click at [502, 253] on input "Search" at bounding box center [510, 255] width 48 height 28
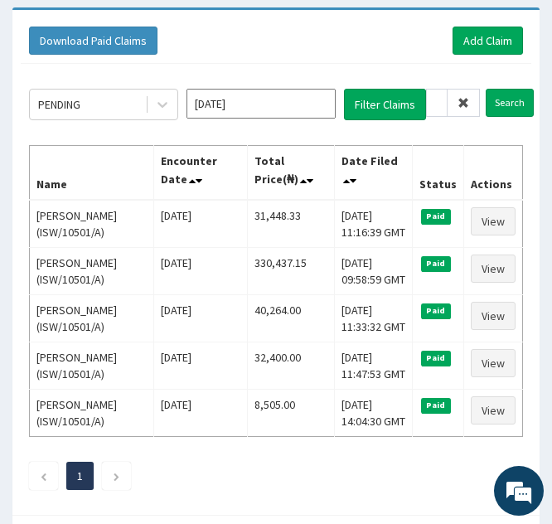
scroll to position [157, 0]
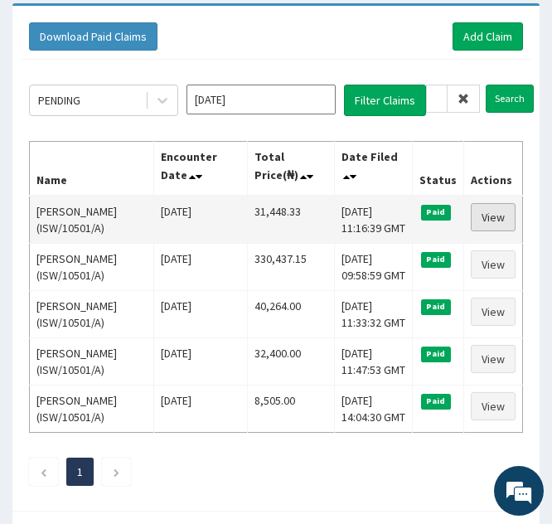
click at [486, 213] on link "View" at bounding box center [493, 217] width 45 height 28
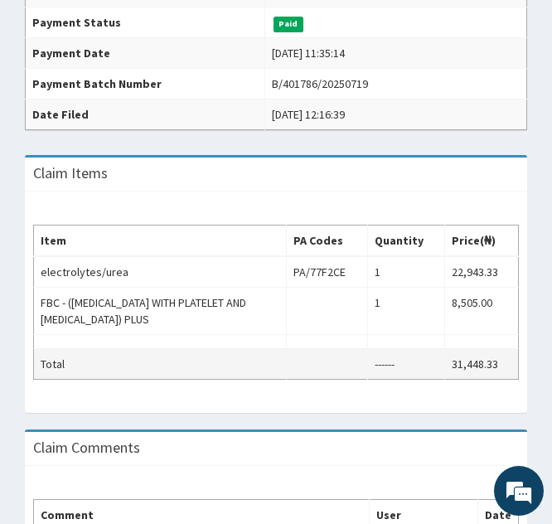
scroll to position [462, 0]
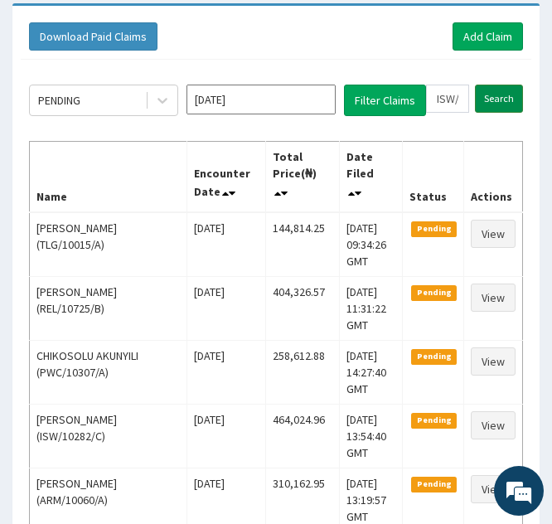
click at [490, 103] on input "Search" at bounding box center [499, 99] width 48 height 28
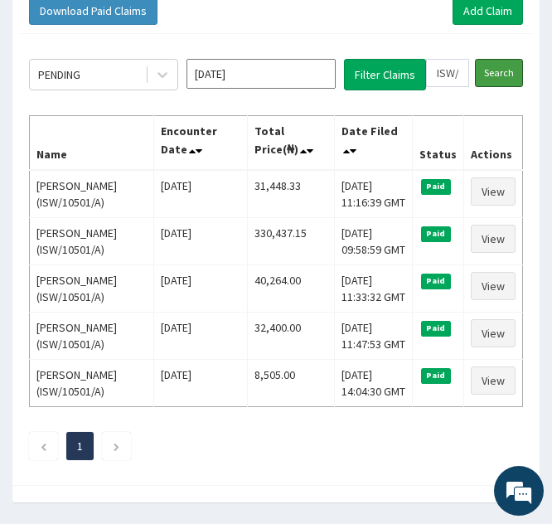
scroll to position [183, 0]
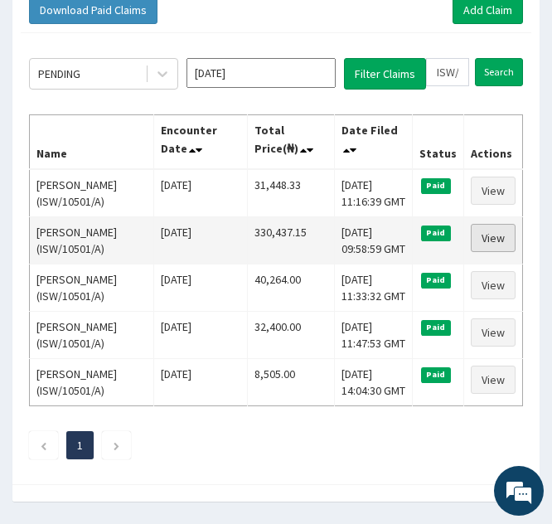
click at [489, 230] on link "View" at bounding box center [493, 238] width 45 height 28
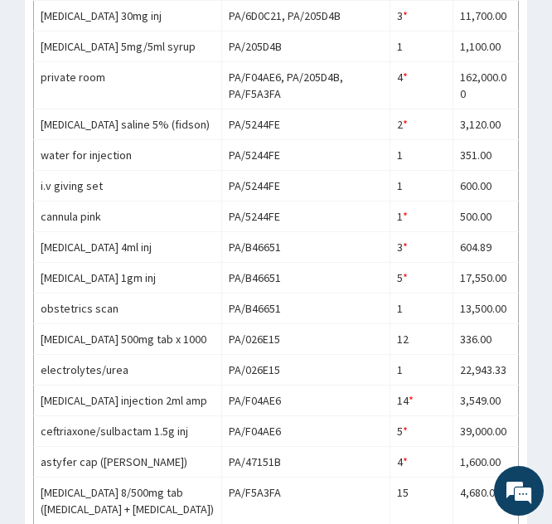
scroll to position [840, 0]
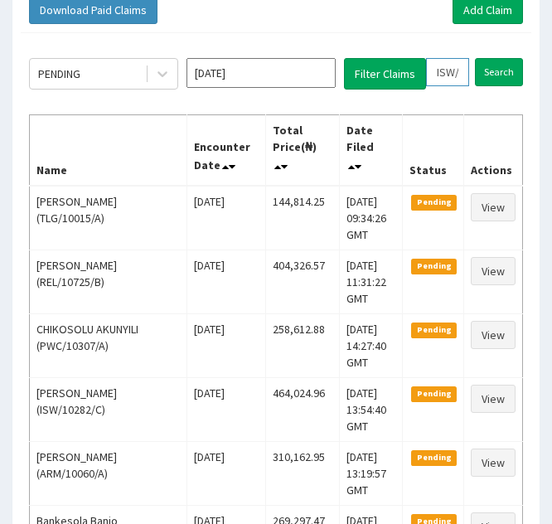
click at [440, 73] on input "ISW/10501/A" at bounding box center [447, 72] width 43 height 28
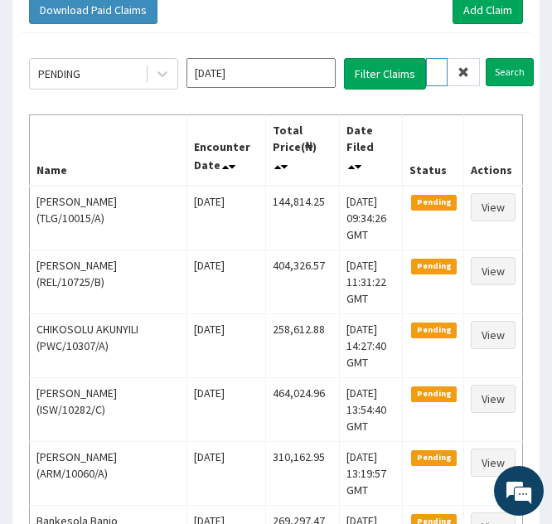
type input "SW/10501/A"
click at [463, 75] on icon at bounding box center [463, 72] width 12 height 12
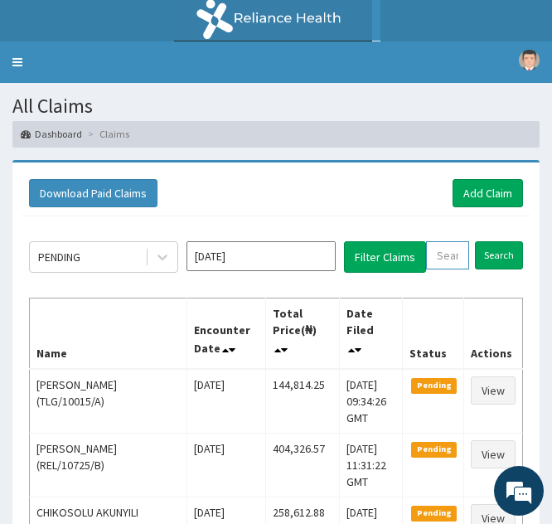
click at [452, 251] on input "text" at bounding box center [447, 255] width 43 height 28
paste input "SNL/10390/B"
type input "SNL/10390/B"
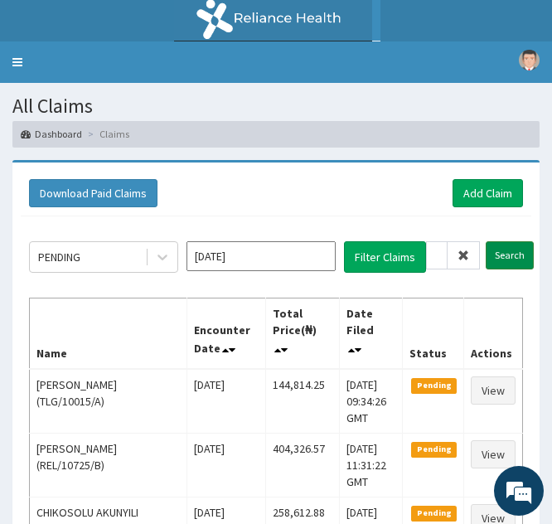
click at [502, 256] on input "Search" at bounding box center [510, 255] width 48 height 28
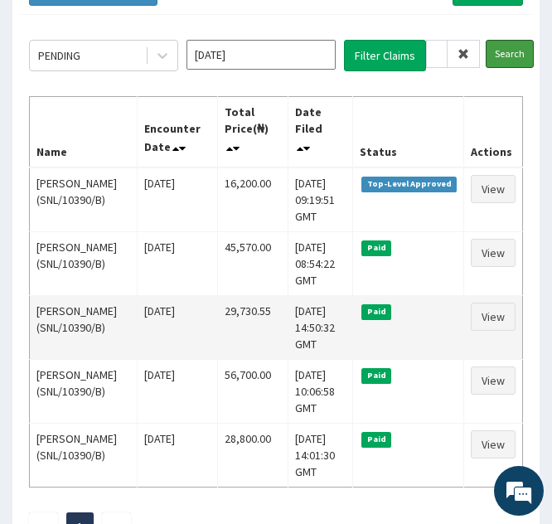
scroll to position [202, 0]
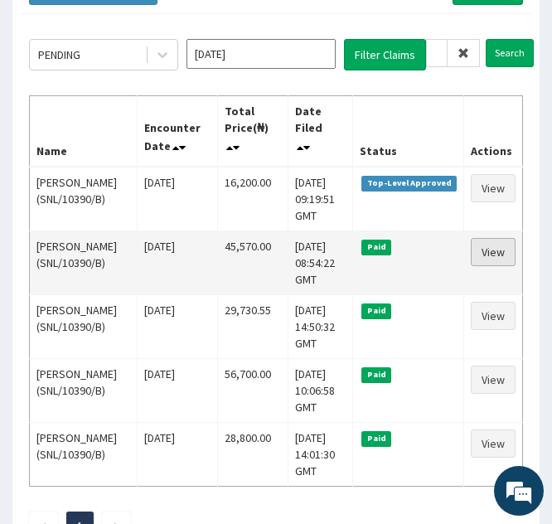
click at [486, 255] on link "View" at bounding box center [493, 252] width 45 height 28
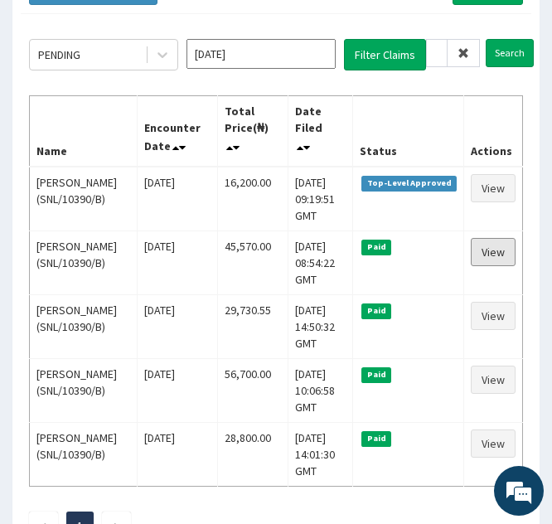
scroll to position [0, 0]
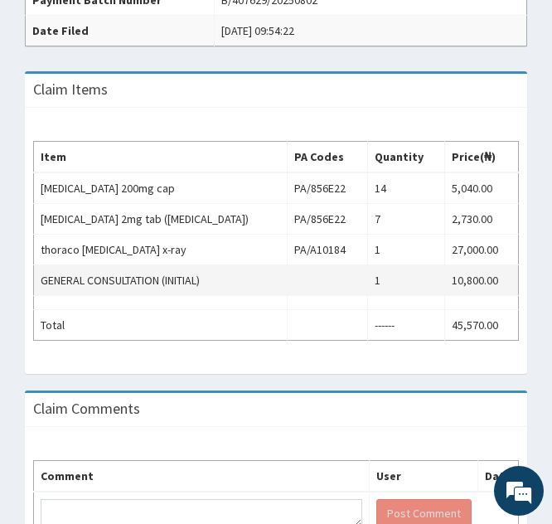
scroll to position [556, 0]
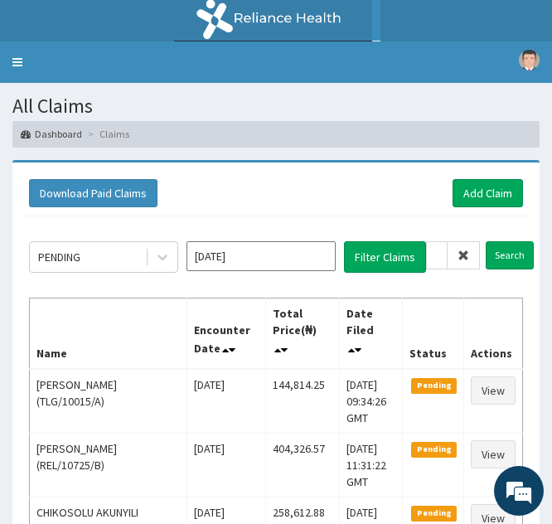
click at [460, 260] on icon at bounding box center [463, 255] width 12 height 12
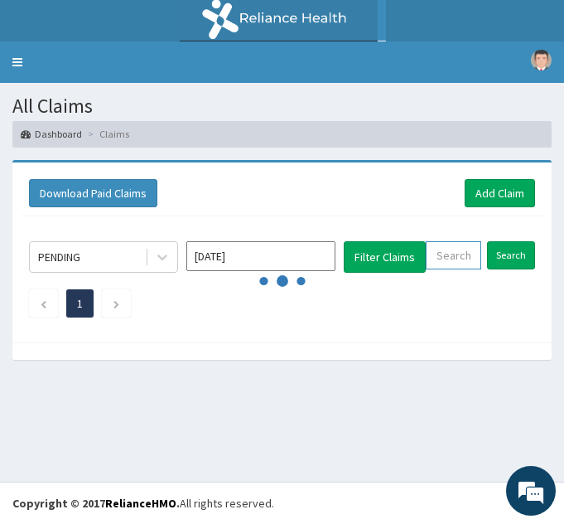
click at [442, 260] on input "text" at bounding box center [454, 255] width 56 height 28
paste input "SNL/10390/A"
type input "SNL/10390/A"
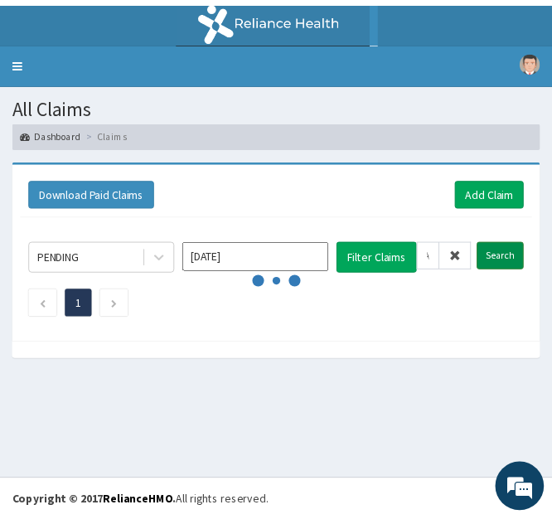
scroll to position [0, 0]
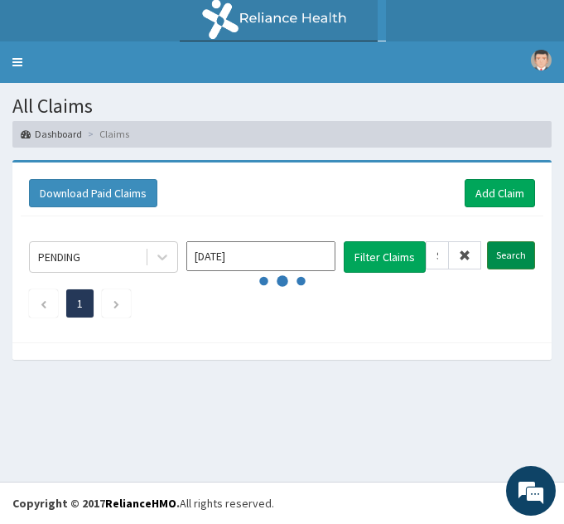
click at [509, 254] on input "Search" at bounding box center [511, 255] width 48 height 28
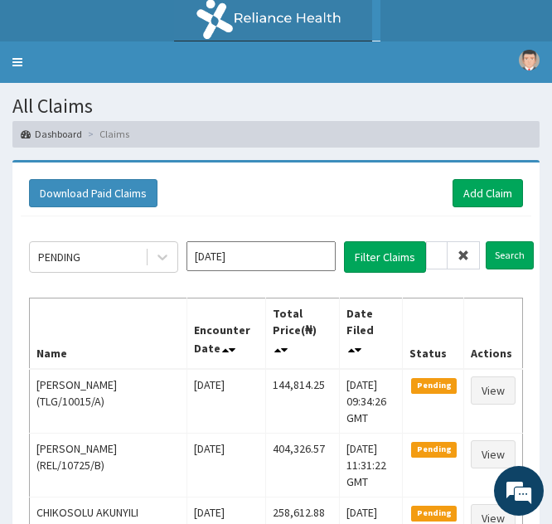
click at [468, 260] on icon at bounding box center [463, 255] width 12 height 12
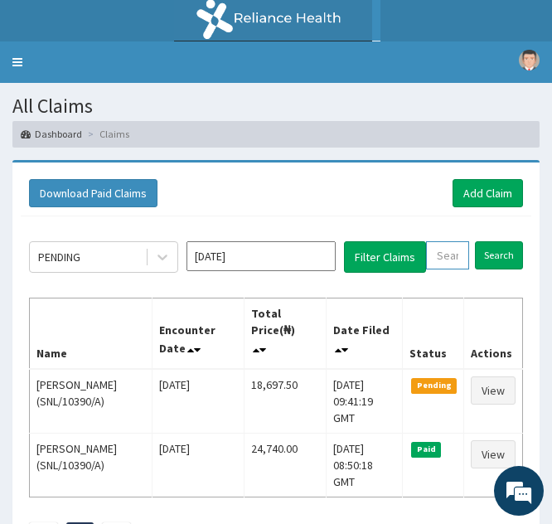
click at [452, 253] on input "text" at bounding box center [447, 255] width 43 height 28
paste input "SNL/10390/A"
type input "SNL/10390/A"
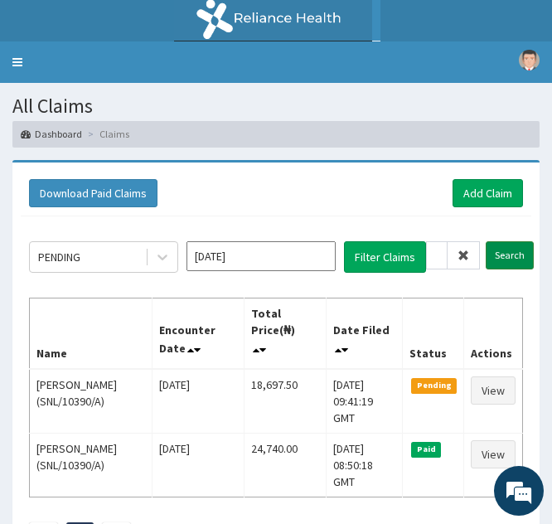
click at [500, 254] on input "Search" at bounding box center [510, 255] width 48 height 28
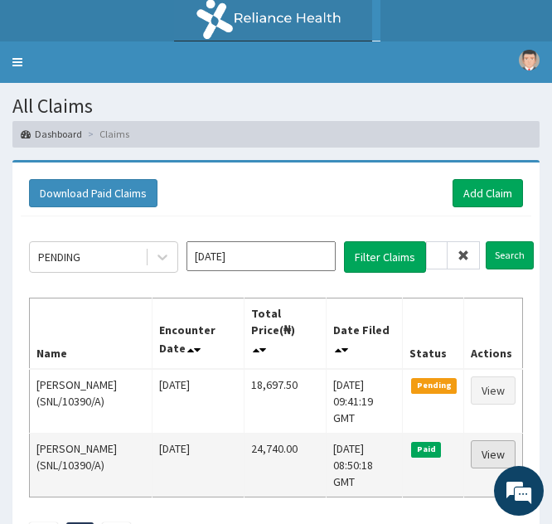
click at [482, 440] on link "View" at bounding box center [493, 454] width 45 height 28
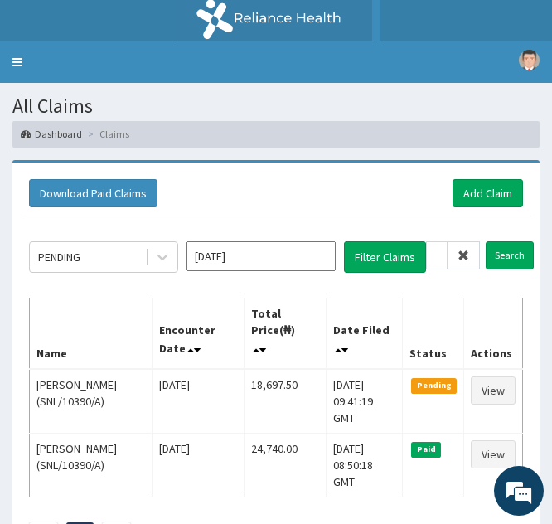
click at [467, 253] on icon at bounding box center [463, 255] width 12 height 12
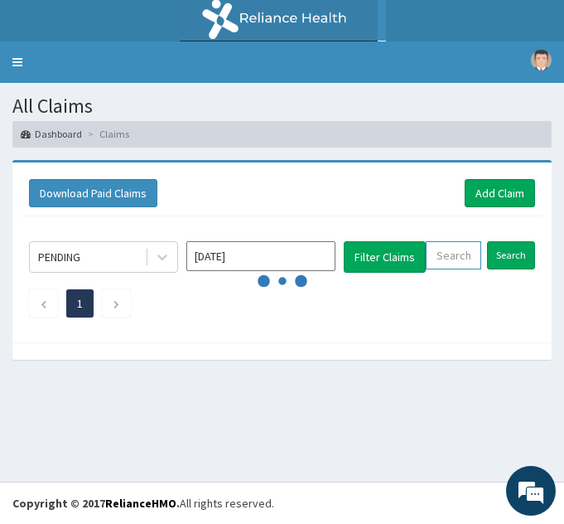
click at [457, 265] on input "text" at bounding box center [454, 255] width 56 height 28
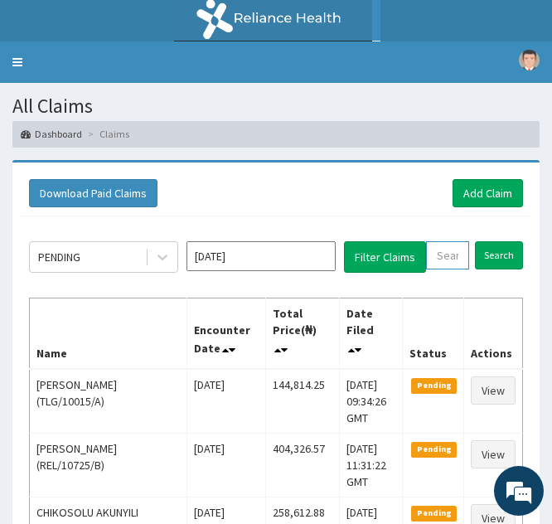
paste input "SNP/10227/A"
type input "SNP/10227/A"
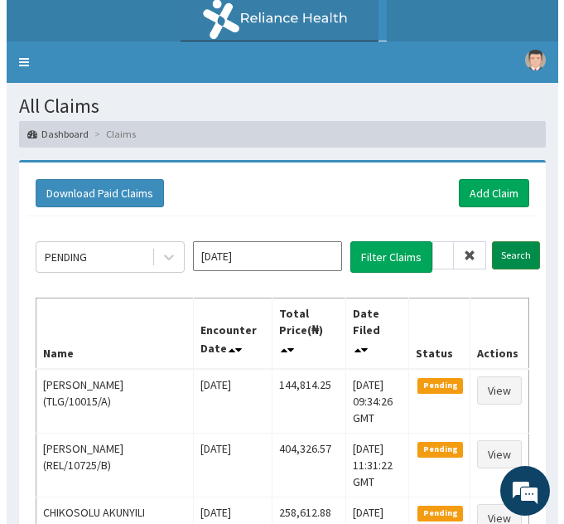
scroll to position [0, 0]
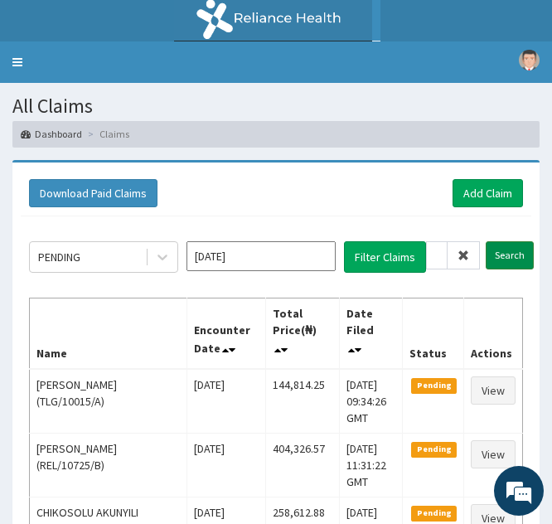
click at [496, 257] on input "Search" at bounding box center [510, 255] width 48 height 28
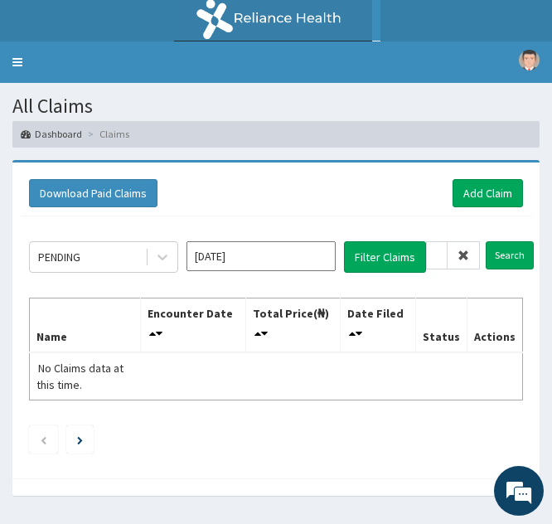
click at [463, 258] on icon at bounding box center [463, 255] width 12 height 12
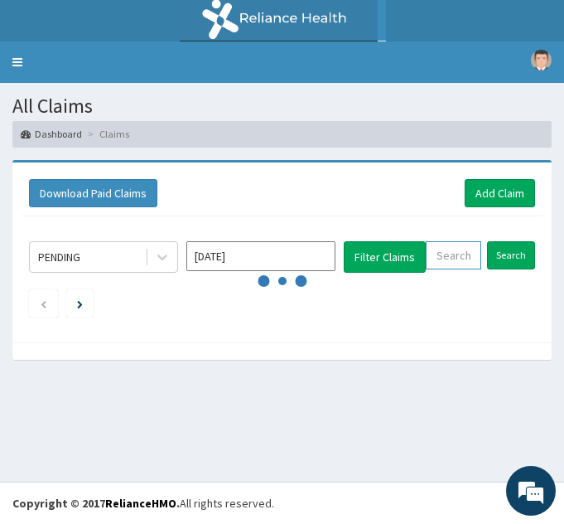
click at [450, 263] on input "text" at bounding box center [454, 255] width 56 height 28
paste input "ABP/10408/A"
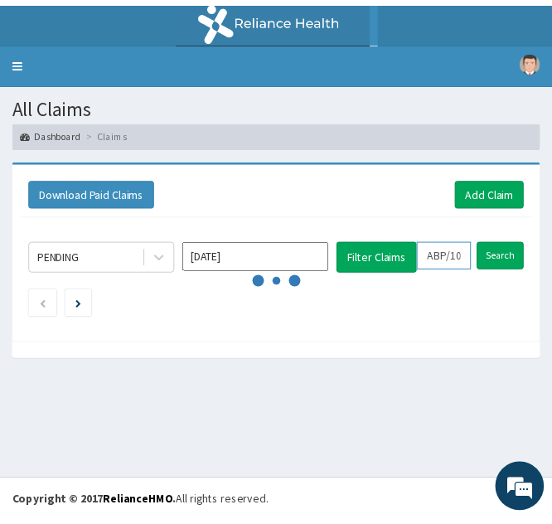
scroll to position [0, 58]
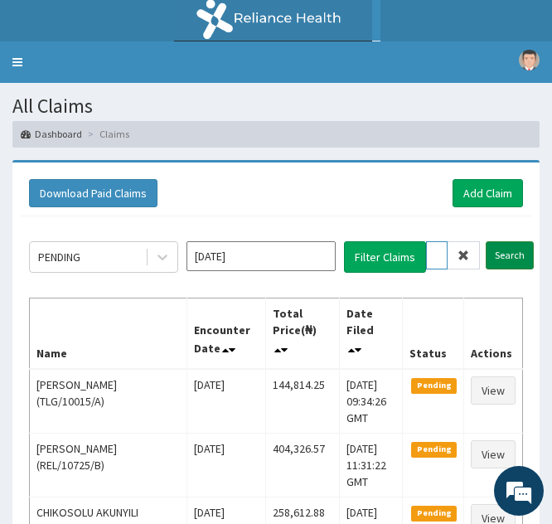
type input "ABP/10408/A"
click at [500, 259] on input "Search" at bounding box center [510, 255] width 48 height 28
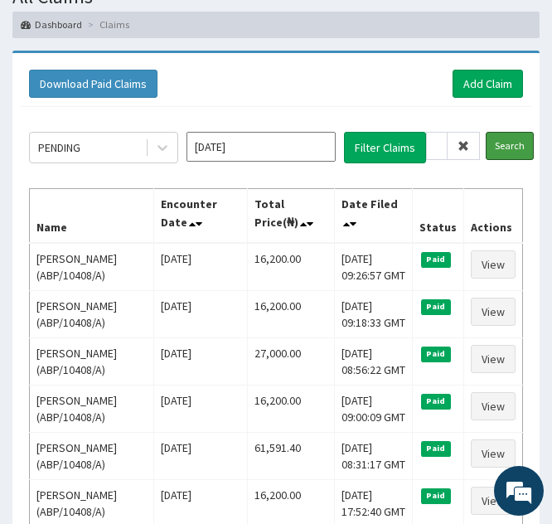
scroll to position [110, 0]
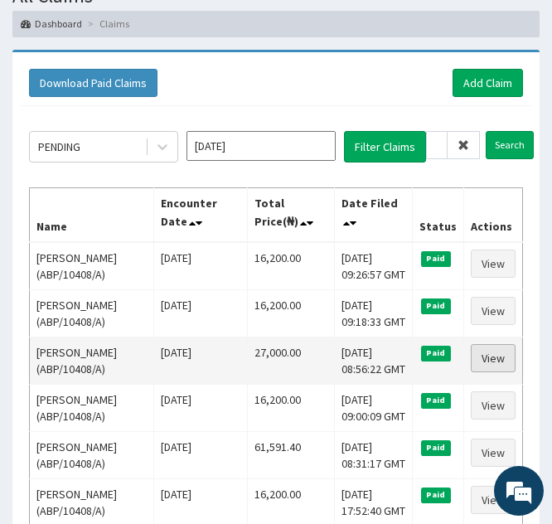
click at [490, 372] on link "View" at bounding box center [493, 358] width 45 height 28
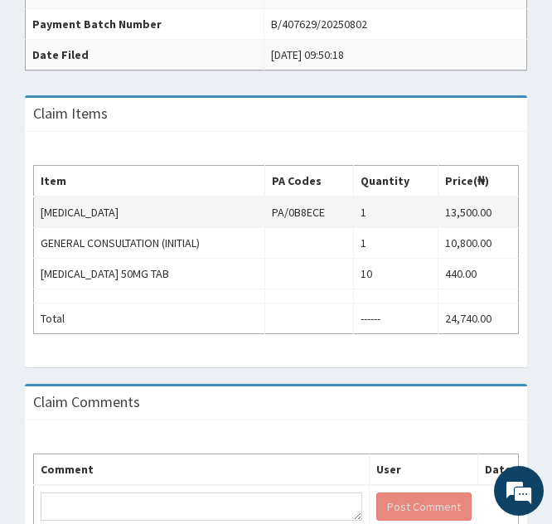
scroll to position [524, 0]
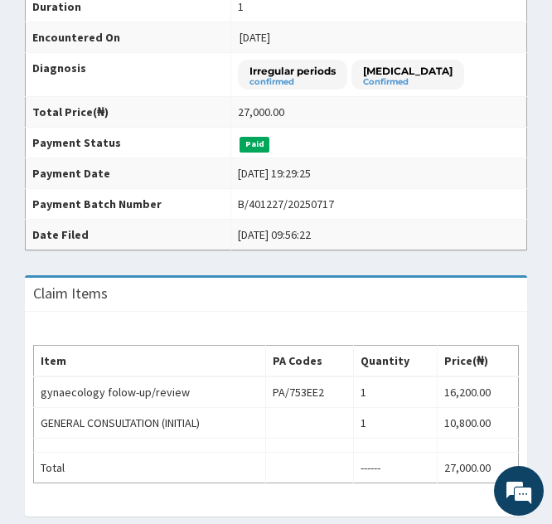
scroll to position [345, 0]
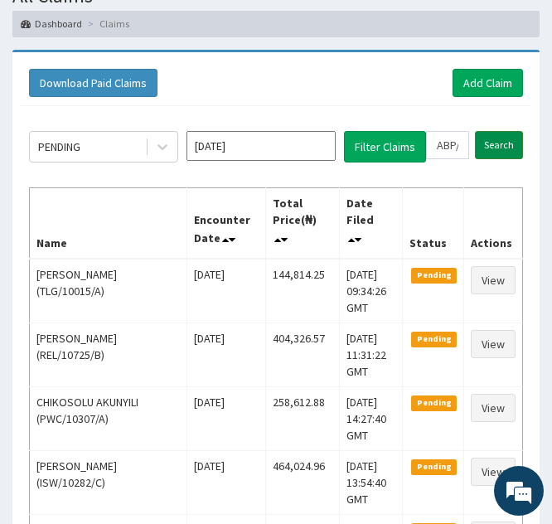
click at [490, 139] on input "Search" at bounding box center [499, 145] width 48 height 28
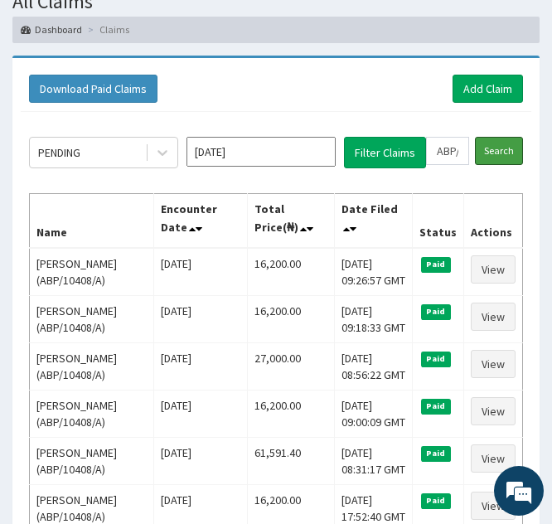
scroll to position [109, 0]
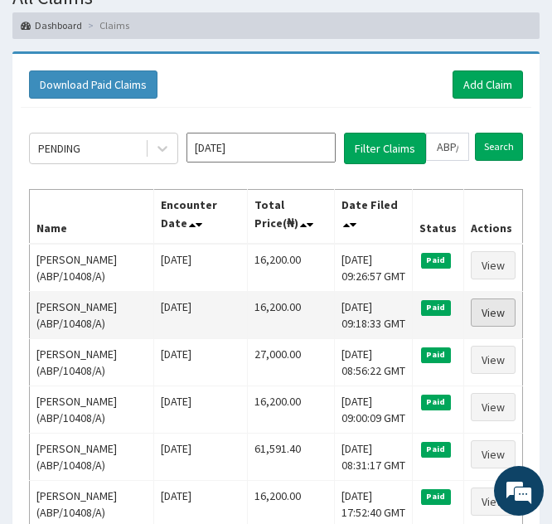
click at [483, 317] on link "View" at bounding box center [493, 312] width 45 height 28
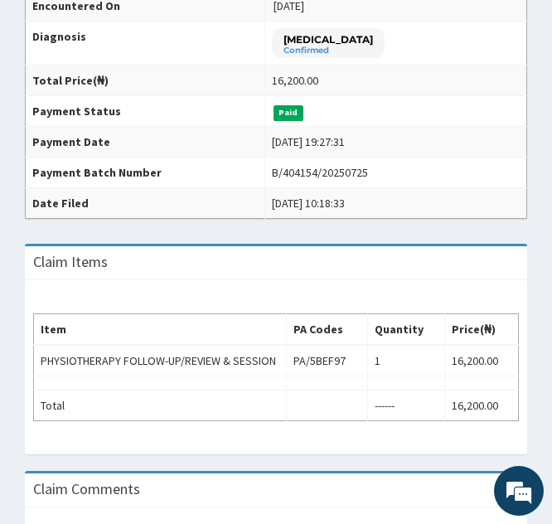
scroll to position [386, 0]
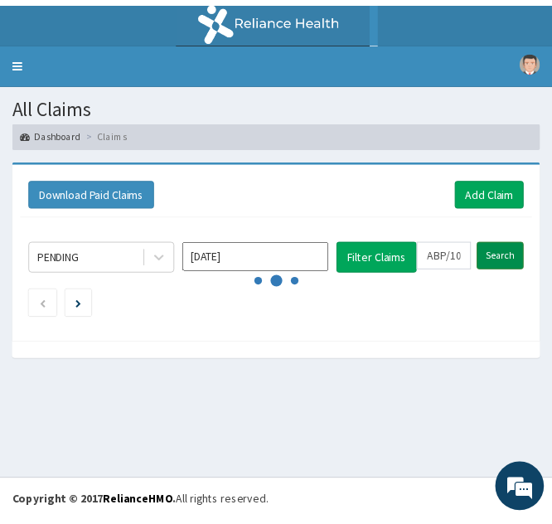
scroll to position [109, 0]
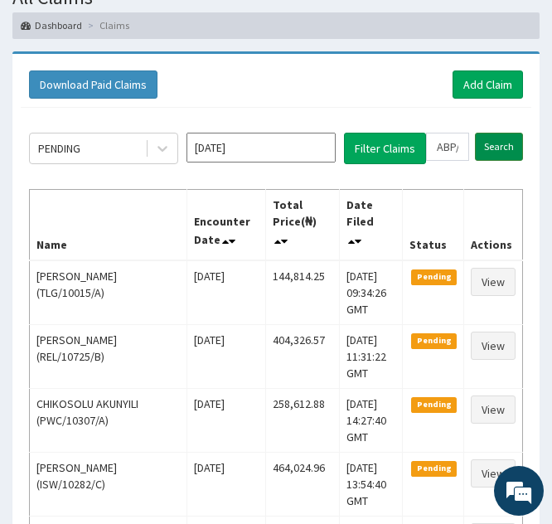
click at [493, 147] on input "Search" at bounding box center [499, 147] width 48 height 28
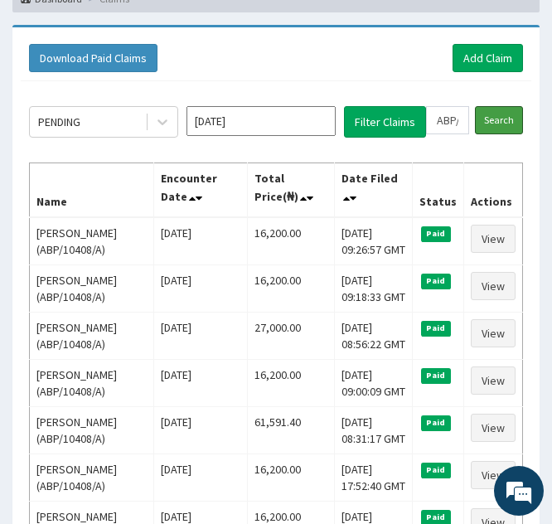
scroll to position [136, 0]
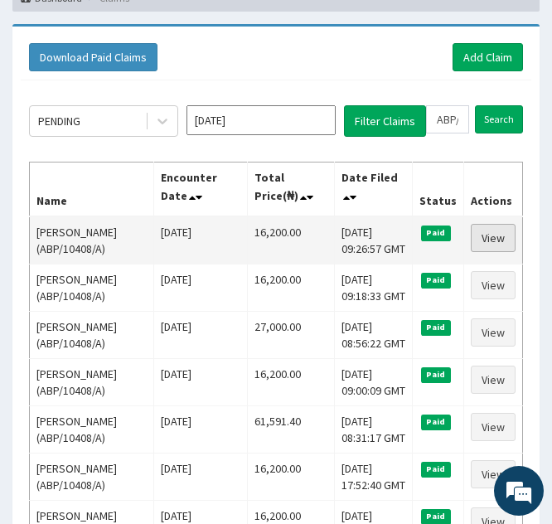
click at [482, 242] on link "View" at bounding box center [493, 238] width 45 height 28
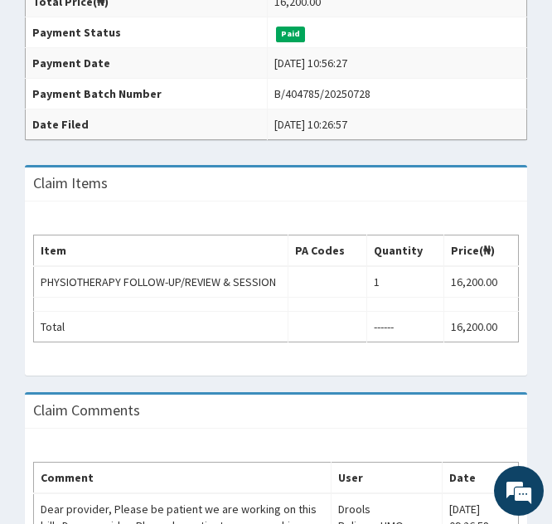
scroll to position [463, 0]
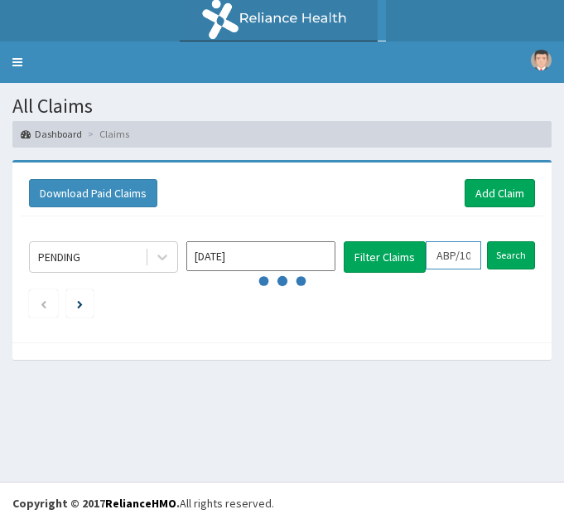
click at [448, 249] on input "ABP/10408/A" at bounding box center [454, 255] width 56 height 28
type input "AP/10408/A"
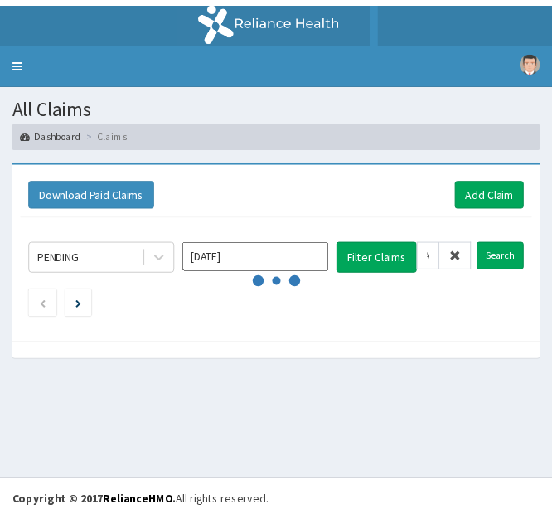
scroll to position [0, 0]
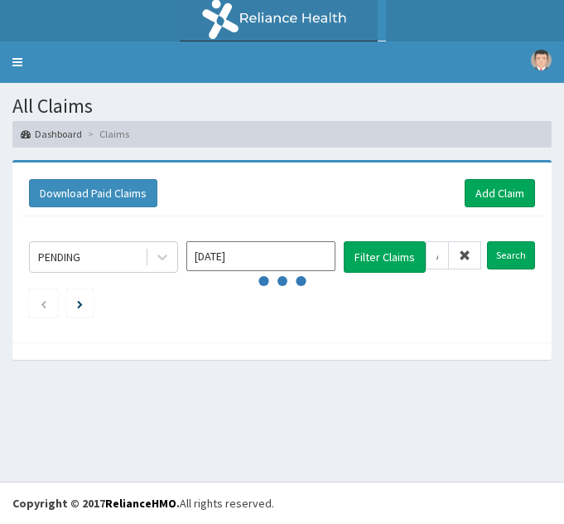
click at [468, 254] on icon at bounding box center [465, 255] width 12 height 12
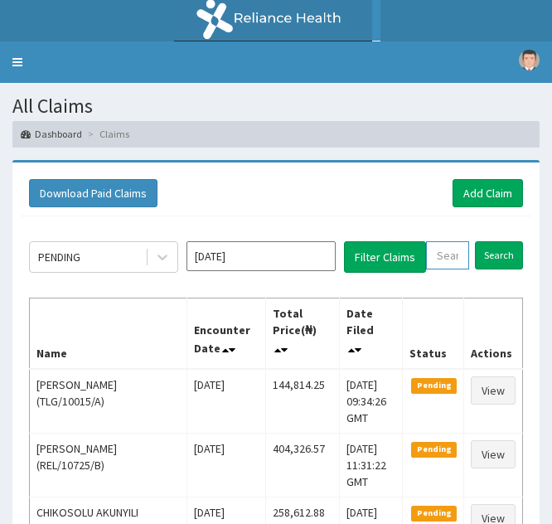
click at [443, 259] on input "text" at bounding box center [447, 255] width 43 height 28
paste input "DUP/10066/D"
type input "DUP/10066/D"
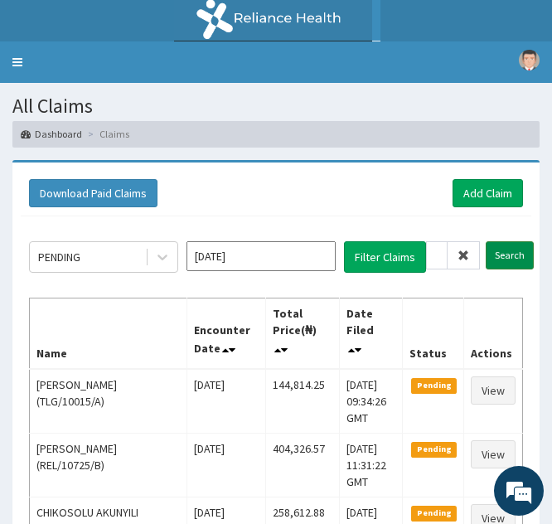
click at [501, 251] on input "Search" at bounding box center [510, 255] width 48 height 28
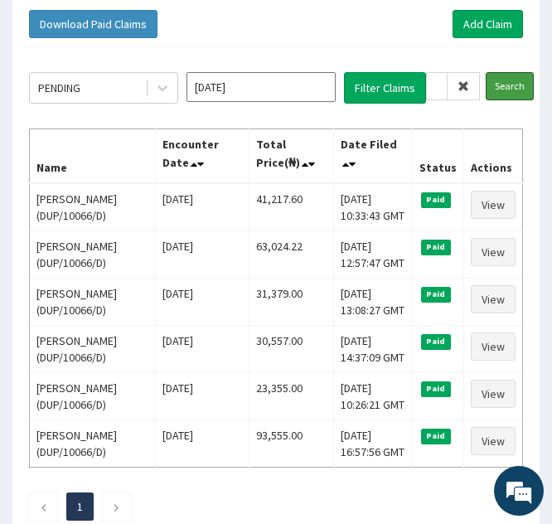
scroll to position [172, 0]
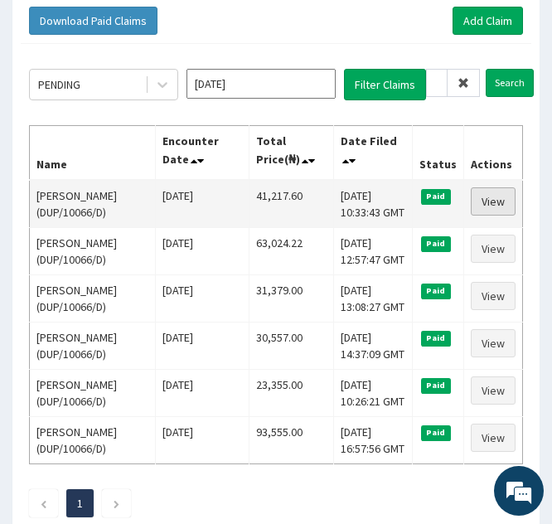
click at [486, 201] on link "View" at bounding box center [493, 201] width 45 height 28
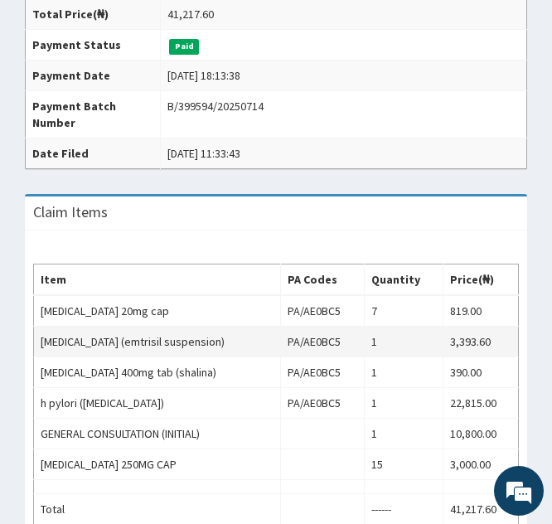
scroll to position [524, 0]
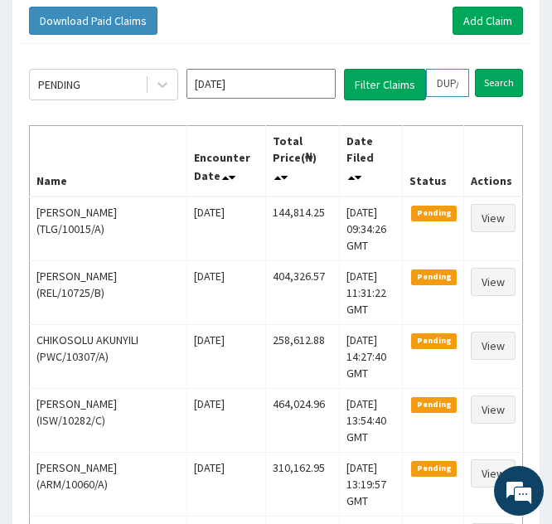
click at [442, 84] on input "DUP/10066/D" at bounding box center [447, 83] width 43 height 28
type input "UP/10066/D"
click at [461, 84] on icon at bounding box center [463, 83] width 12 height 12
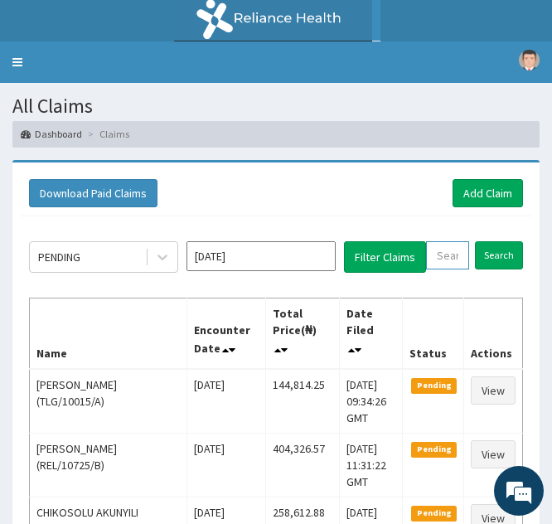
click at [442, 251] on input "text" at bounding box center [447, 255] width 43 height 28
paste input "XPO/10001/A"
type input "XPO/10001/A"
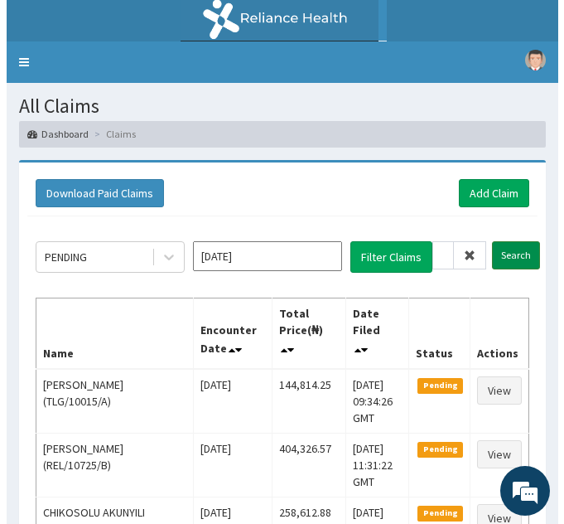
scroll to position [0, 0]
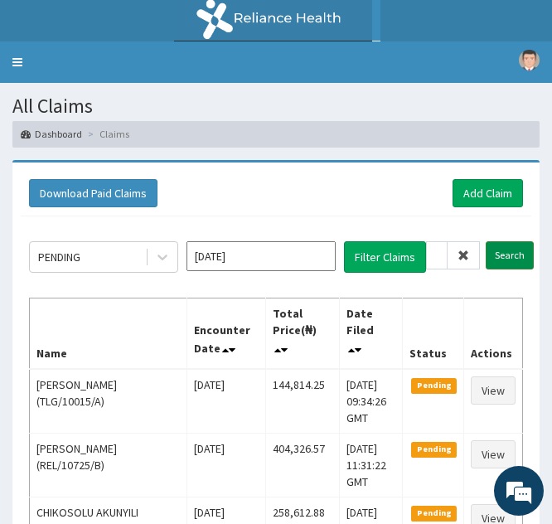
click at [498, 251] on input "Search" at bounding box center [510, 255] width 48 height 28
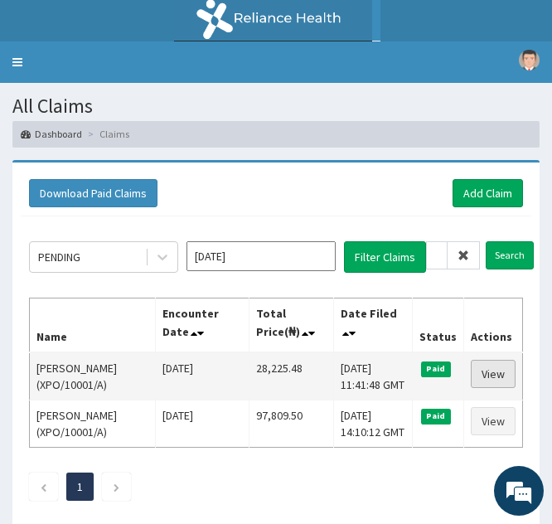
click at [481, 374] on link "View" at bounding box center [493, 374] width 45 height 28
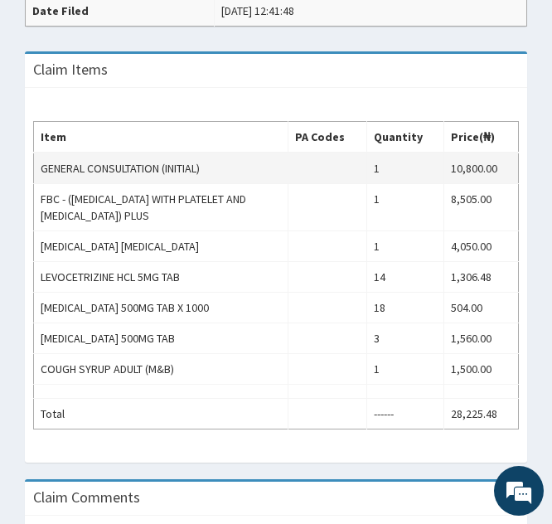
scroll to position [573, 0]
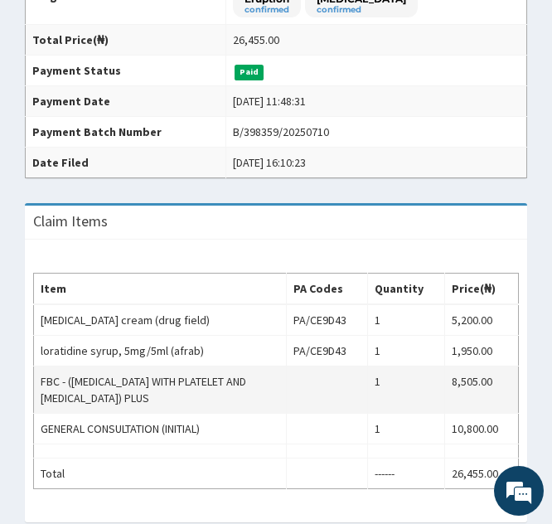
scroll to position [420, 0]
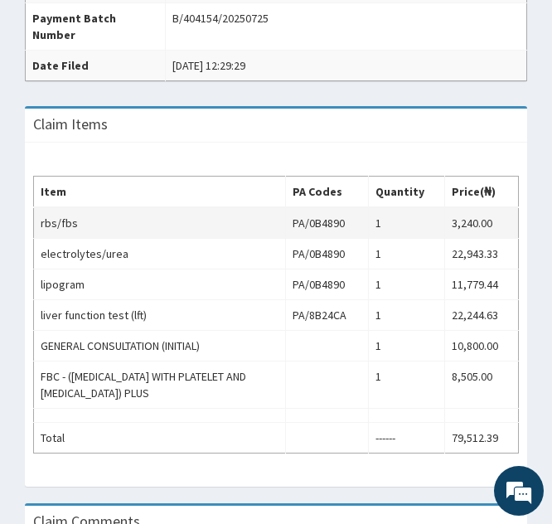
scroll to position [582, 0]
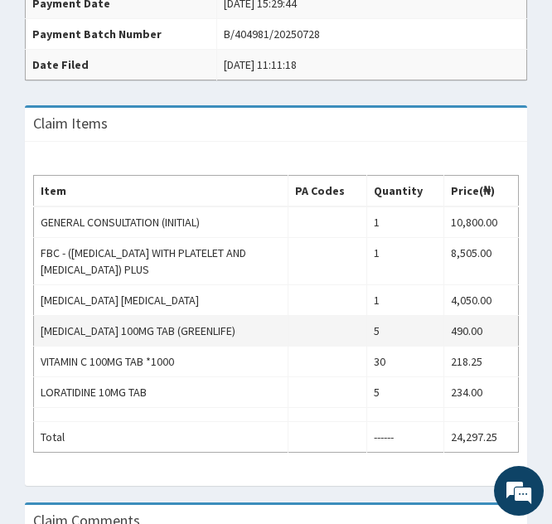
scroll to position [515, 0]
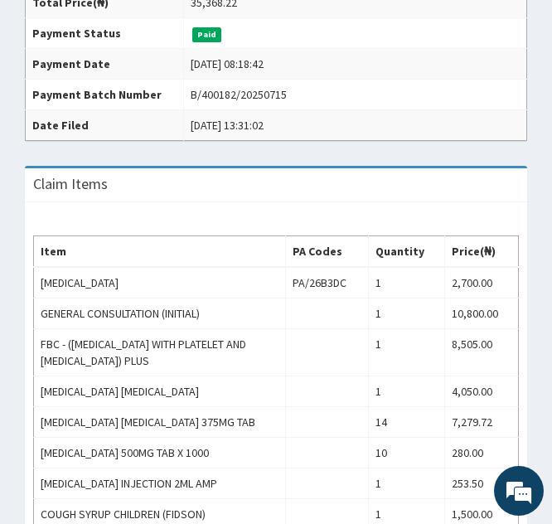
scroll to position [504, 0]
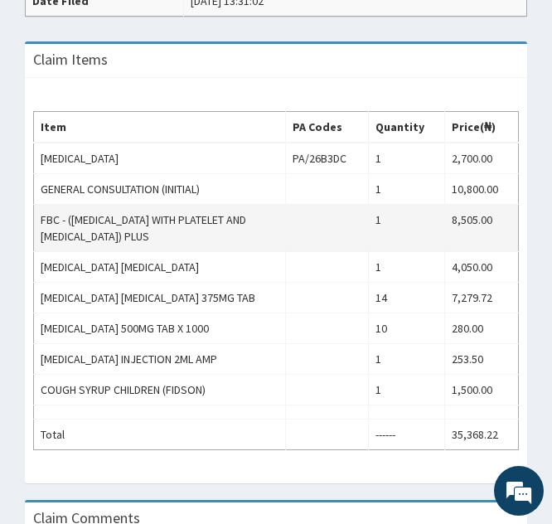
scroll to position [636, 0]
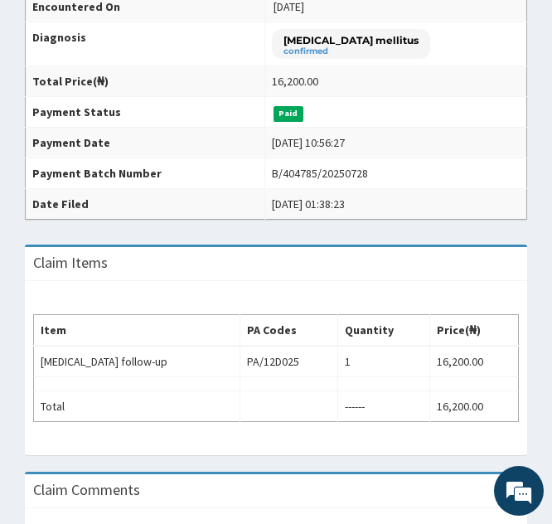
scroll to position [375, 0]
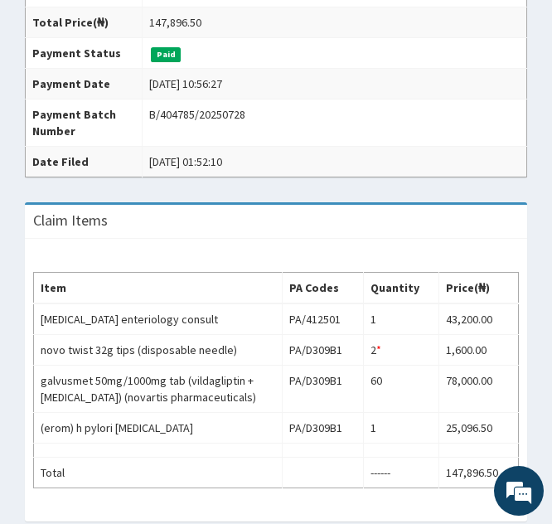
scroll to position [520, 0]
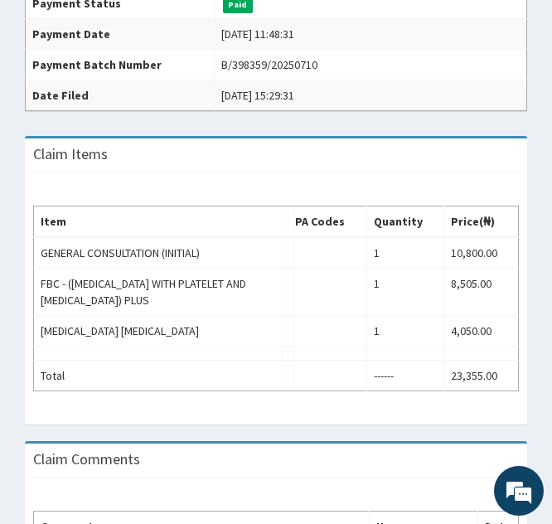
scroll to position [482, 0]
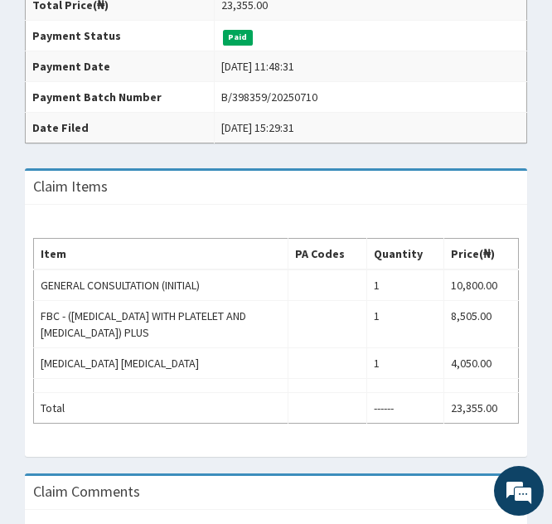
scroll to position [452, 0]
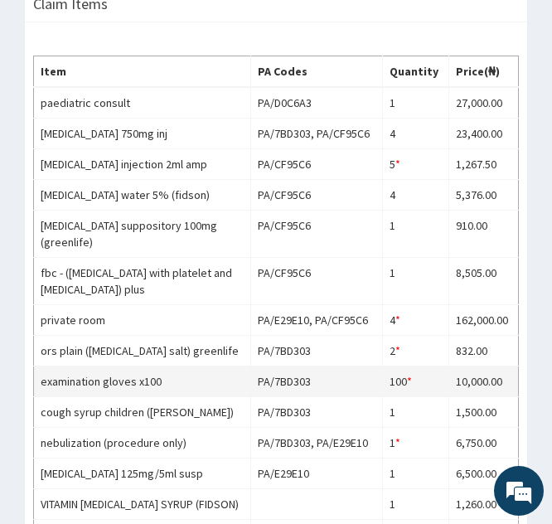
scroll to position [577, 0]
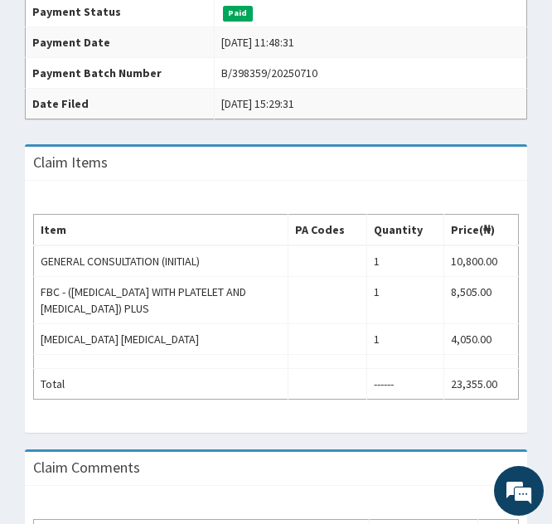
scroll to position [484, 0]
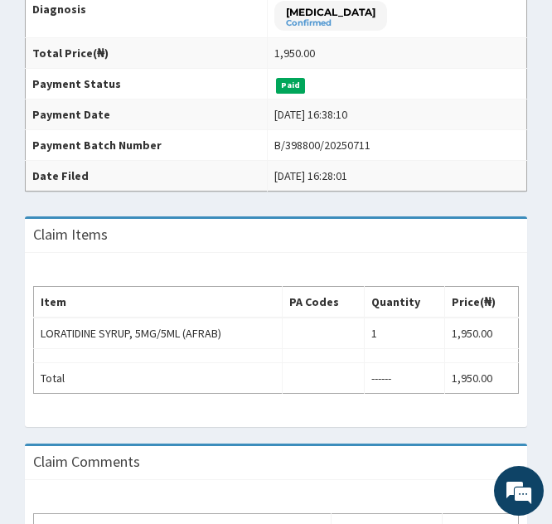
scroll to position [409, 0]
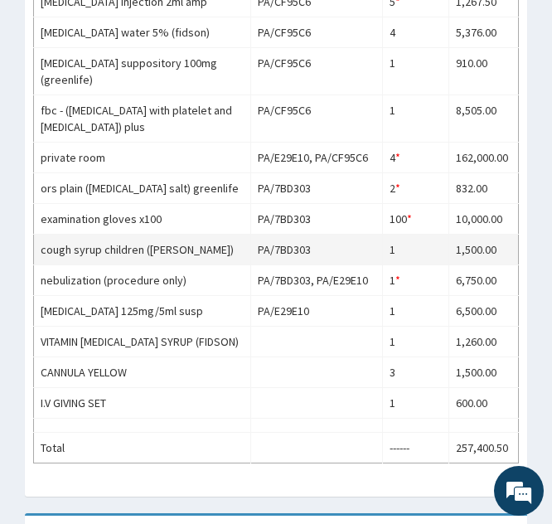
scroll to position [752, 0]
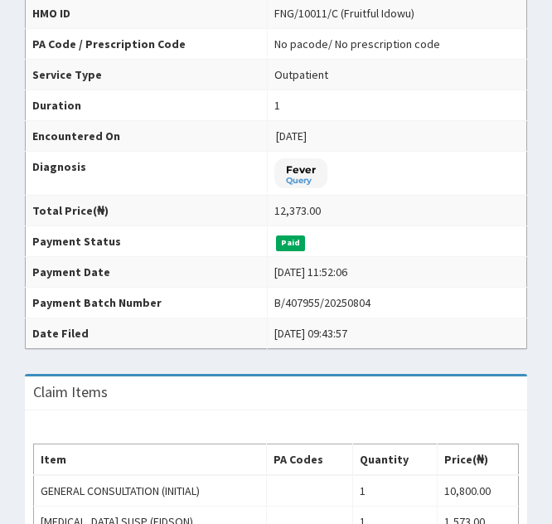
scroll to position [424, 0]
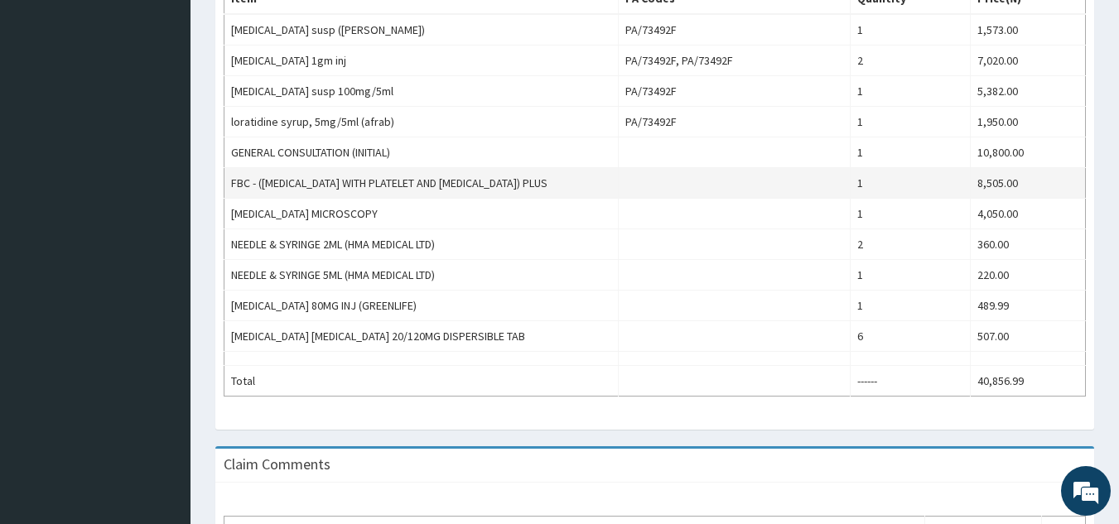
scroll to position [633, 0]
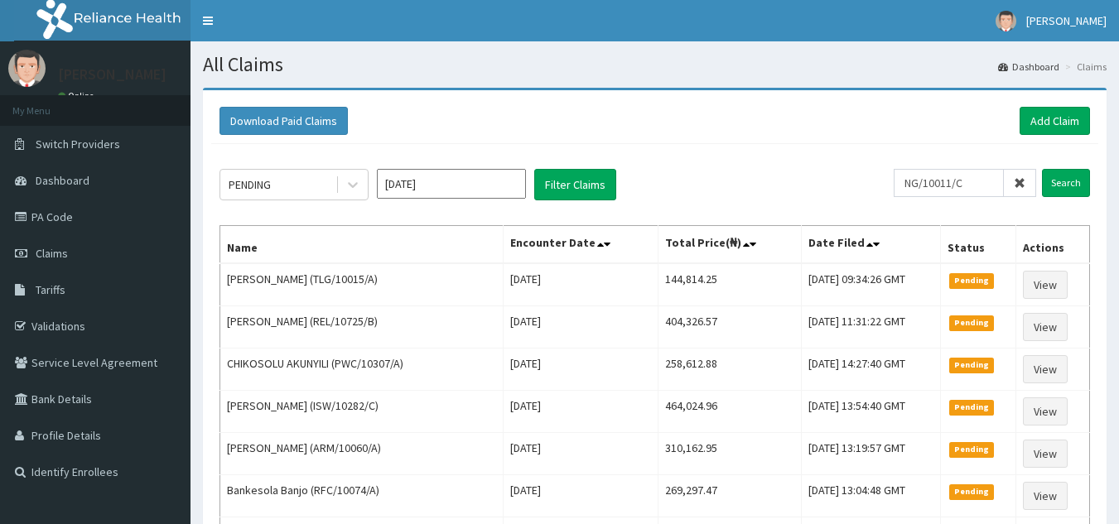
click at [985, 189] on input "NG/10011/C" at bounding box center [949, 183] width 110 height 28
type input "N"
